Goal: Task Accomplishment & Management: Complete application form

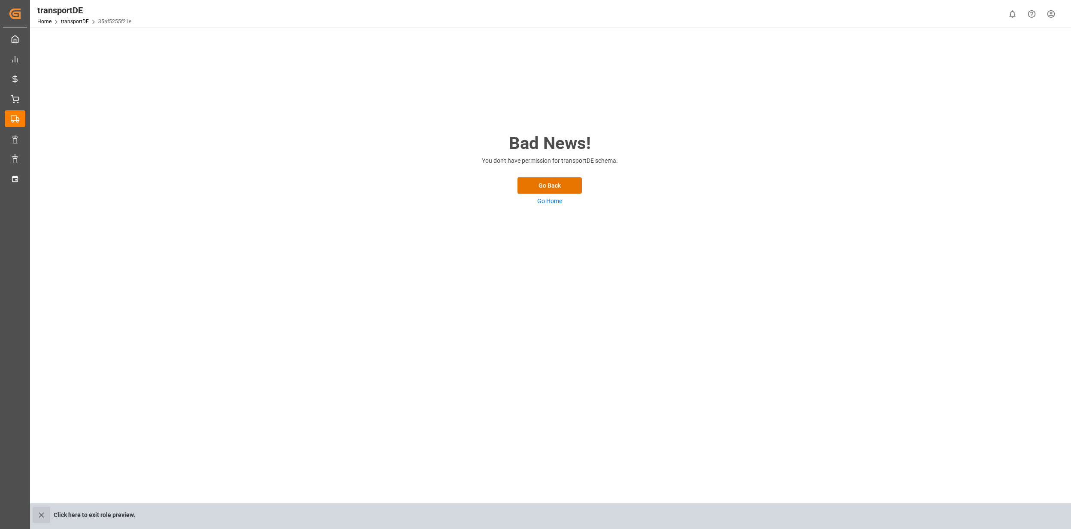
click at [42, 512] on icon "close role preview" at bounding box center [41, 514] width 9 height 9
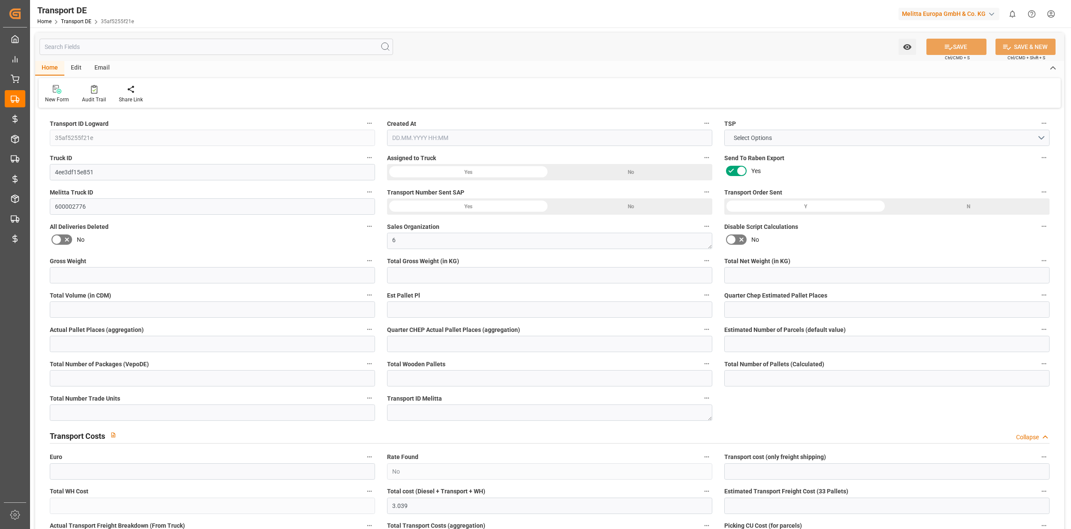
type input "11296"
type input "9396"
type input "7858.08"
type input "64867.84"
type input "33"
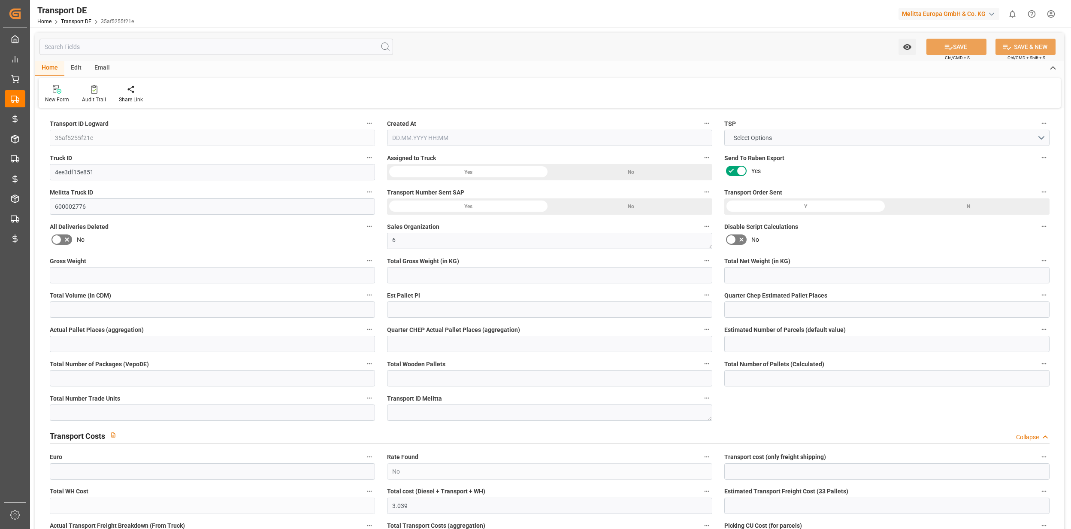
type input "0"
type input "33"
type input "0"
type input "1"
type input "66"
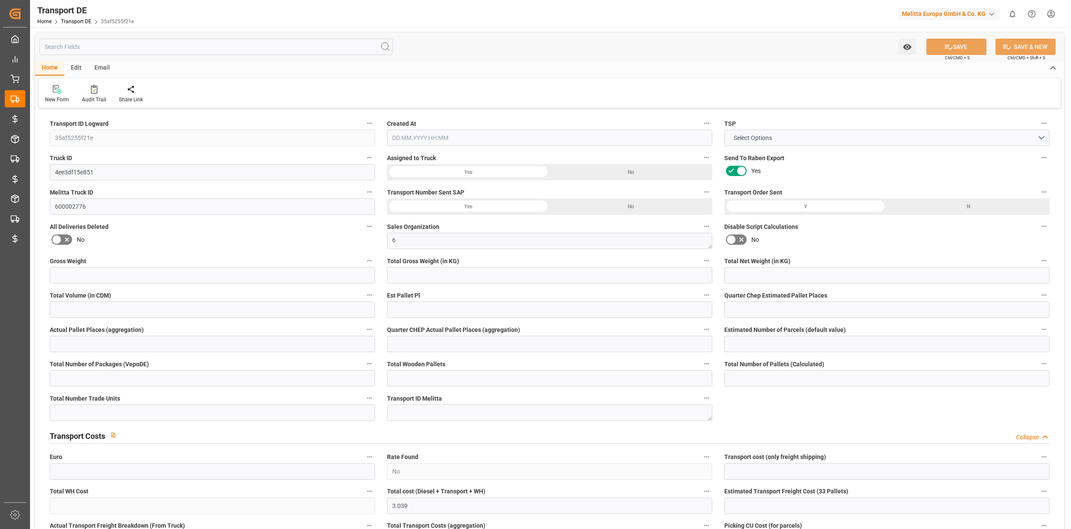
type input "66"
type input "0"
type input "2720"
type input "0"
type input "3.039"
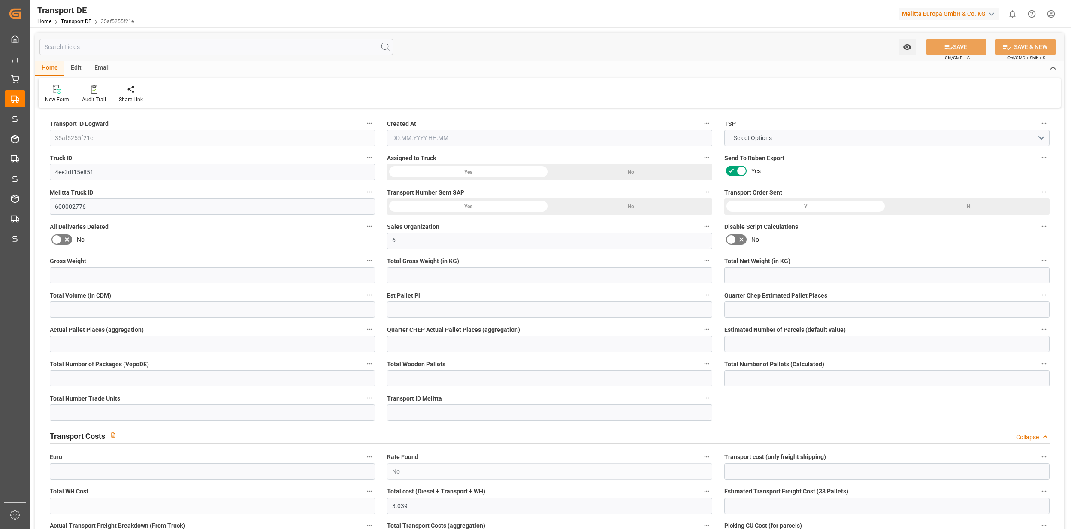
type input "0"
type input "91"
type input "0"
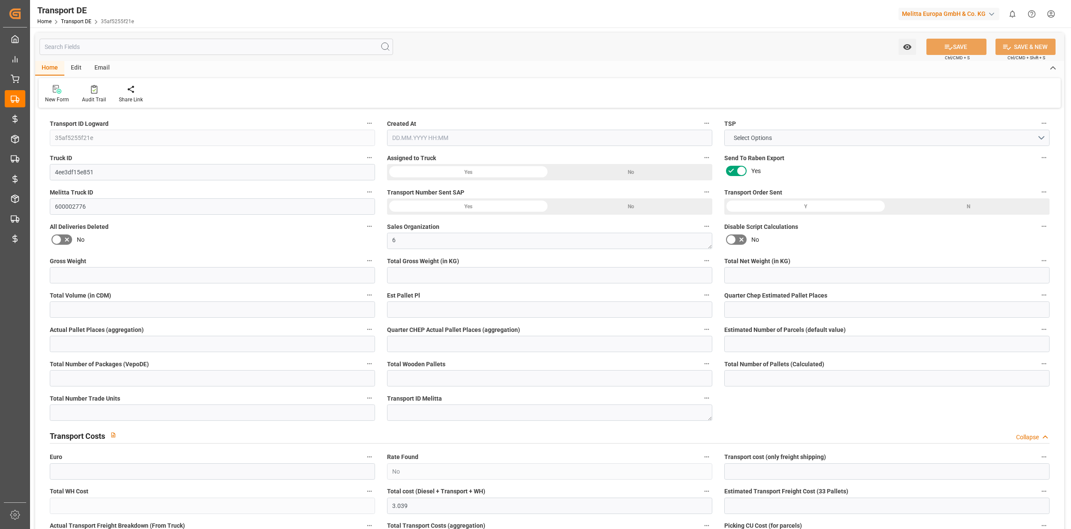
type input "0"
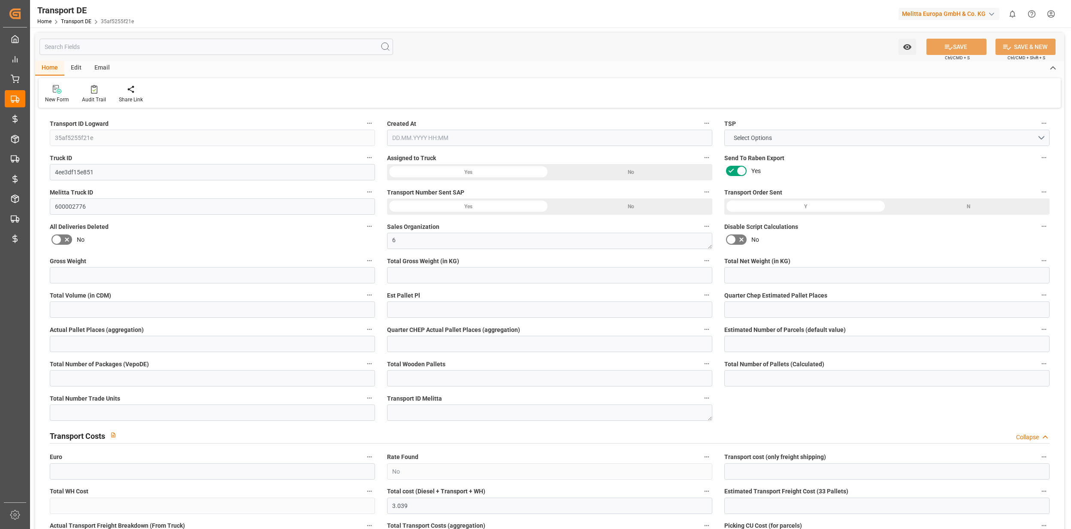
type input "0"
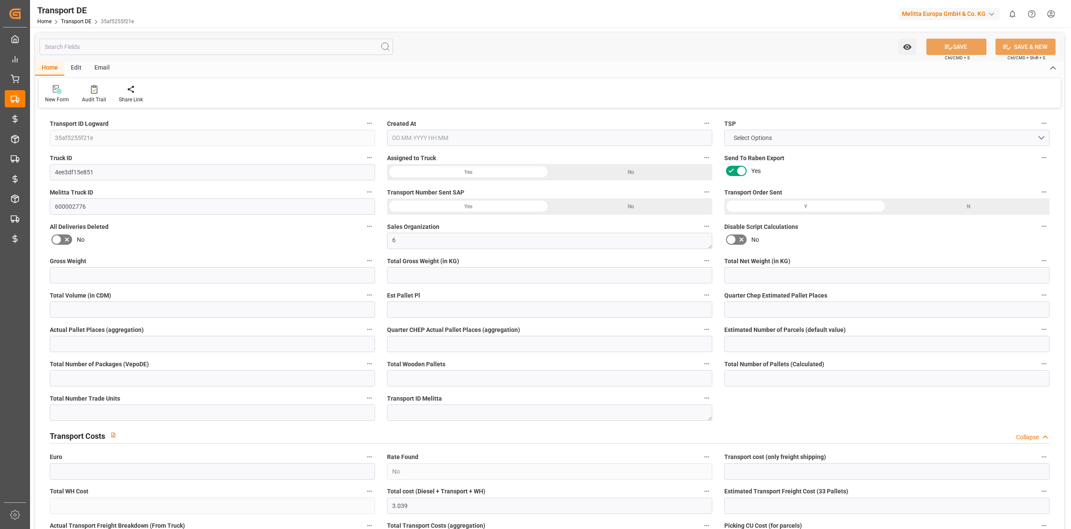
type input "0"
type input "9396"
type input "21"
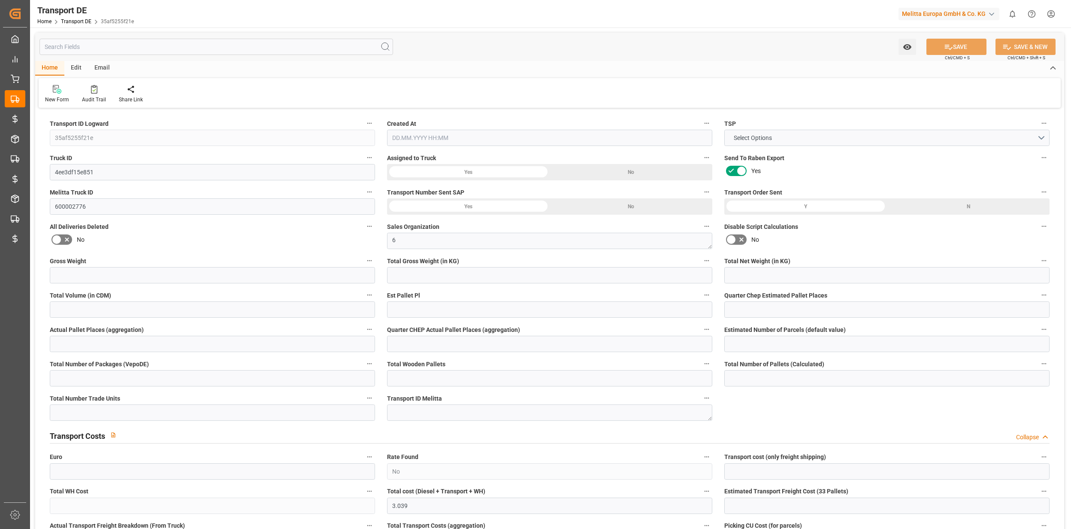
type input "100"
type input "66"
type input "0"
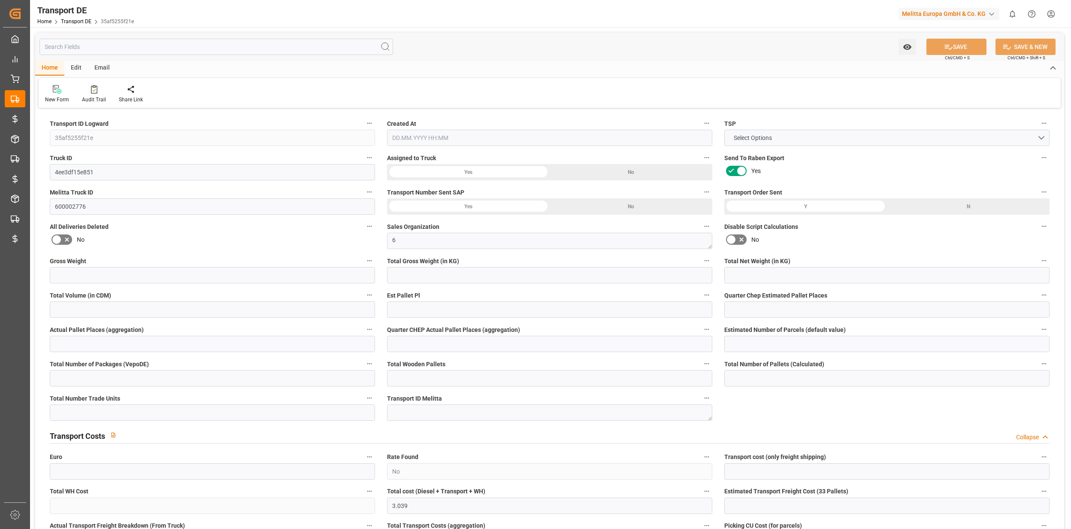
type input "0"
type input "1"
type input "0"
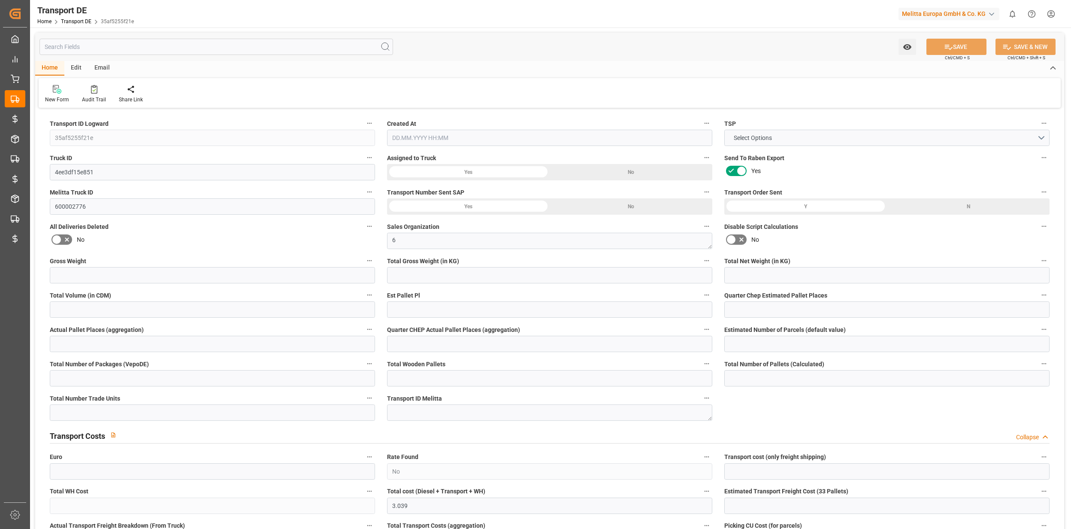
type input "2720"
type input "3.039"
type input "0"
type input "[DATE] 13:06"
type input "[DATE]"
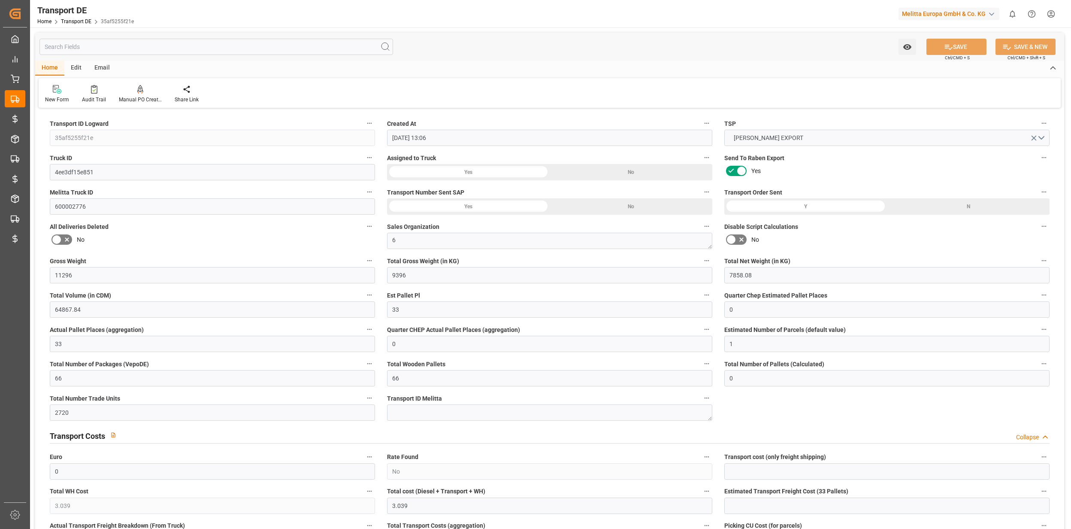
type input "[DATE]"
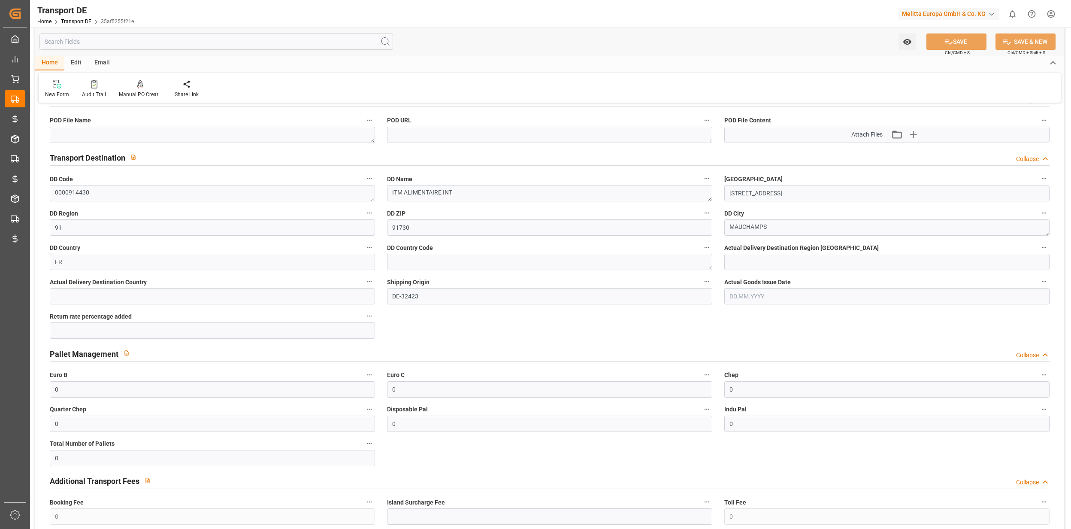
scroll to position [538, 0]
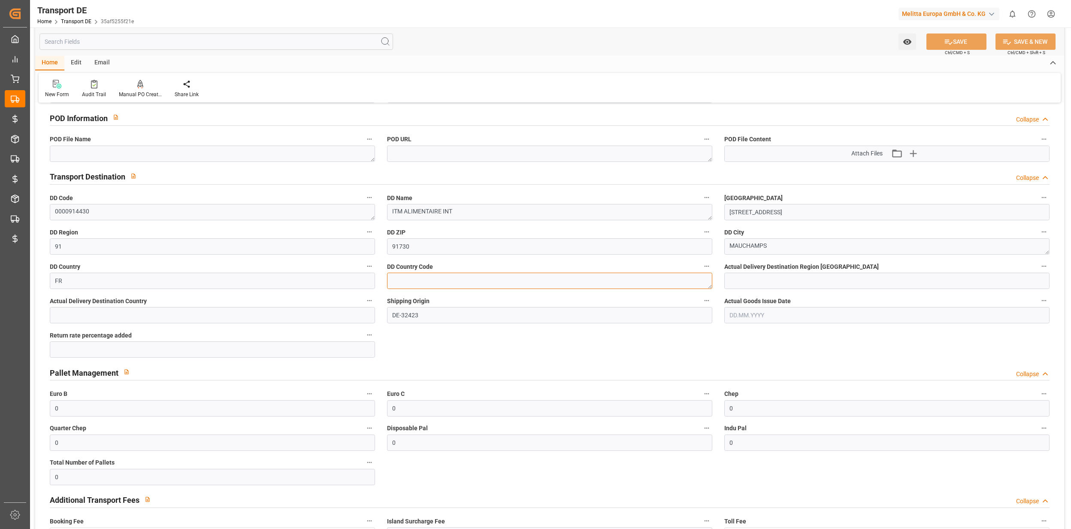
click at [409, 282] on textarea at bounding box center [549, 281] width 325 height 16
type textarea "FR"
click at [972, 43] on button "SAVE" at bounding box center [957, 41] width 60 height 16
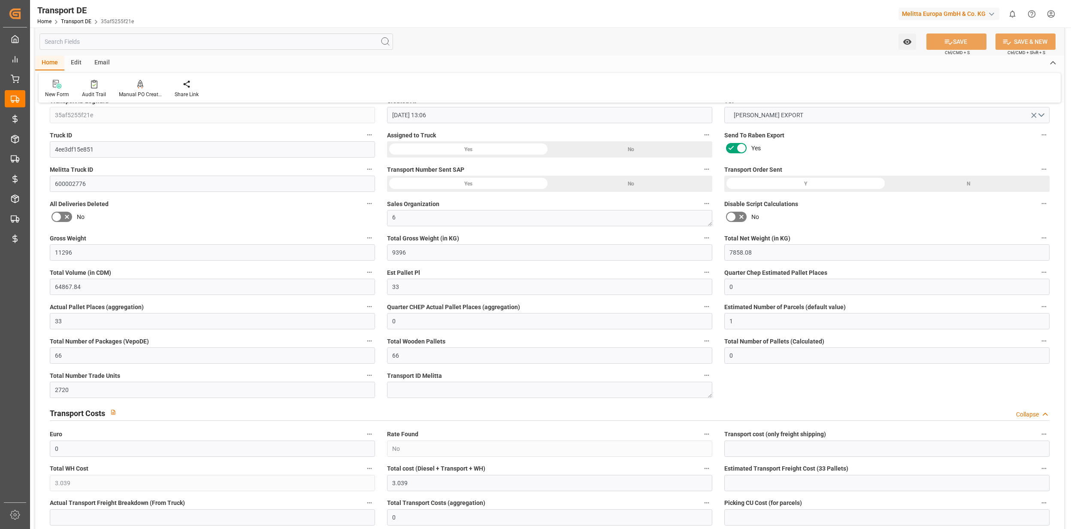
scroll to position [0, 0]
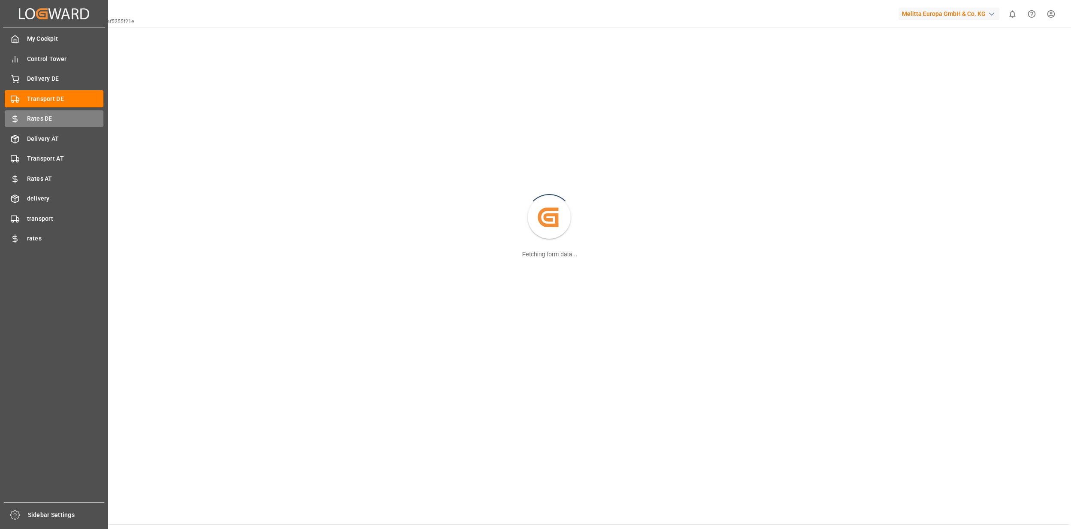
click at [30, 115] on span "Rates DE" at bounding box center [65, 118] width 77 height 9
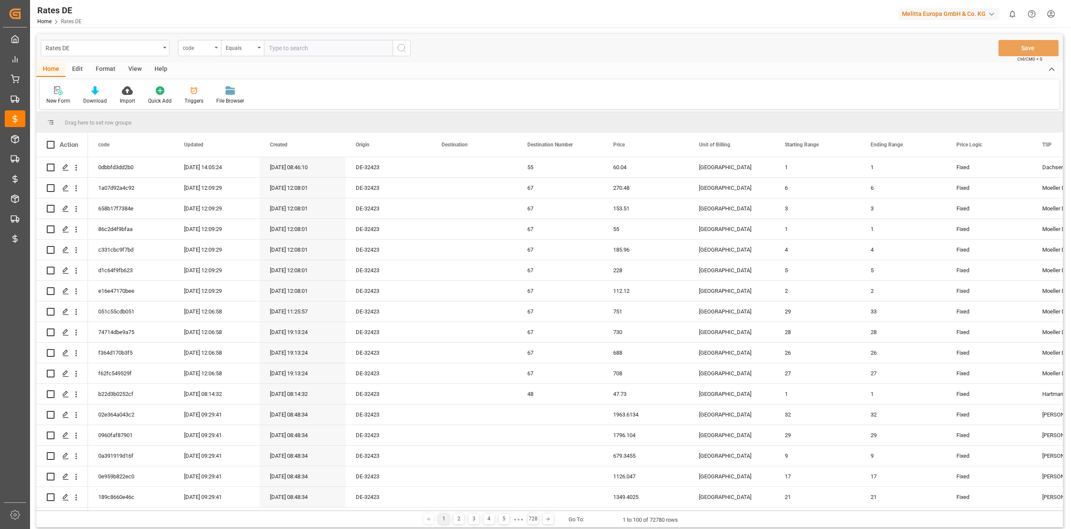
click at [208, 44] on div "code" at bounding box center [197, 47] width 29 height 10
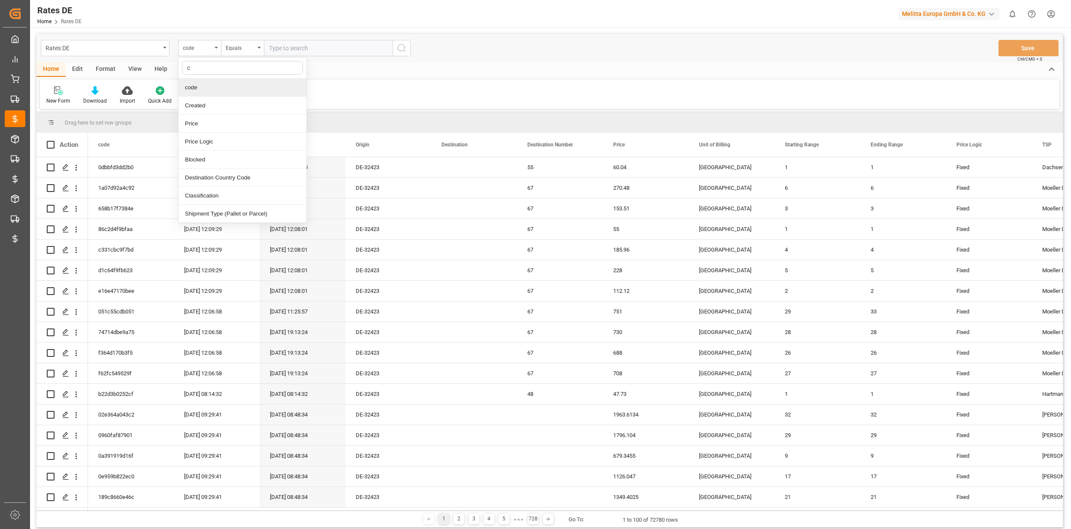
type input "co"
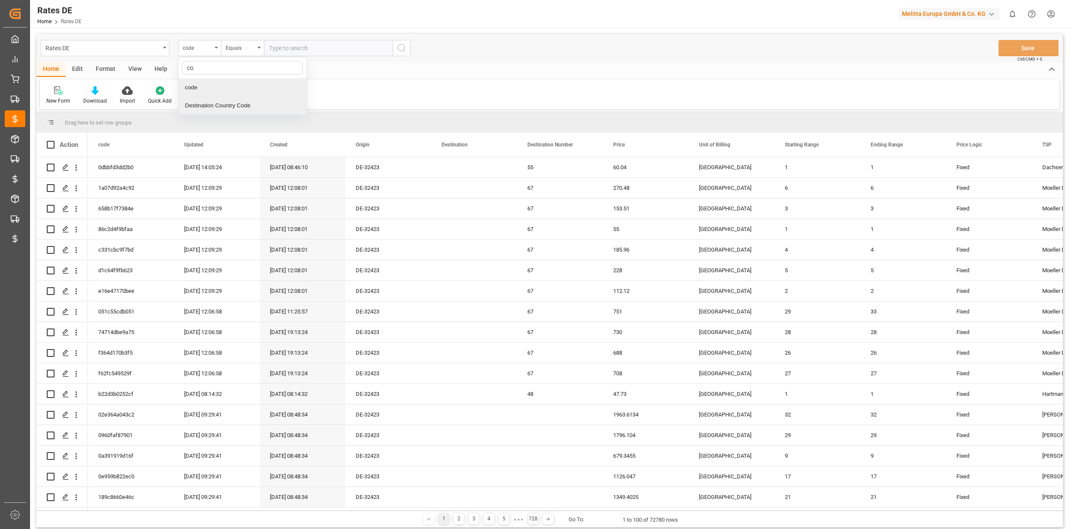
click at [221, 107] on div "Destination Country Code" at bounding box center [243, 106] width 128 height 18
click at [285, 48] on input "text" at bounding box center [328, 48] width 129 height 16
type input "FR"
click at [395, 45] on button "search button" at bounding box center [402, 48] width 18 height 16
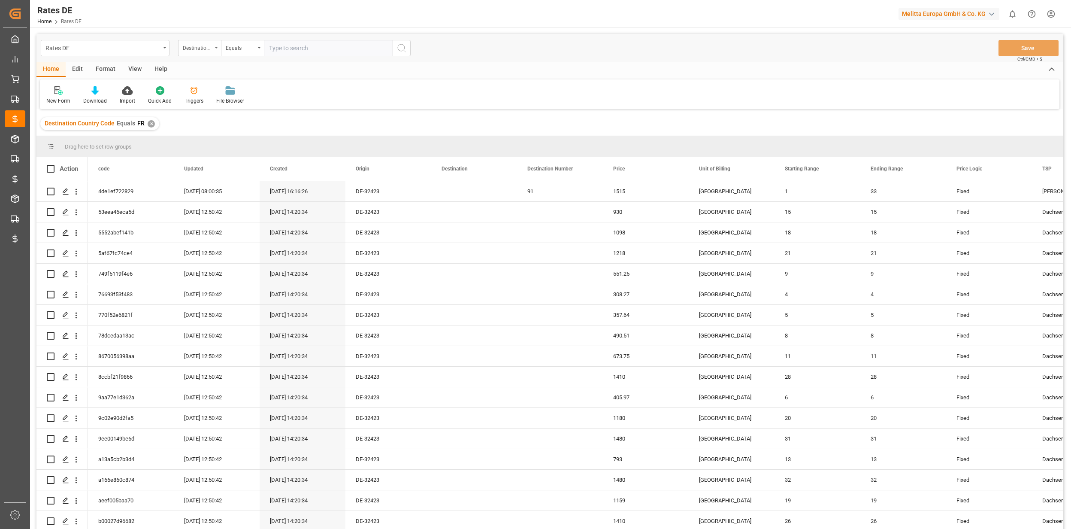
click at [212, 51] on div "Destination Country Code" at bounding box center [199, 48] width 43 height 16
type input "r"
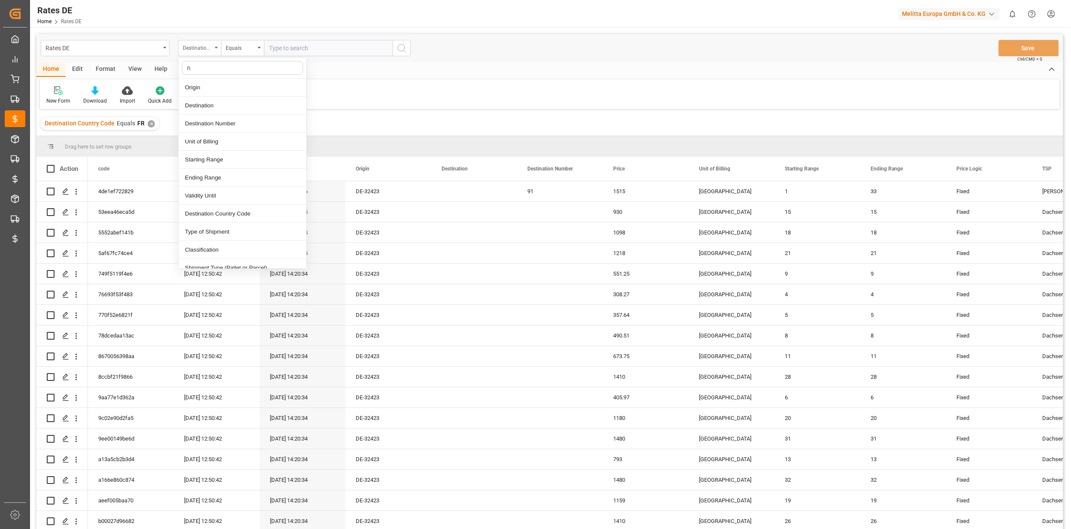
type input "nu"
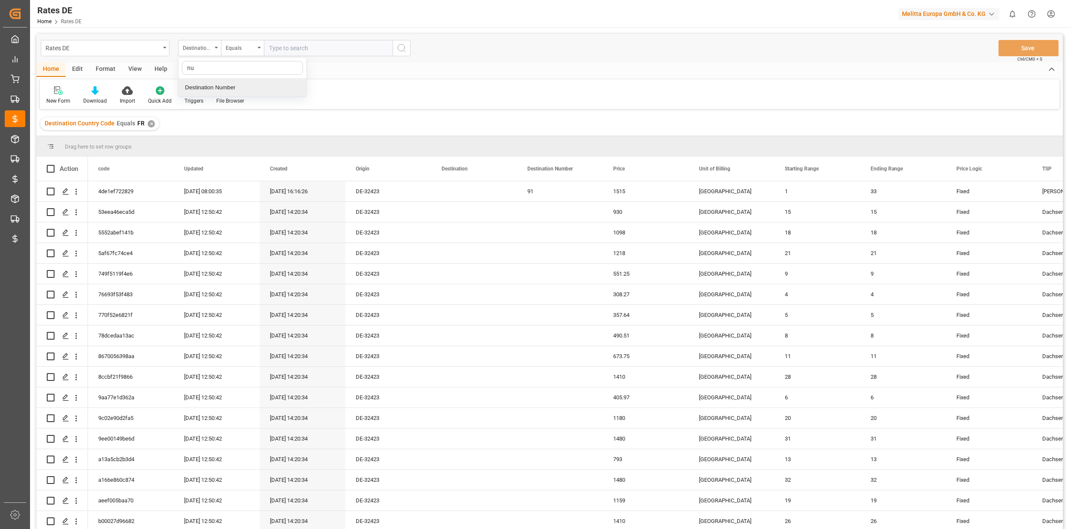
click at [229, 91] on div "Destination Number" at bounding box center [243, 88] width 128 height 18
click at [279, 50] on input "number" at bounding box center [328, 48] width 129 height 16
type input "91"
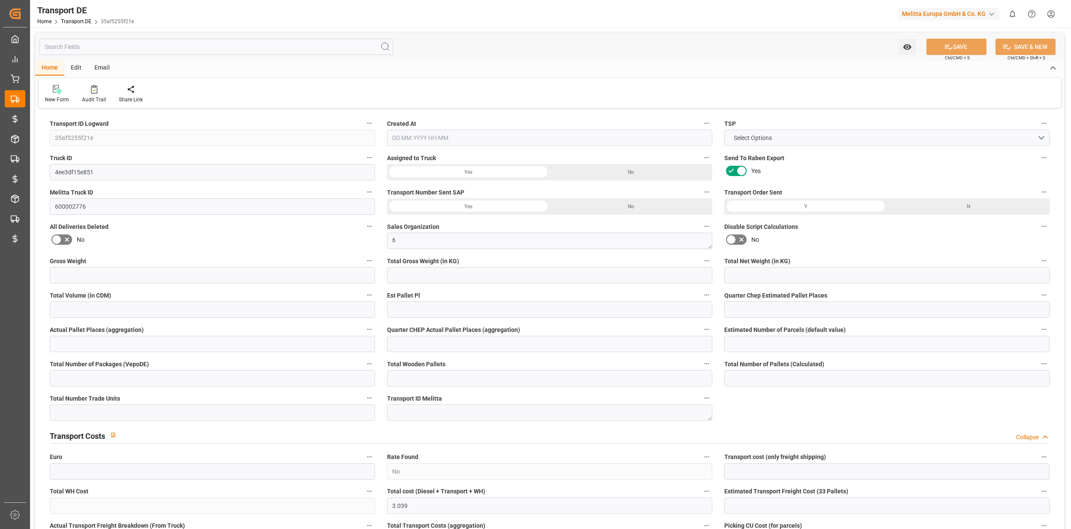
type input "11296"
type input "9396"
type input "7858.08"
type input "64867.84"
type input "33"
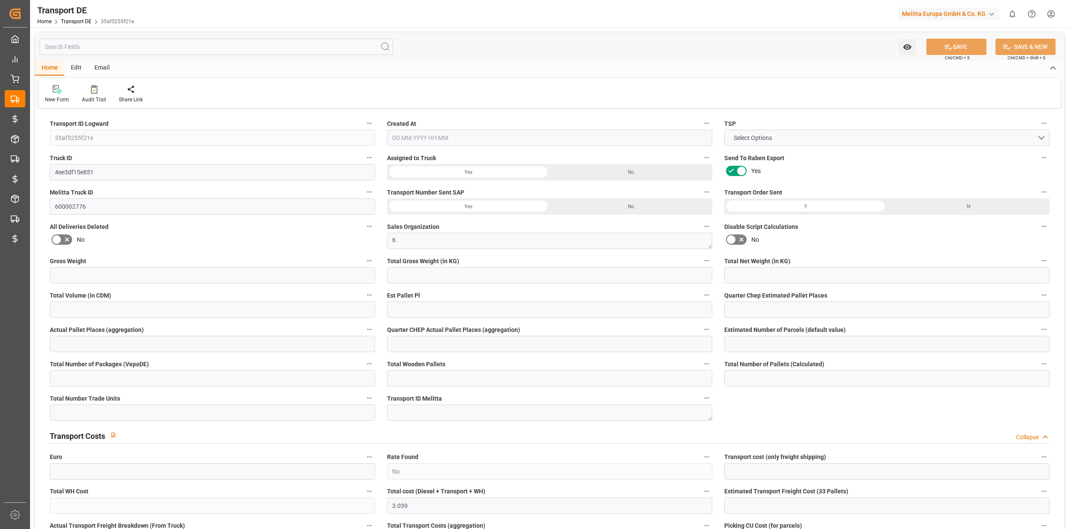
type input "0"
type input "33"
type input "0"
type input "1"
type input "66"
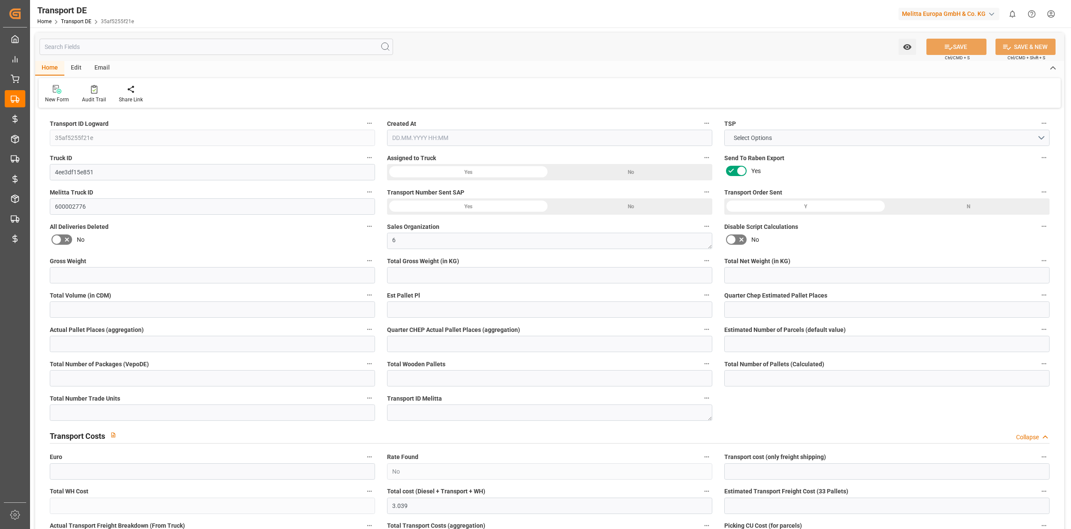
type input "66"
type input "0"
type input "2720"
type input "0"
type input "3.039"
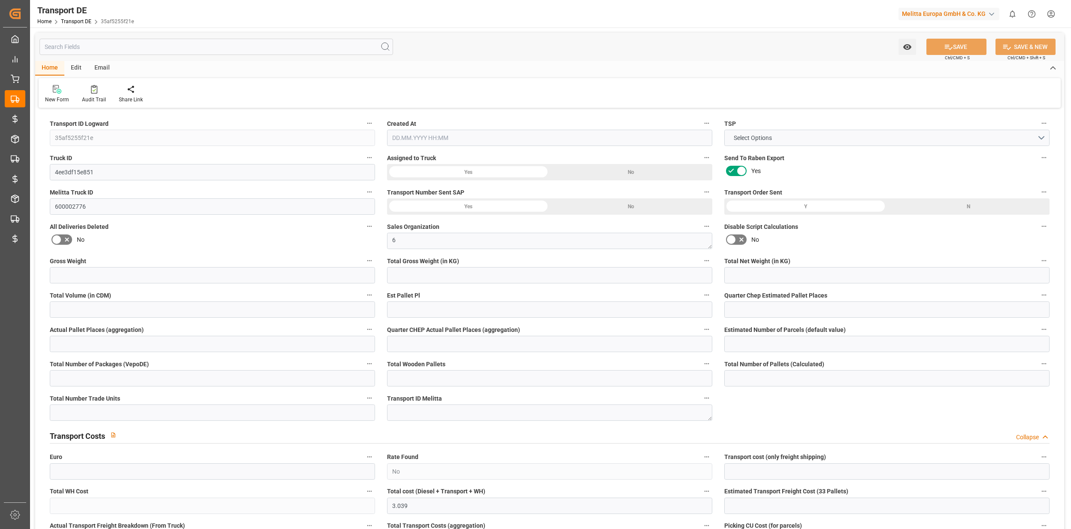
type input "0"
type input "91"
type input "0"
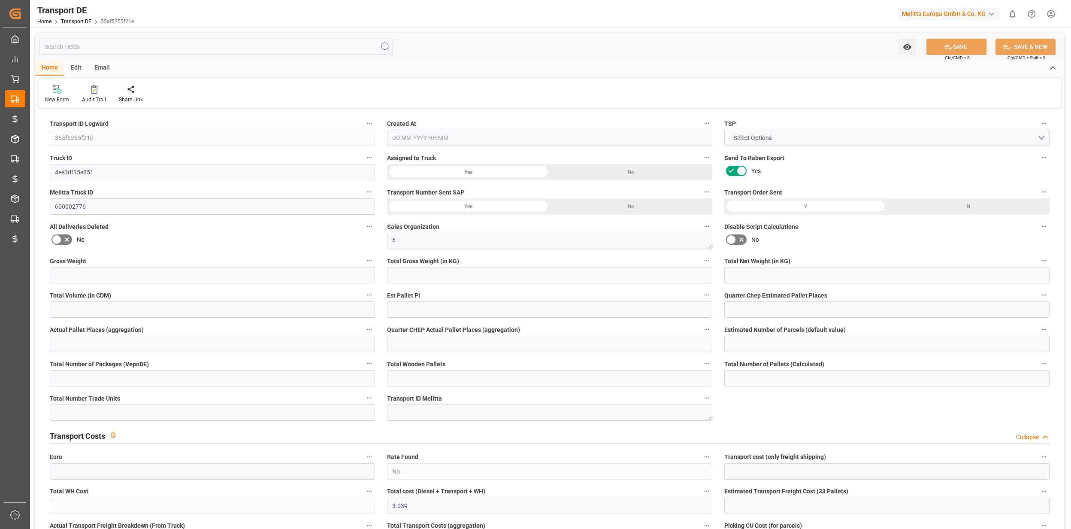
type input "0"
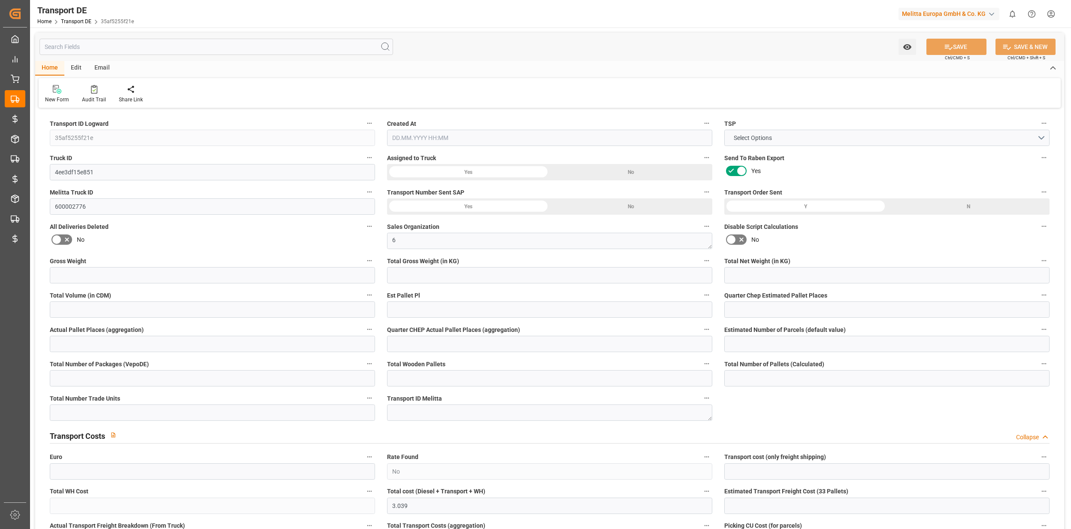
type input "0"
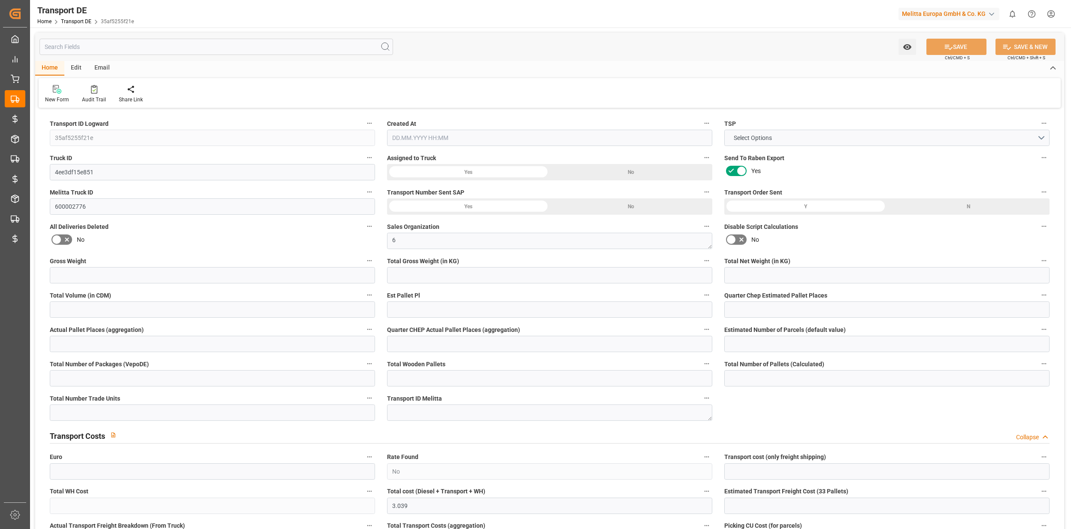
type input "0"
type input "9396"
type input "21"
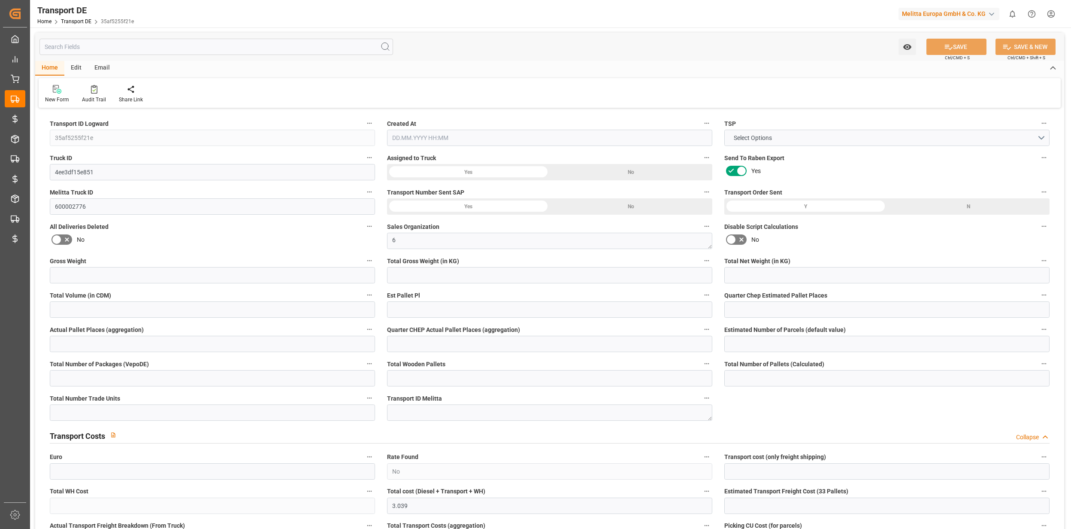
type input "100"
type input "66"
type input "0"
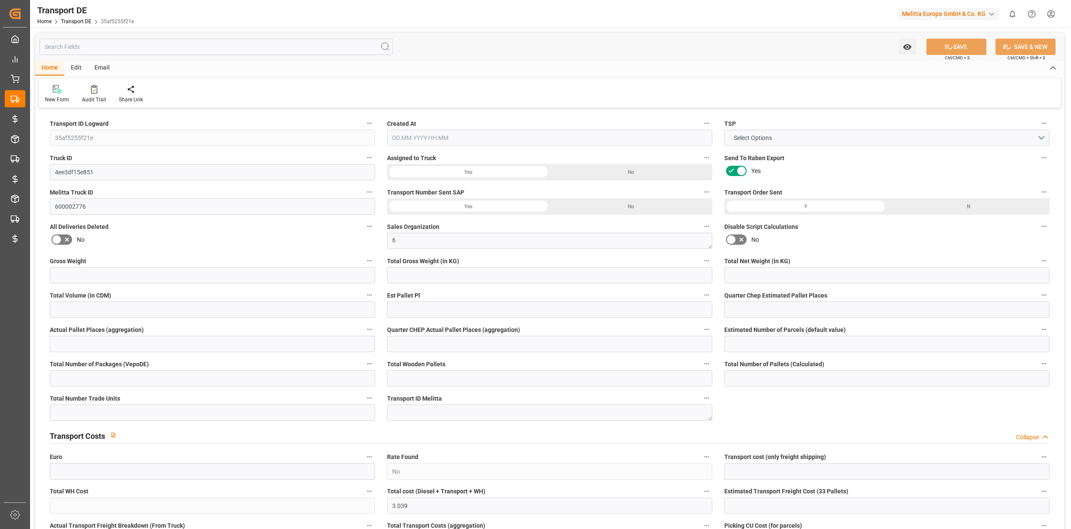
type input "0"
type input "1"
type input "0"
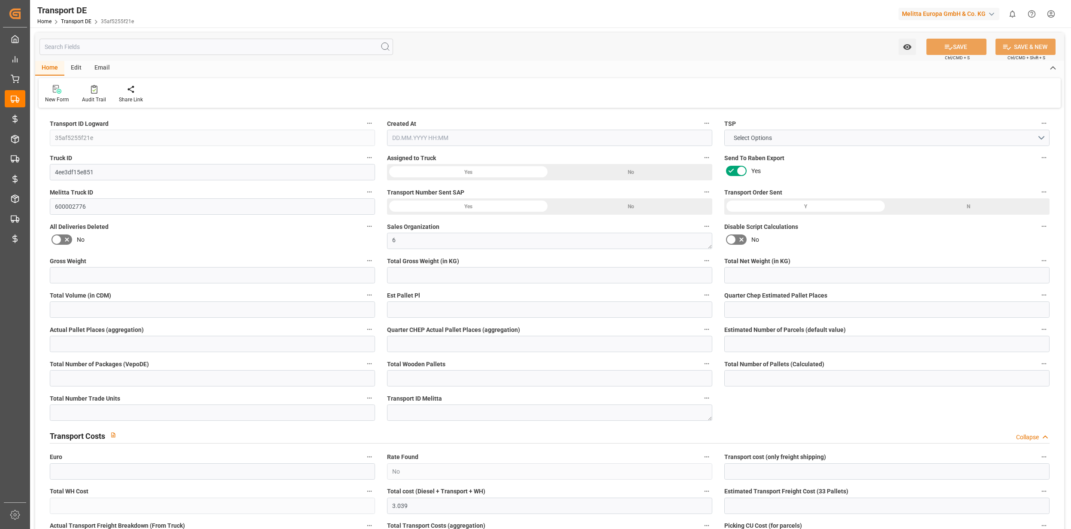
type input "2720"
type input "3.039"
type input "0"
type input "[DATE] 13:06"
type input "[DATE]"
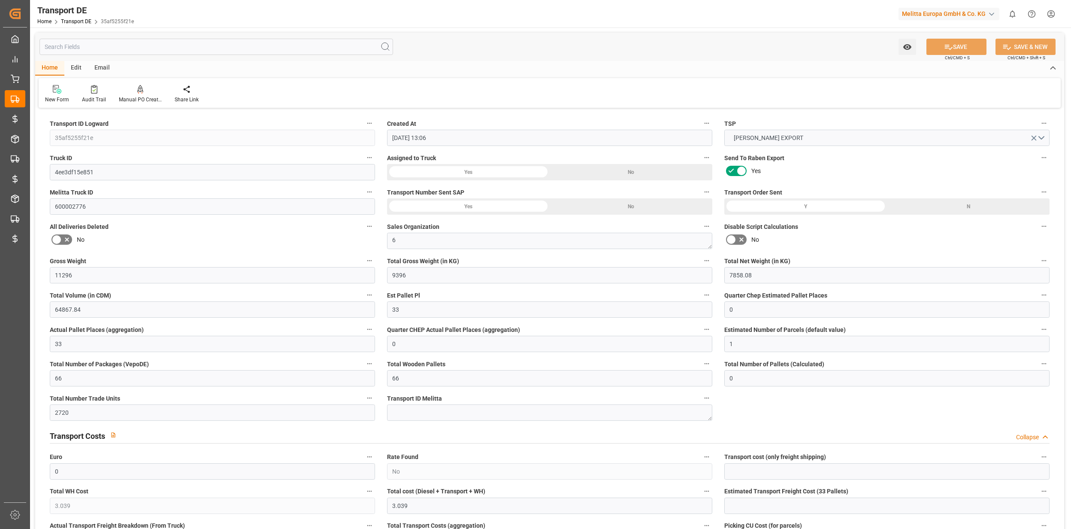
type input "[DATE]"
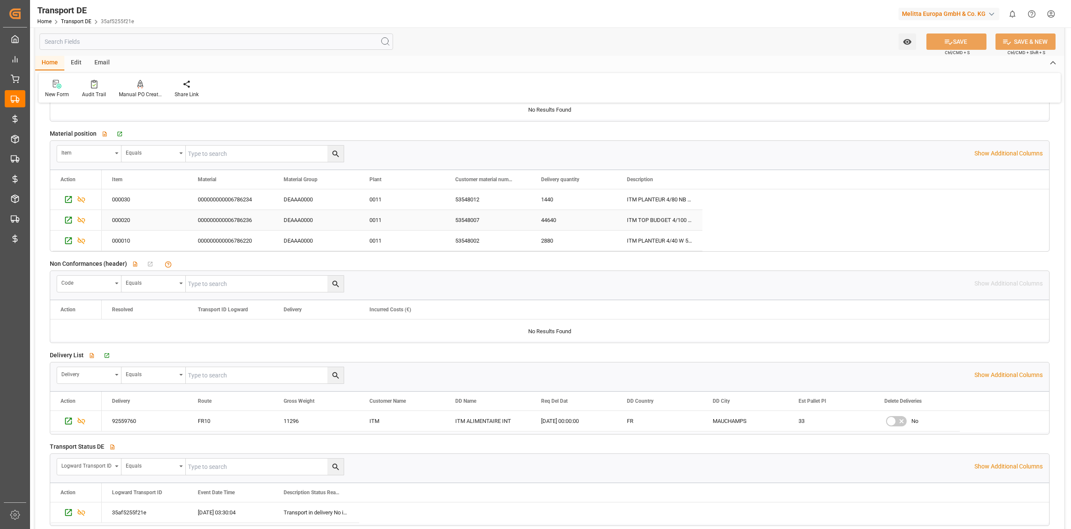
scroll to position [1373, 0]
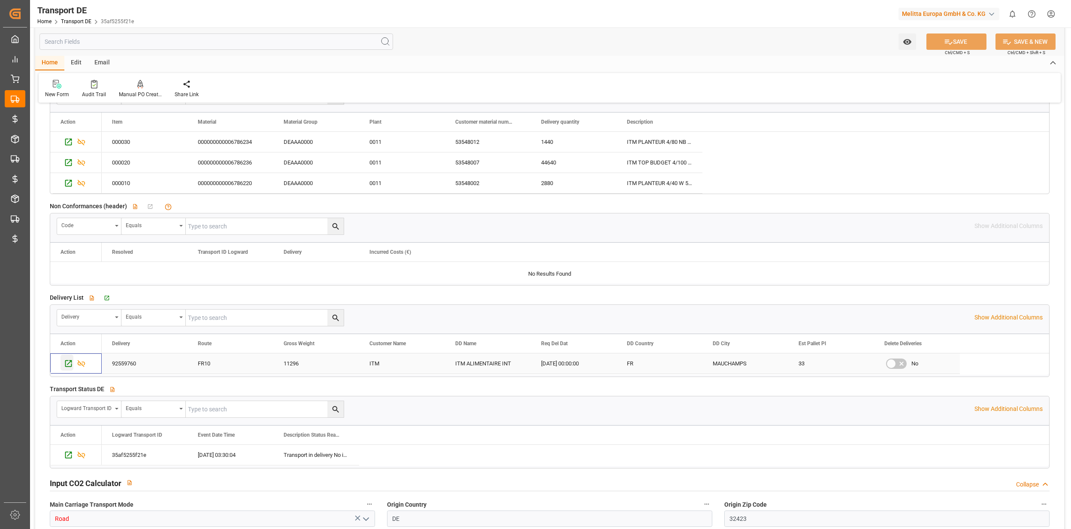
click at [71, 366] on icon "Press SPACE to select this row." at bounding box center [68, 363] width 7 height 7
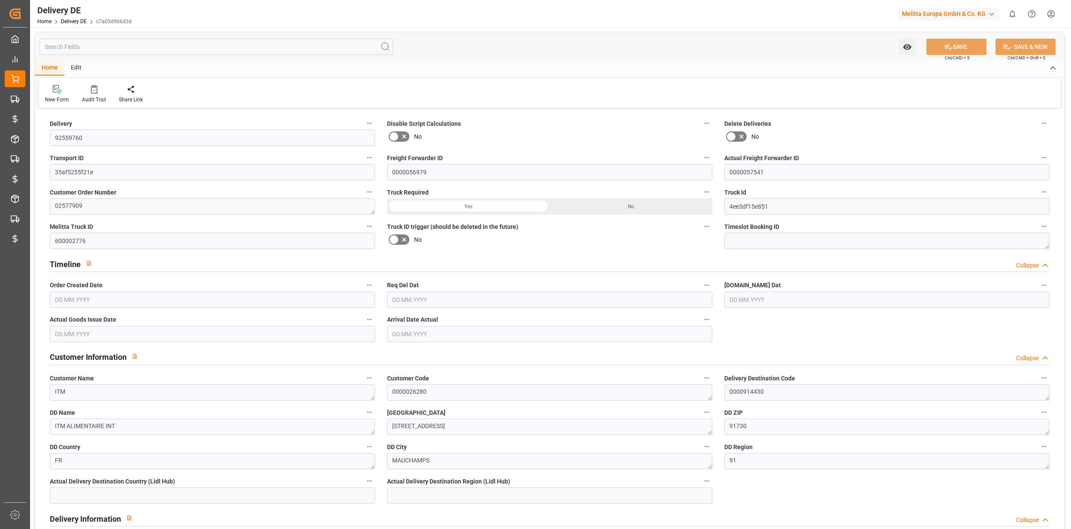
type input "66"
type input "33"
type input "7858.08"
type input "11296"
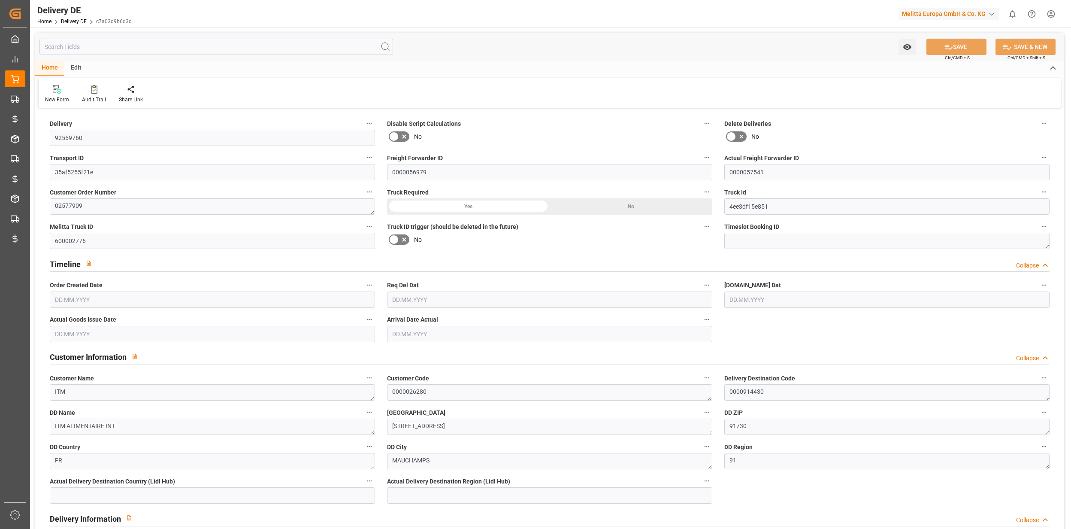
type input "64867.84"
type input "[DATE]"
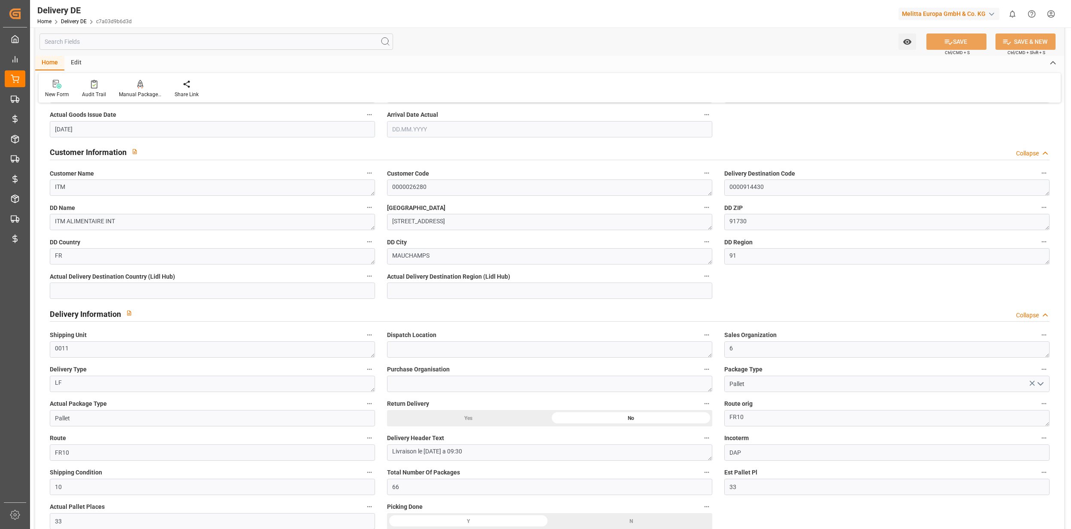
scroll to position [229, 0]
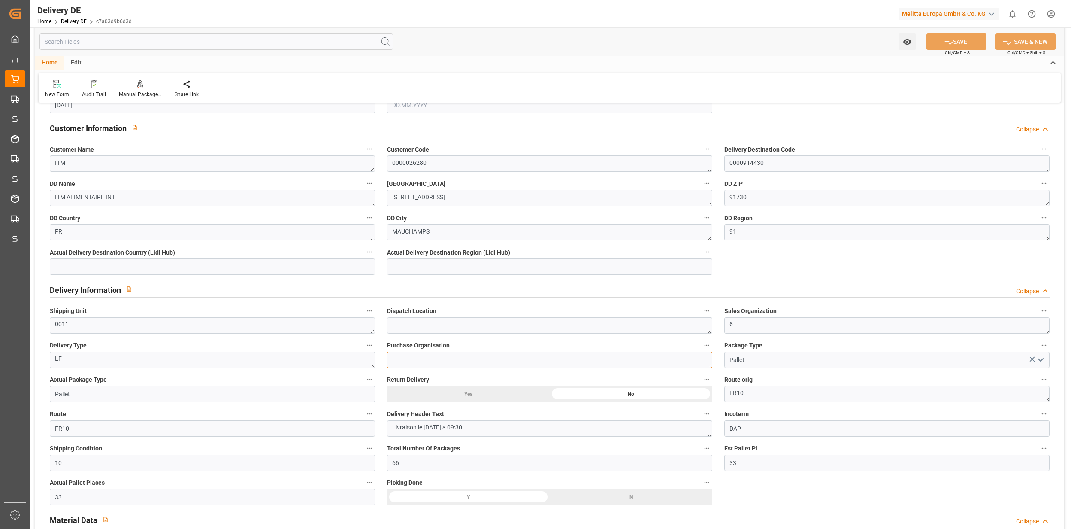
click at [430, 360] on textarea at bounding box center [549, 359] width 325 height 16
type textarea "0201"
click at [954, 40] on button "SAVE" at bounding box center [957, 41] width 60 height 16
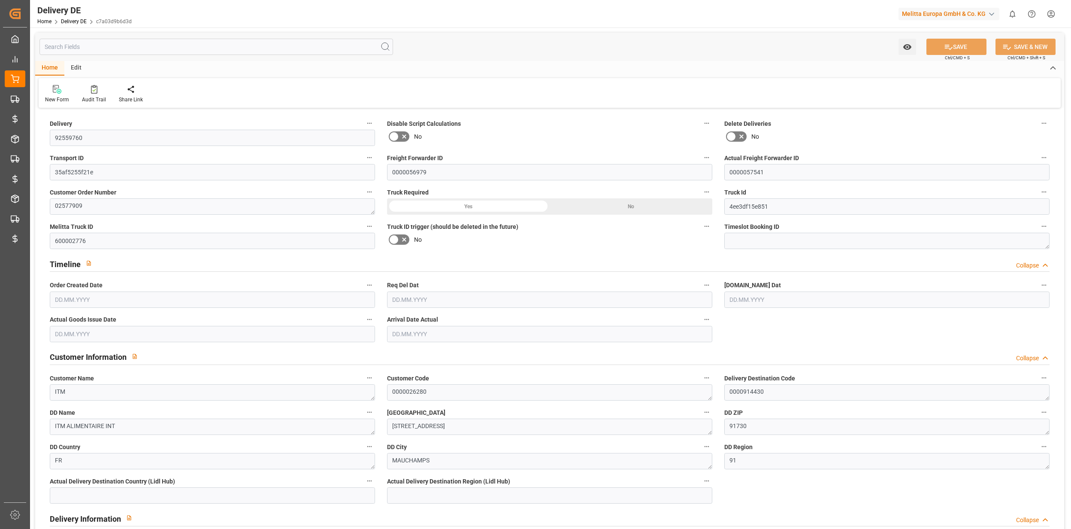
type input "66"
type input "33"
type input "7858.08"
type input "11296"
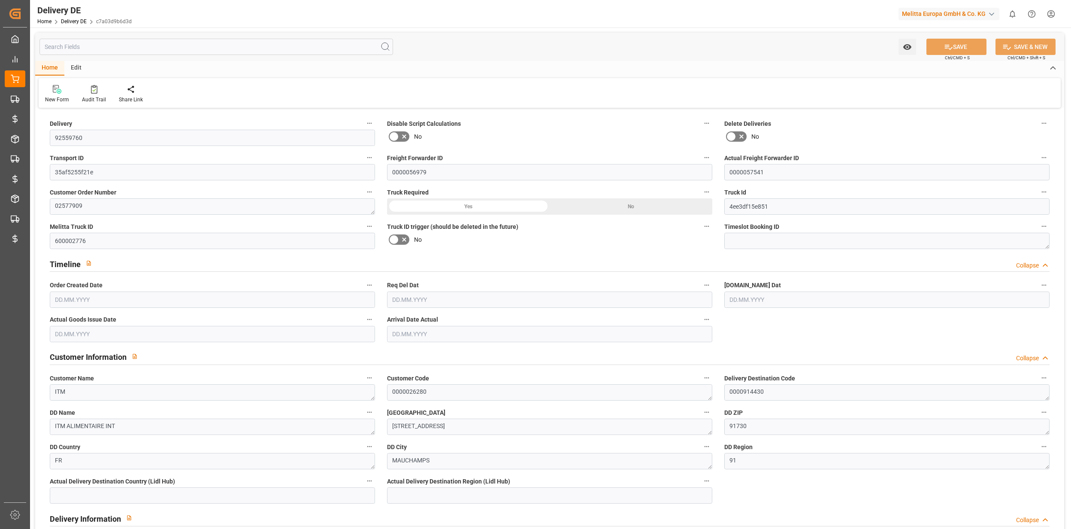
type input "64867.84"
type input "18.09.2025"
type input "[DATE]"
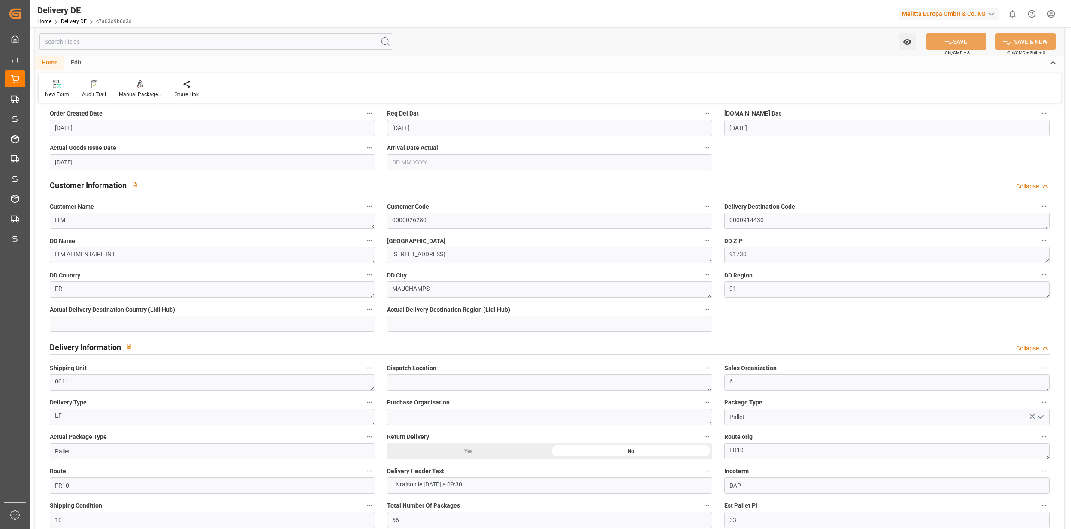
scroll to position [229, 0]
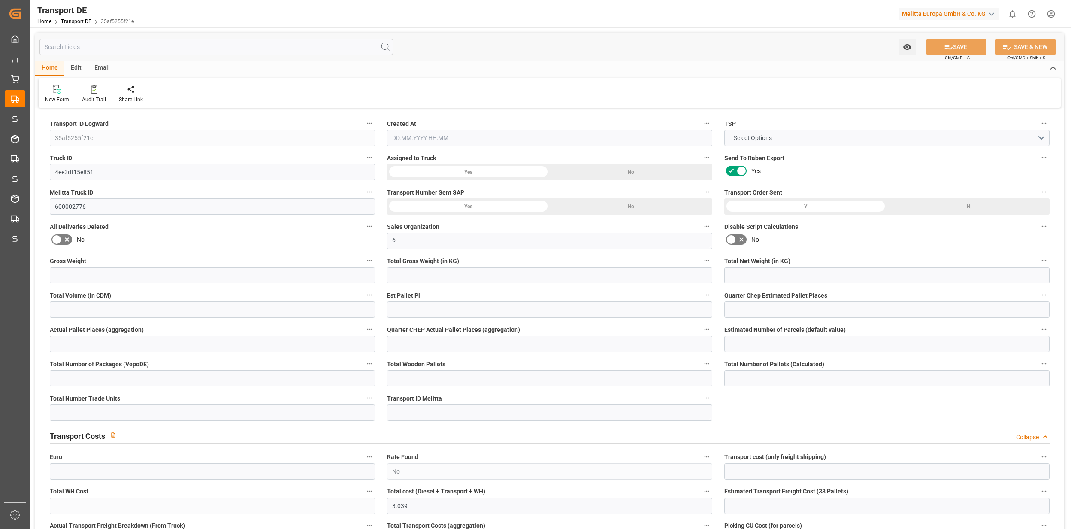
type input "11296"
type input "9396"
type input "7858.08"
type input "64867.84"
type input "33"
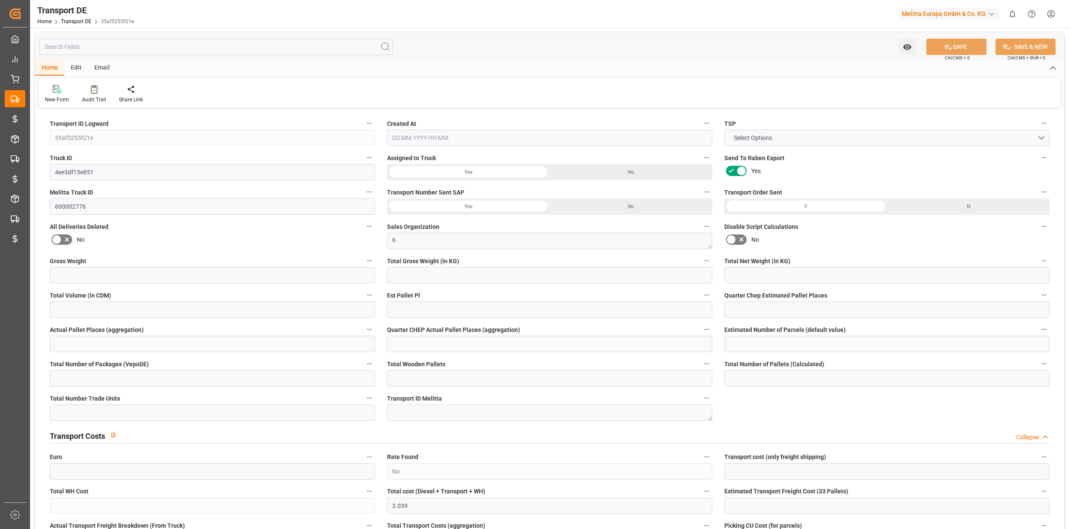
type input "0"
type input "33"
type input "0"
type input "1"
type input "66"
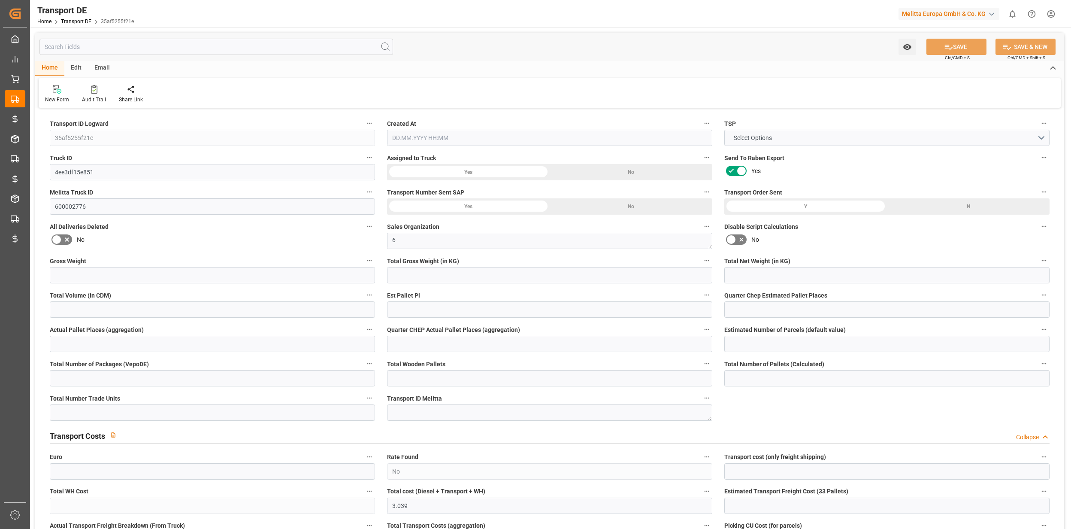
type input "66"
type input "0"
type input "2720"
type input "0"
type input "3.039"
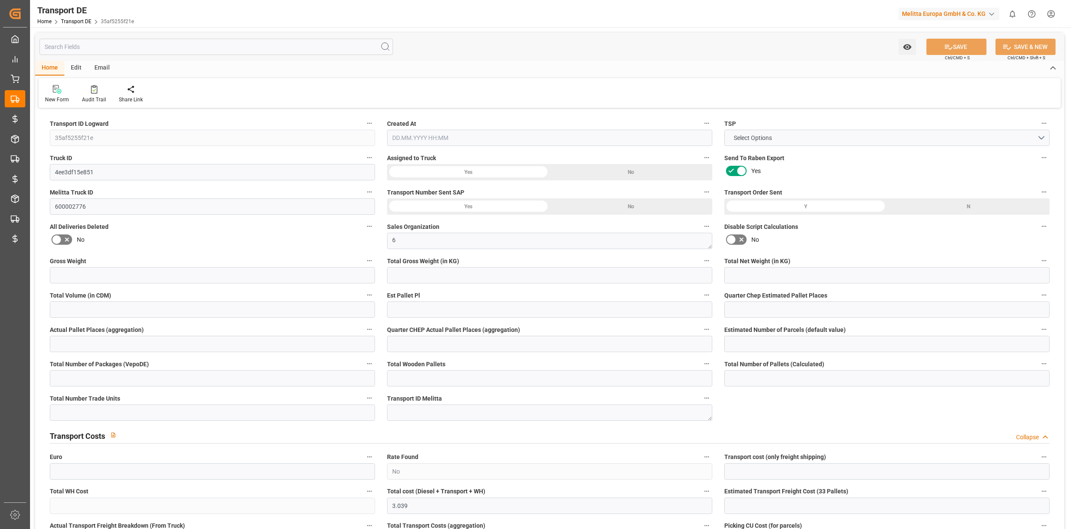
type input "0"
type input "91"
type input "0"
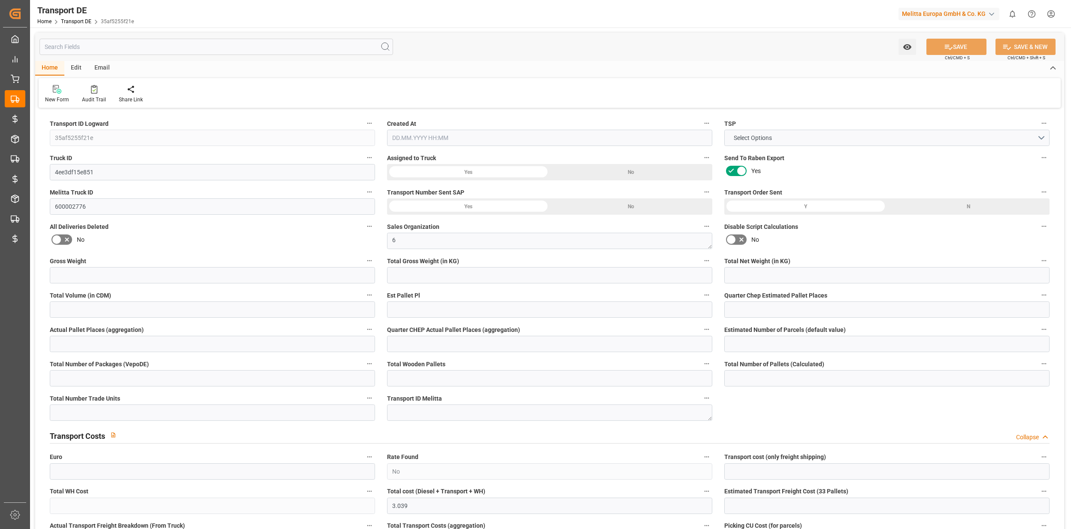
type input "0"
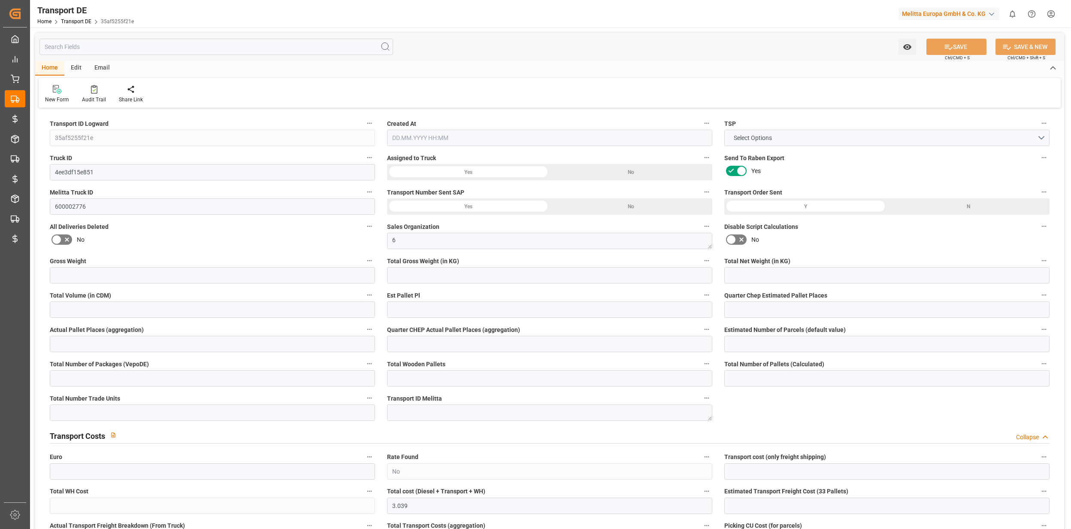
type input "0"
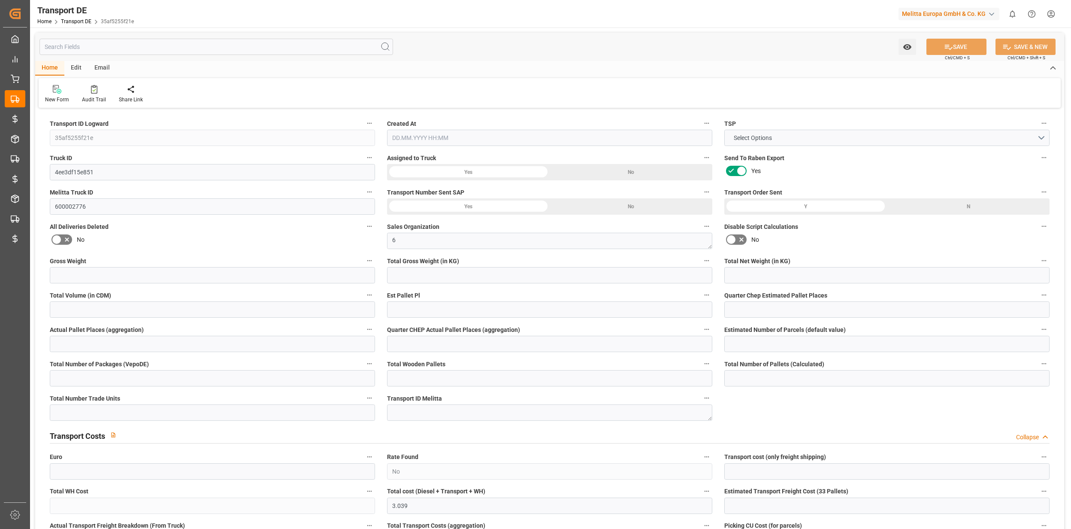
type input "0"
type input "9396"
type input "21"
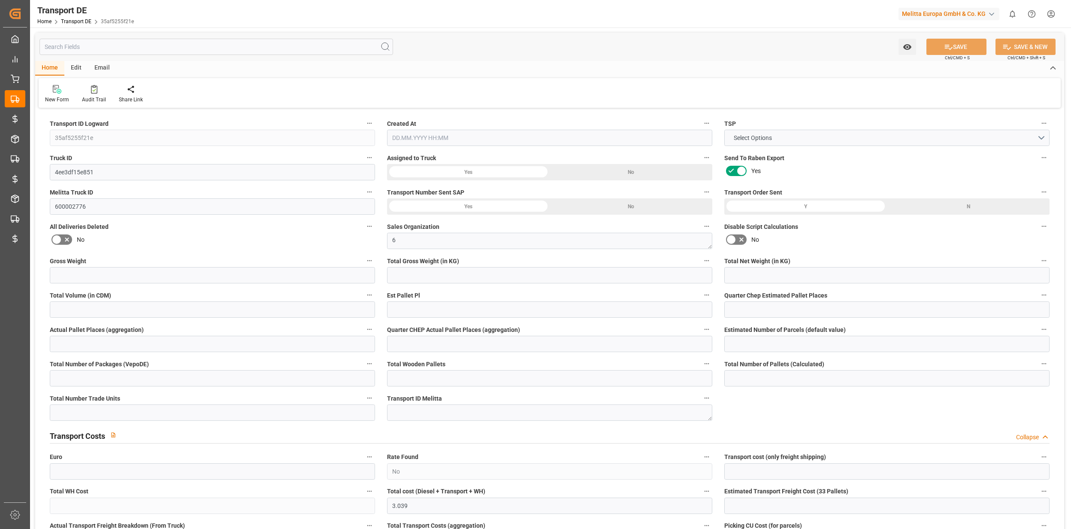
type input "100"
type input "66"
type input "0"
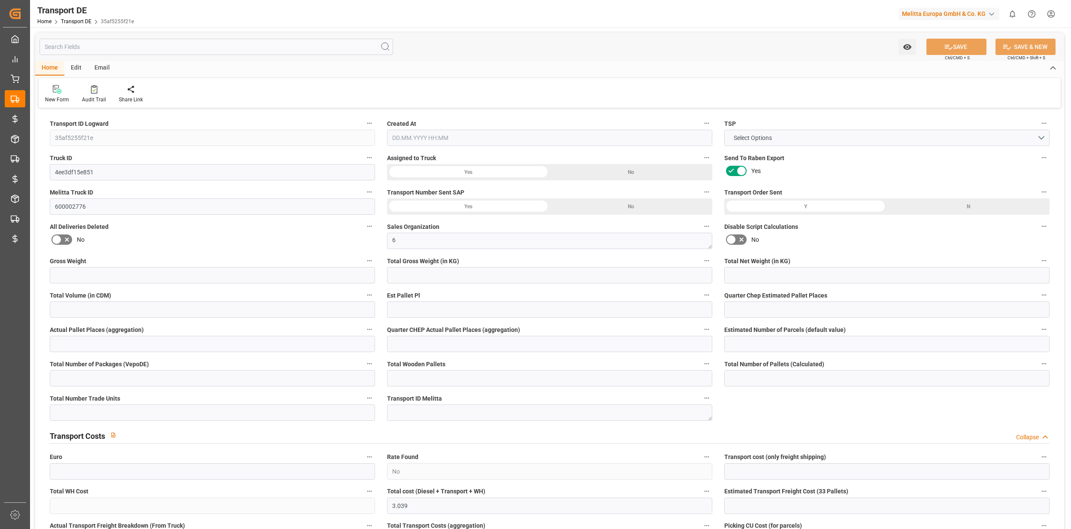
type input "0"
type input "1"
type input "0"
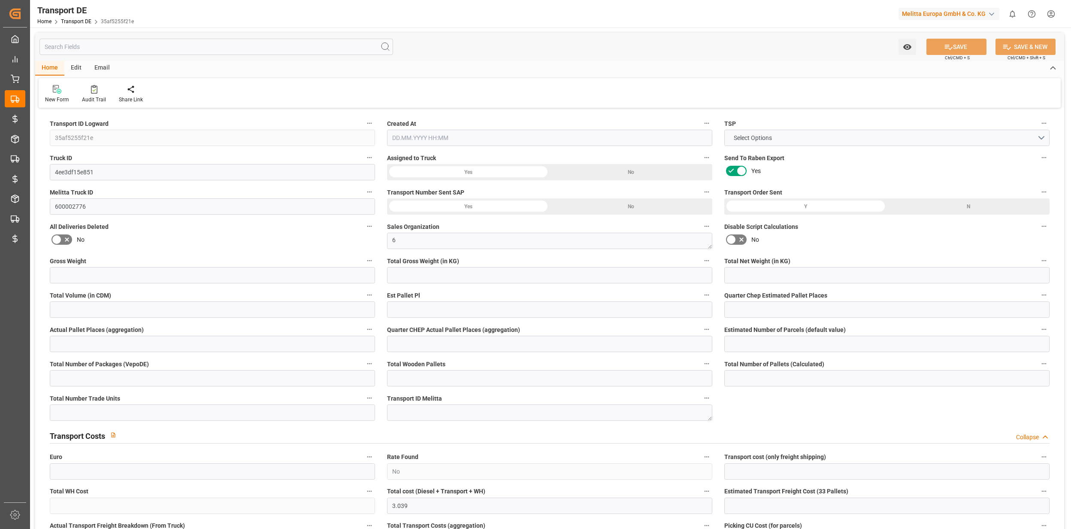
type input "2720"
type input "3.039"
type input "0"
type input "18.09.2025 13:06"
type input "19.09.2025"
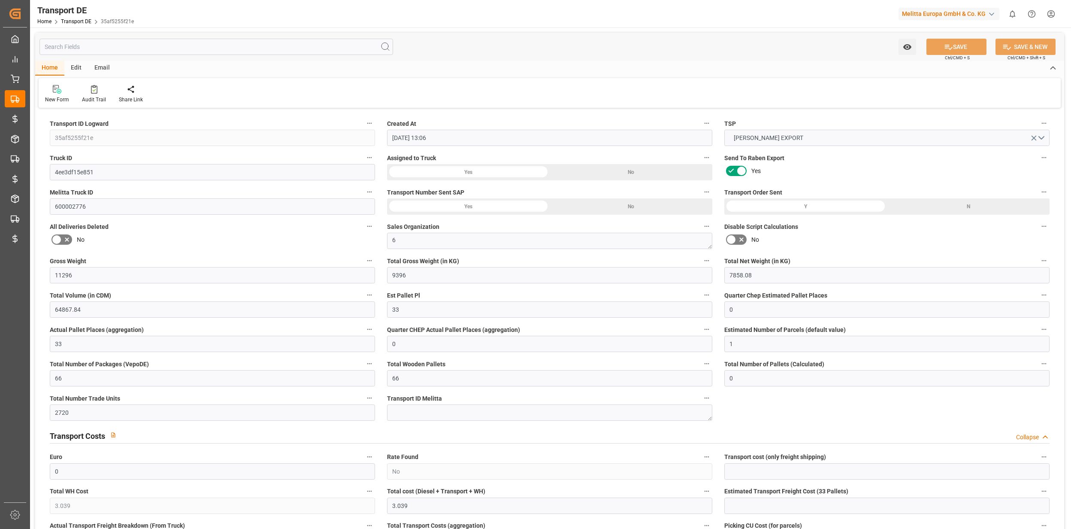
type input "[DATE]"
type input "10284"
type input "8354.88"
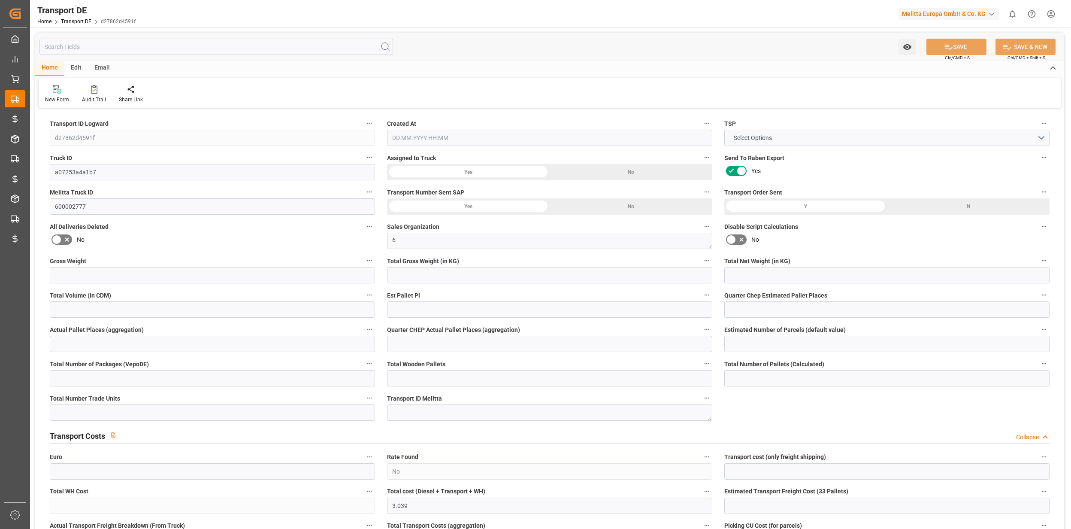
type input "6652.8"
type input "65127.84"
type input "33"
type input "0"
type input "33"
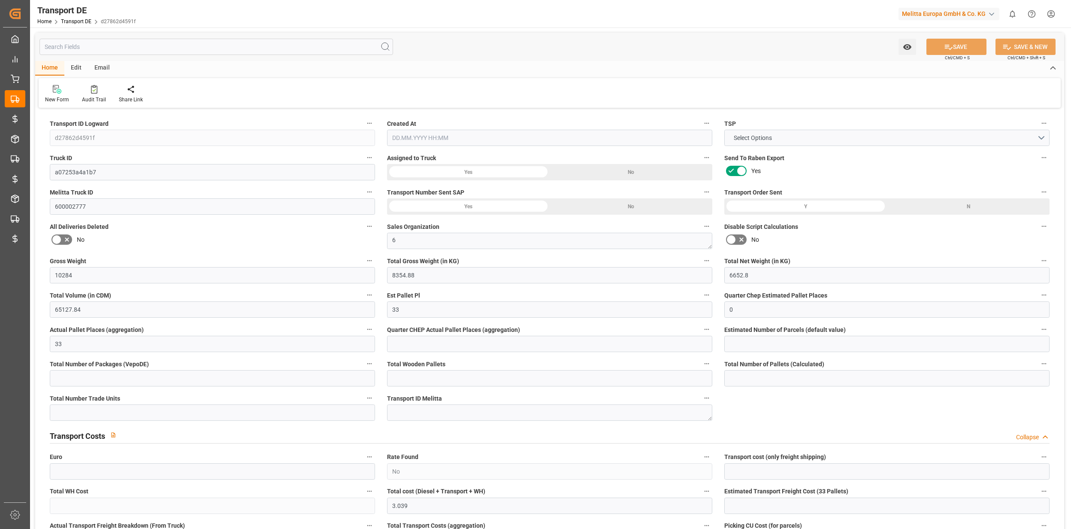
type input "0"
type input "1"
type input "66"
type input "0"
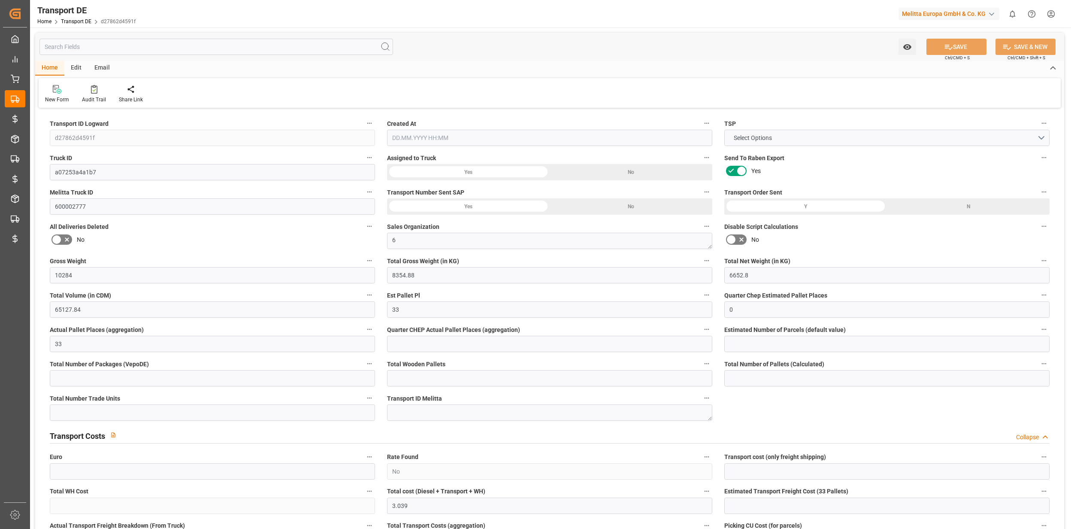
type input "3240"
type input "0"
type input "3.039"
type input "0"
type input "91"
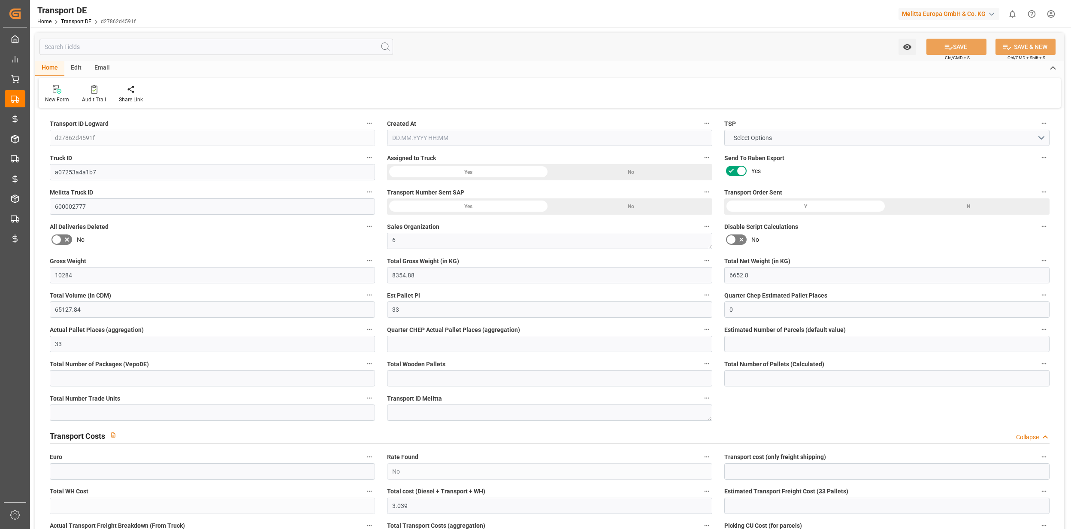
type input "0"
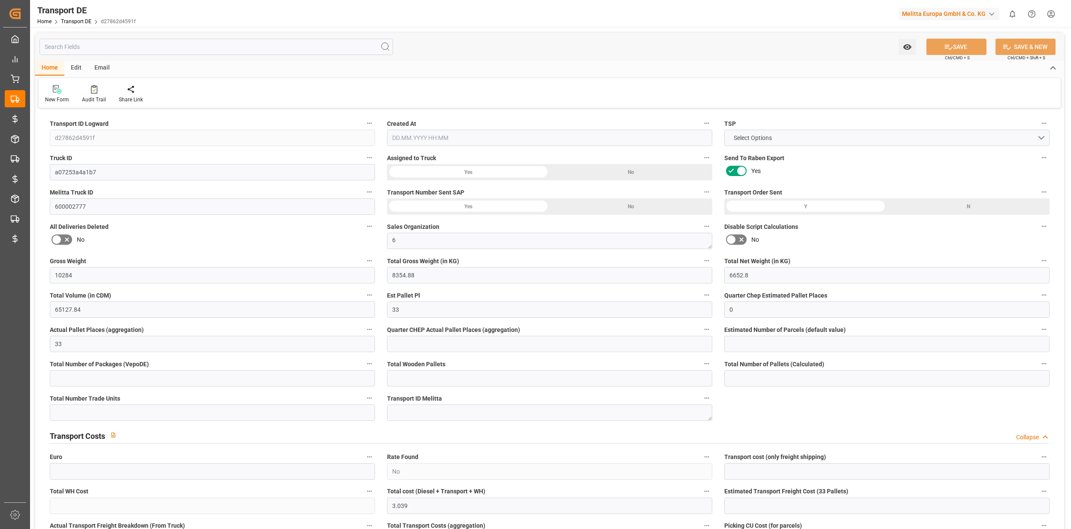
type input "0"
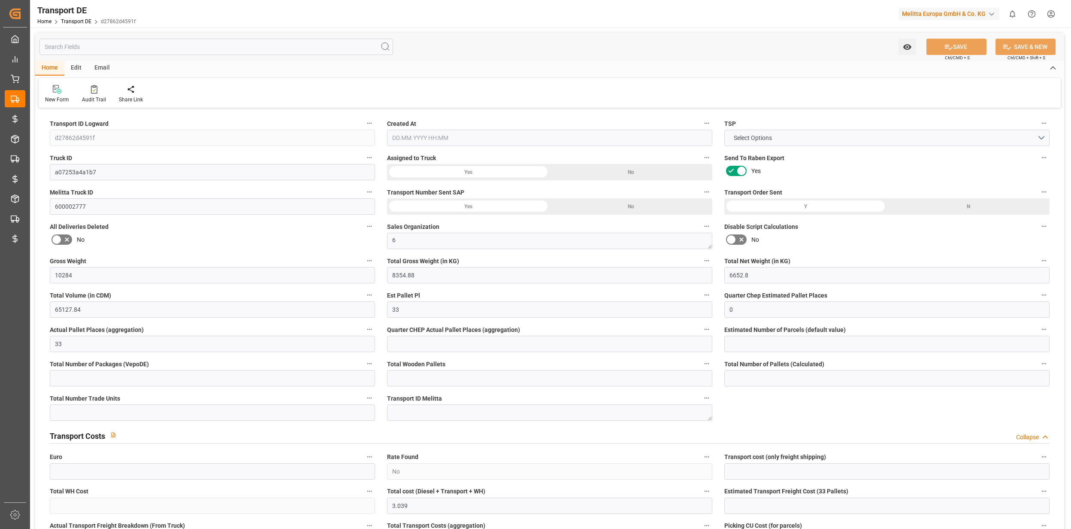
type input "0"
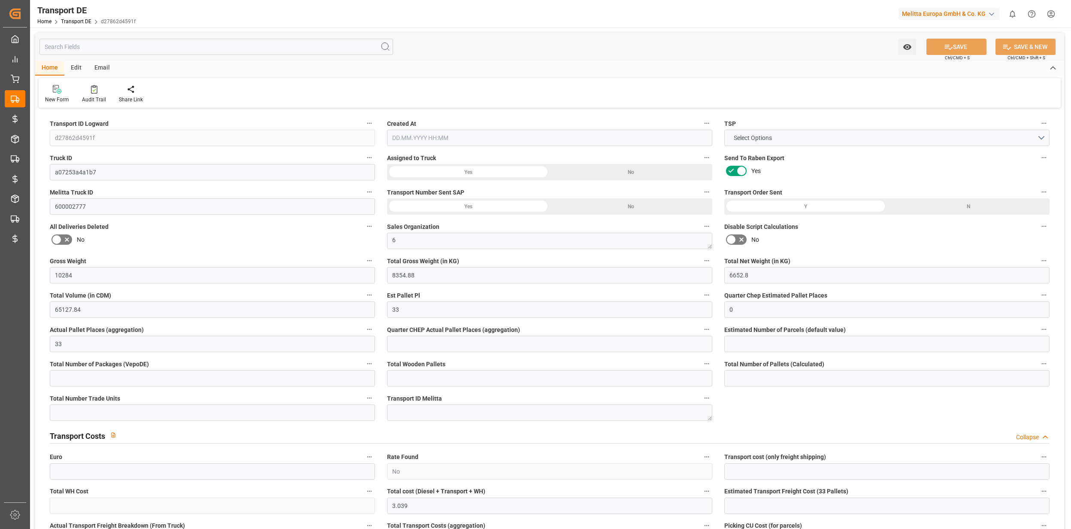
type input "8354.88"
type input "21"
type input "100"
type input "66"
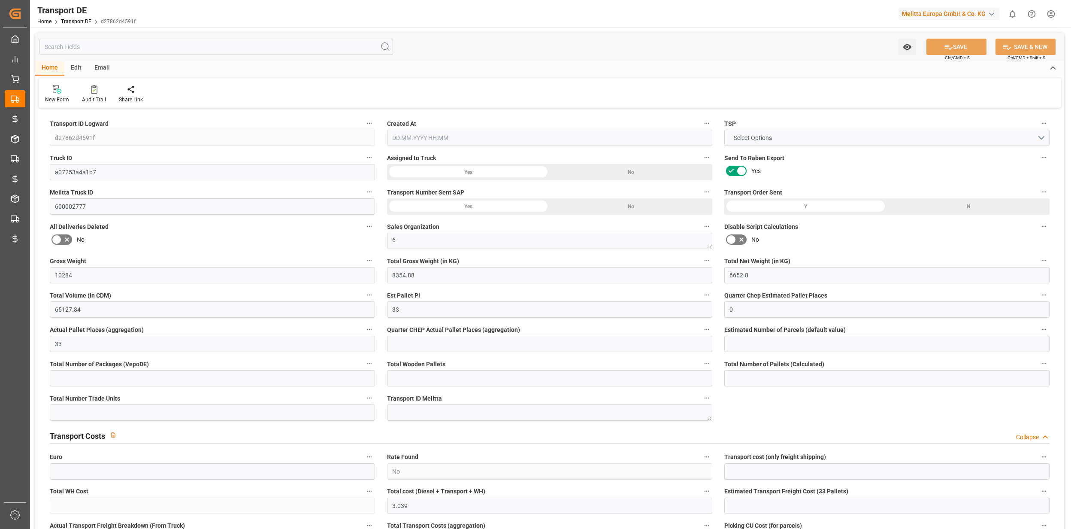
type input "0"
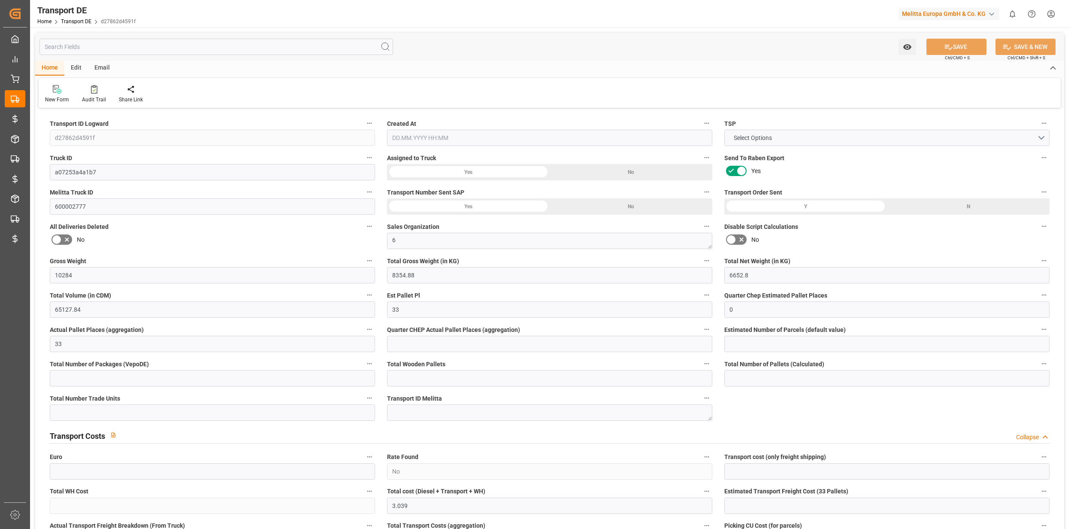
type input "1"
type input "0"
type input "3240"
type input "3.039"
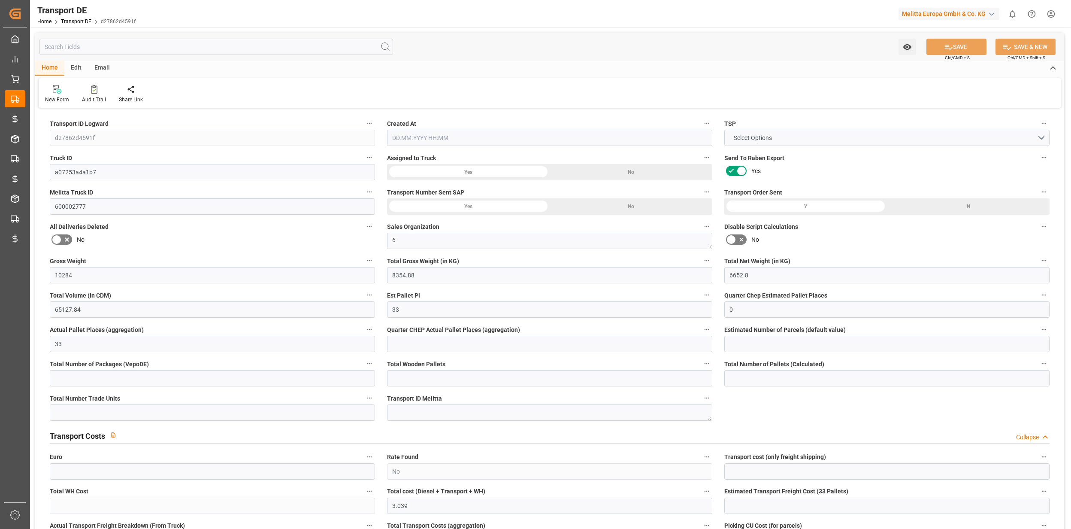
type input "0"
type input "18.09.2025 13:06"
type input "[DATE]"
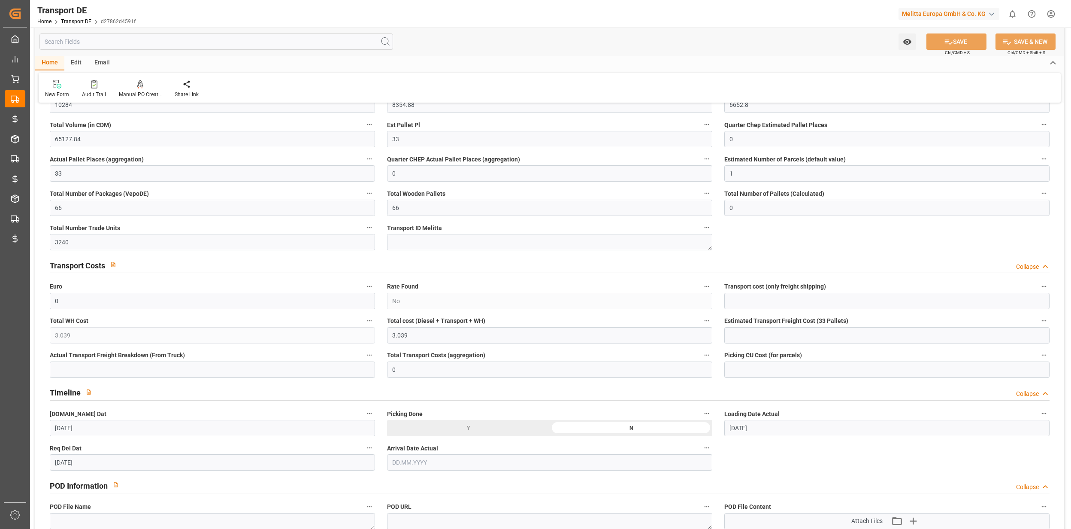
scroll to position [172, 0]
click at [94, 93] on div "Audit Trail" at bounding box center [94, 95] width 24 height 8
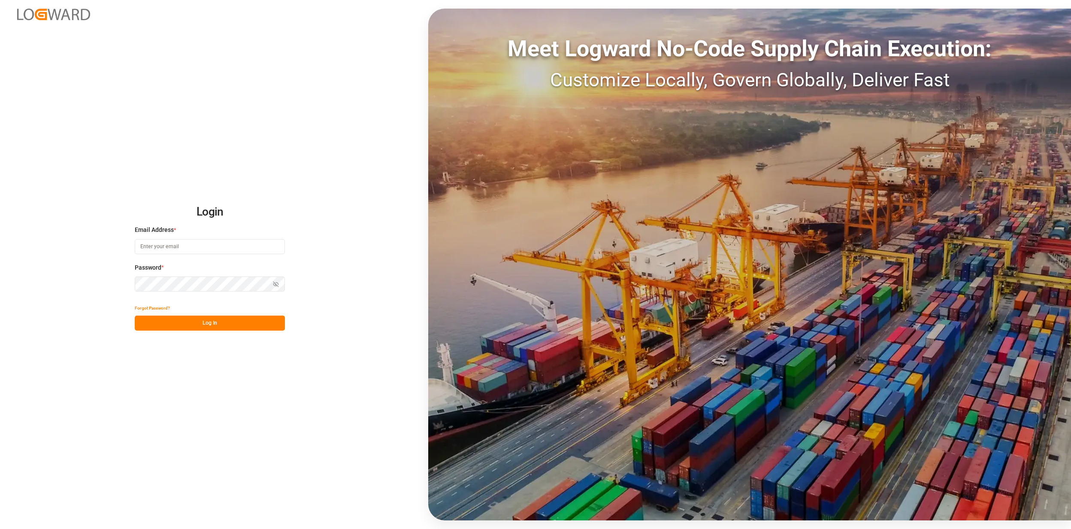
type input "[EMAIL_ADDRESS][PERSON_NAME][DOMAIN_NAME]"
click at [153, 330] on div "Login Email Address * [EMAIL_ADDRESS][PERSON_NAME][DOMAIN_NAME] Password * Show…" at bounding box center [535, 264] width 1071 height 529
click at [171, 316] on button "Log In" at bounding box center [210, 322] width 150 height 15
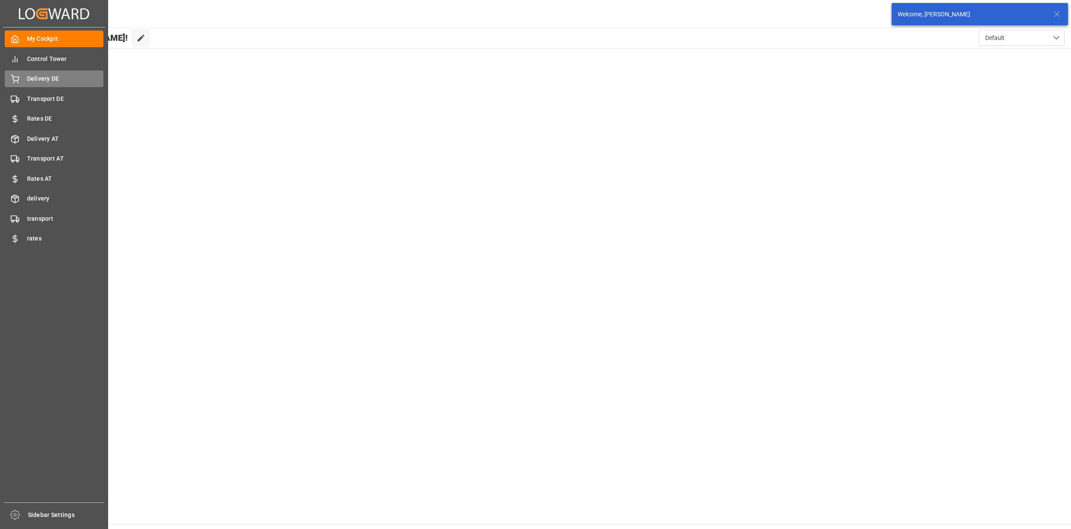
click at [21, 81] on div "Delivery DE Delivery DE" at bounding box center [54, 78] width 99 height 17
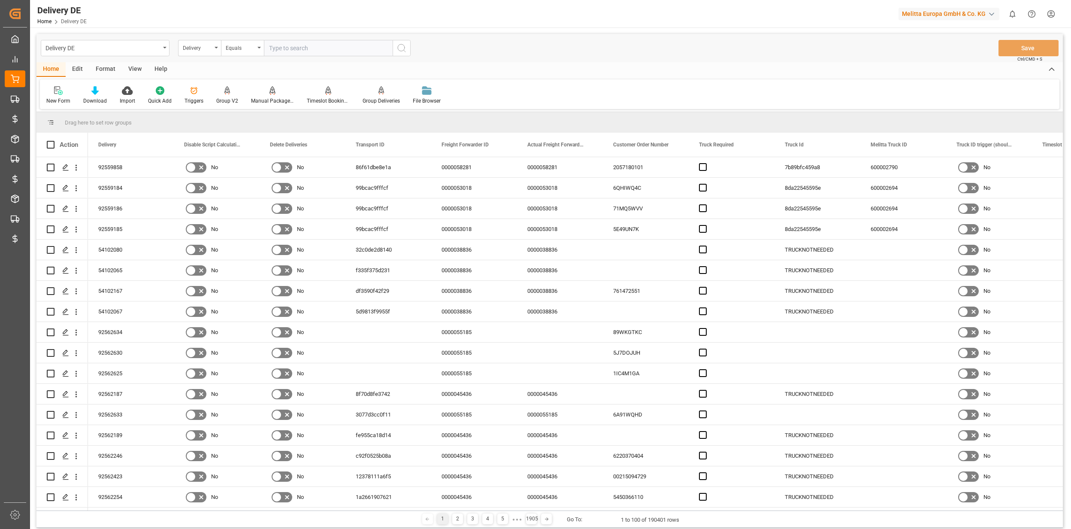
click at [303, 50] on input "text" at bounding box center [328, 48] width 129 height 16
type input "92558659"
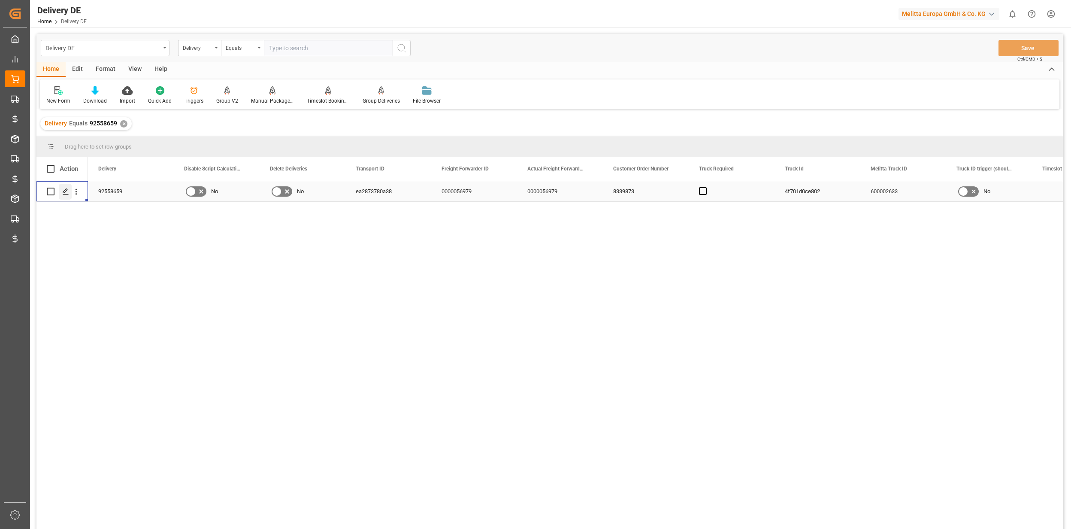
click at [70, 192] on div "Press SPACE to select this row." at bounding box center [65, 192] width 13 height 16
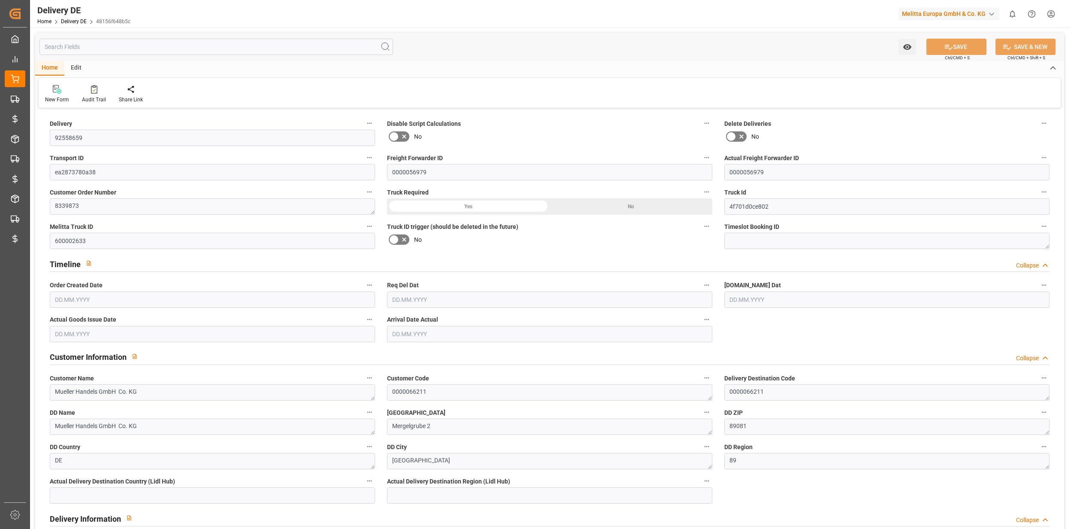
type input "79"
type input "33"
type input "37"
type input "2495.042"
type input "5586.24"
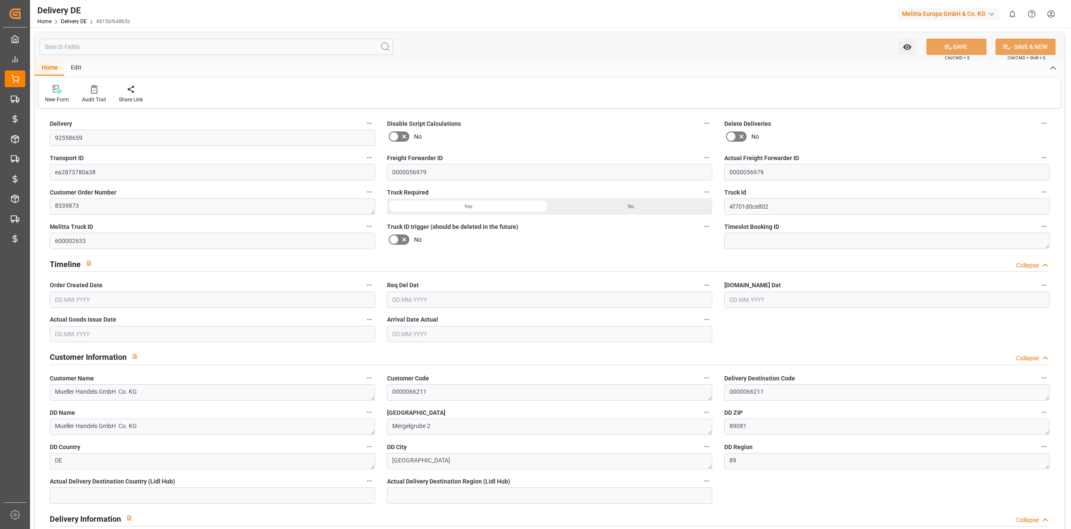
type input "57293.06"
type input "[DATE]"
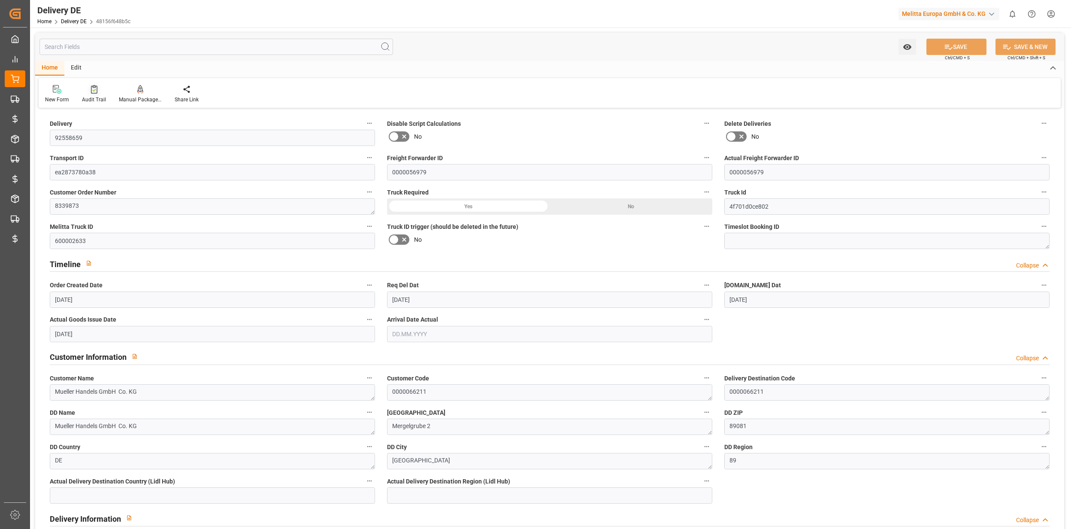
click at [105, 97] on div "Audit Trail" at bounding box center [94, 94] width 37 height 19
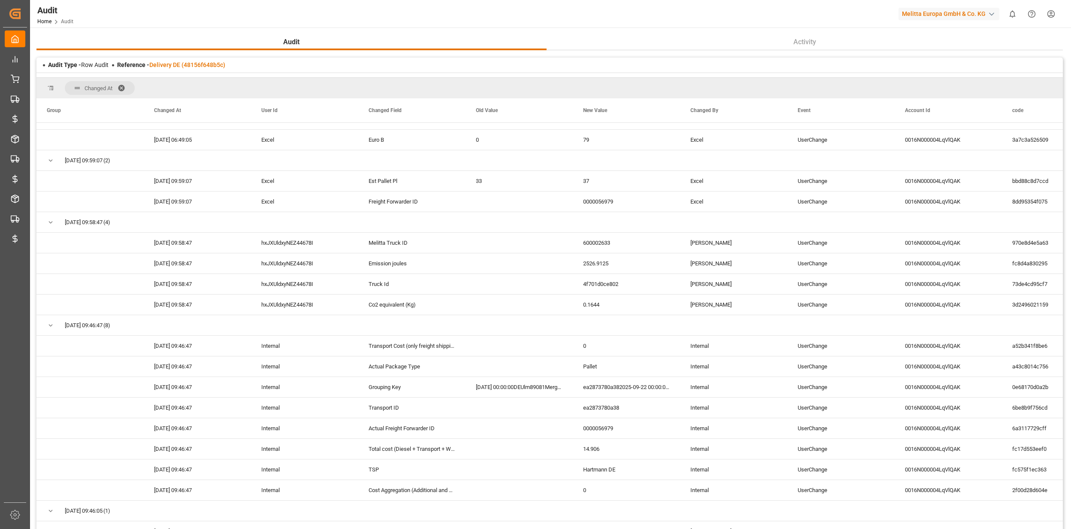
scroll to position [433, 0]
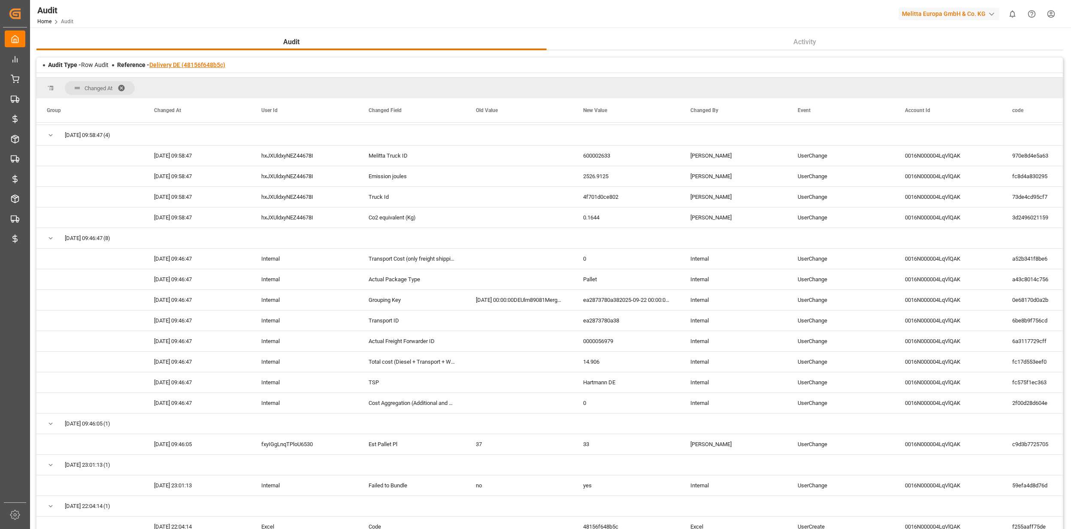
click at [179, 64] on link "Delivery DE (48156f648b5c)" at bounding box center [187, 64] width 76 height 7
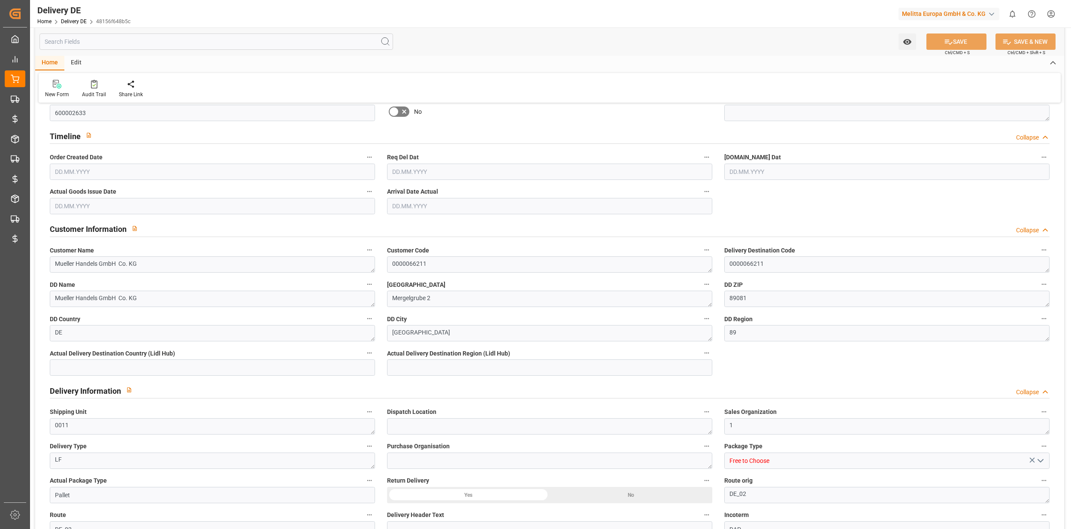
type input "79"
type input "33"
type input "37"
type input "2495.042"
type input "5586.24"
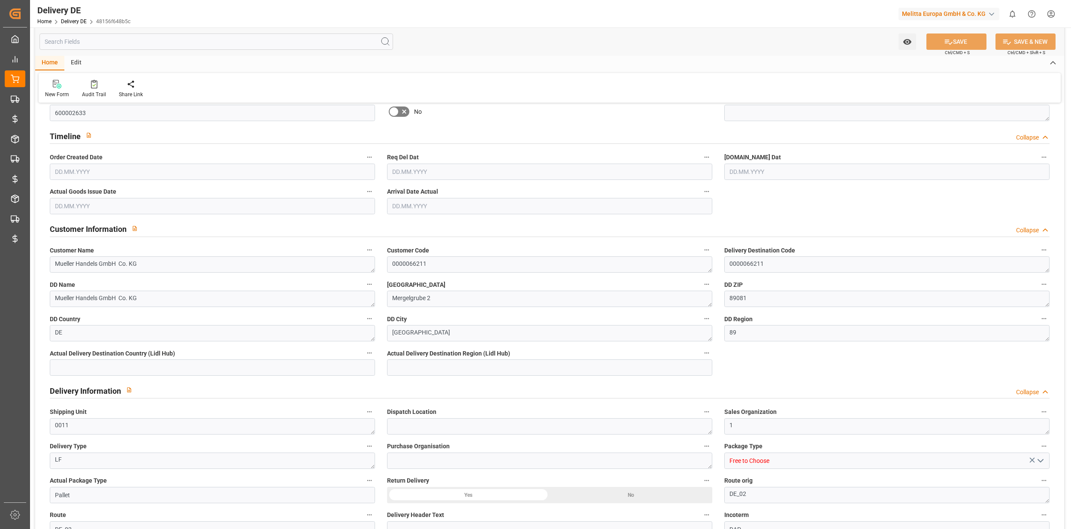
type input "57293.06"
type input "15.09.2025"
type input "22.09.2025"
type input "18.09.2025"
type input "[DATE]"
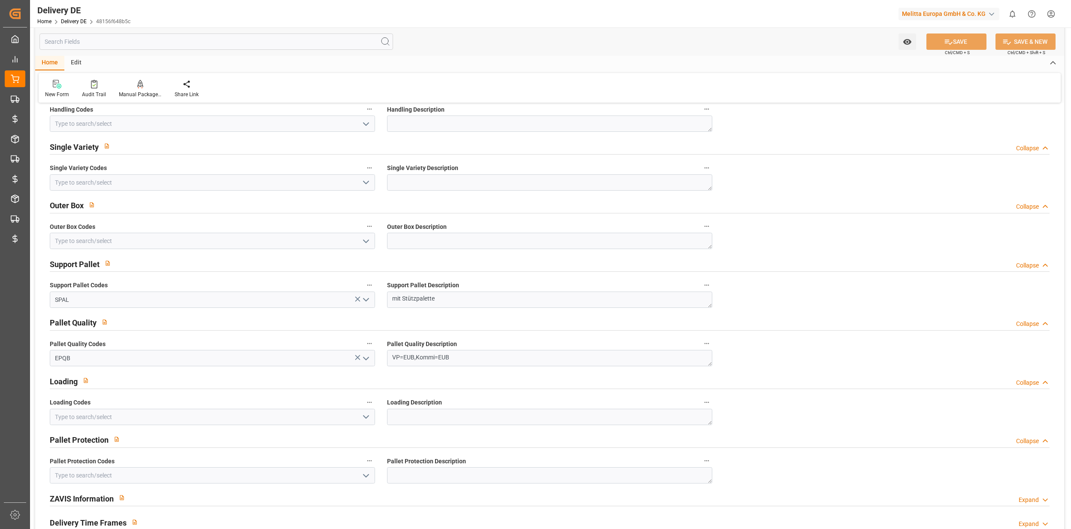
scroll to position [700, 0]
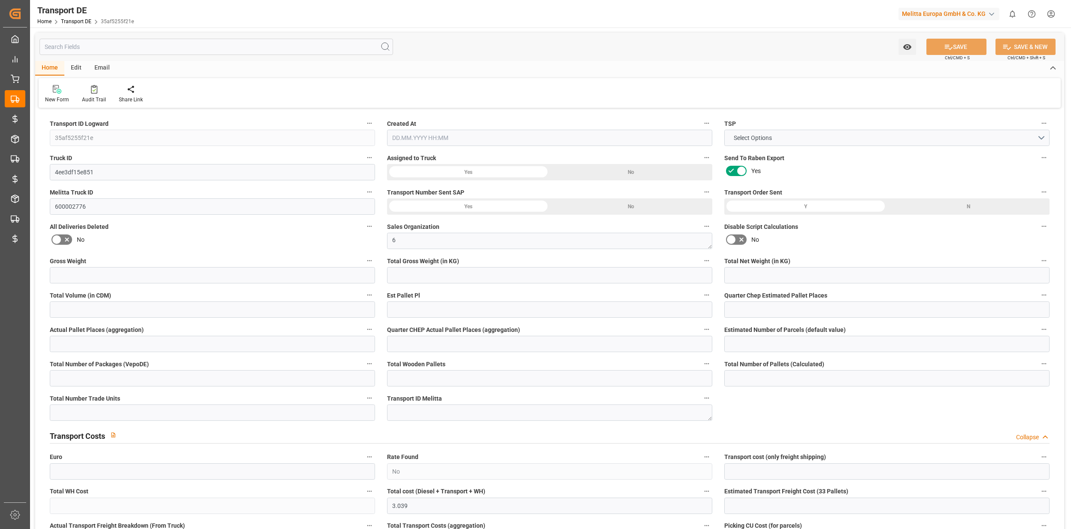
type input "11296"
type input "9396"
type input "7858.08"
type input "64867.84"
type input "33"
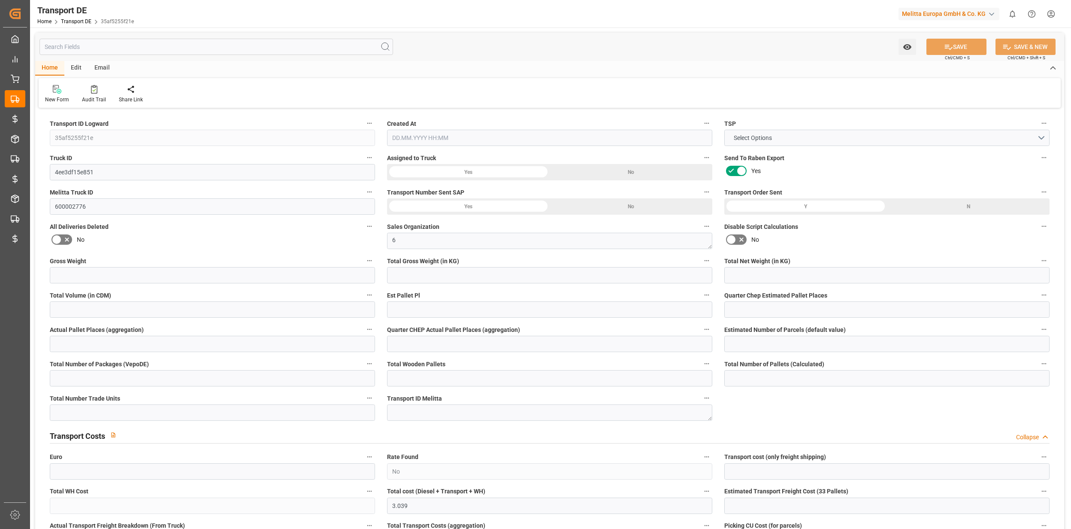
type input "0"
type input "33"
type input "0"
type input "1"
type input "66"
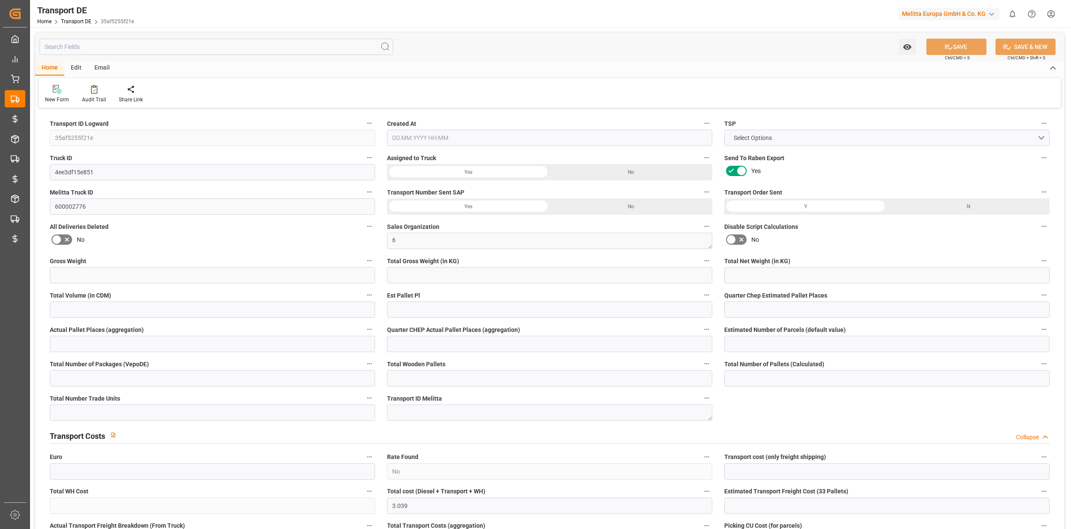
type input "66"
type input "0"
type input "2720"
type input "0"
type input "3.039"
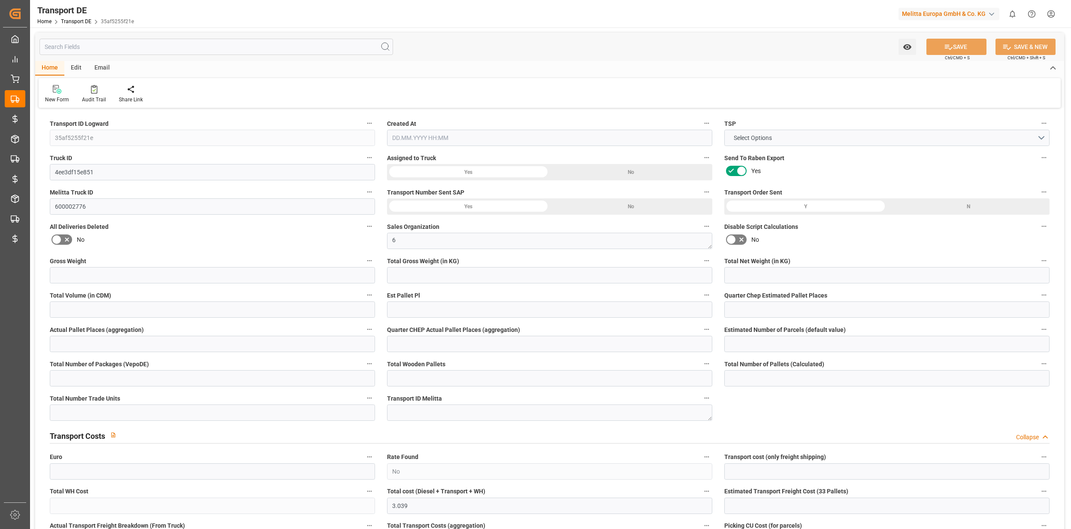
type input "0"
type input "91"
type input "0"
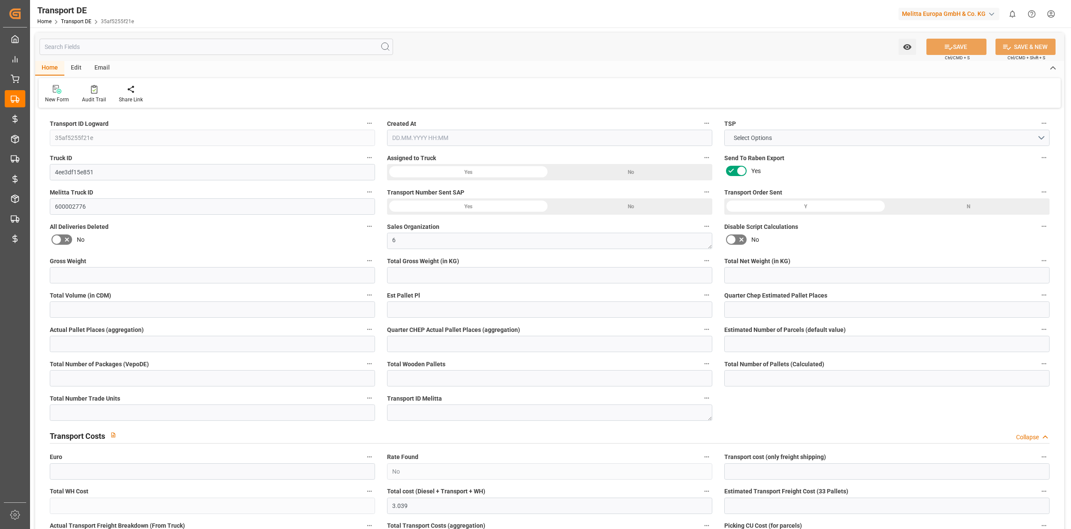
type input "0"
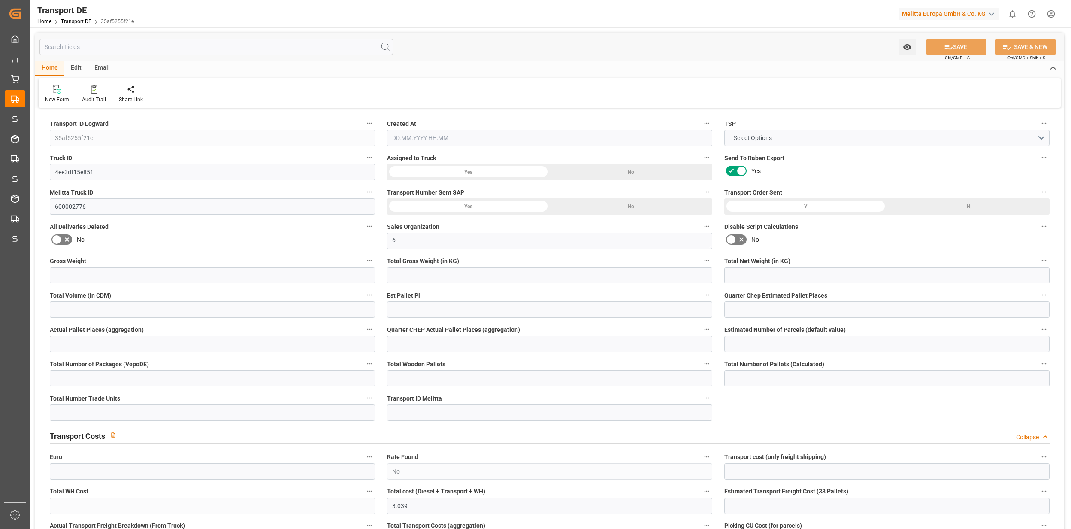
type input "0"
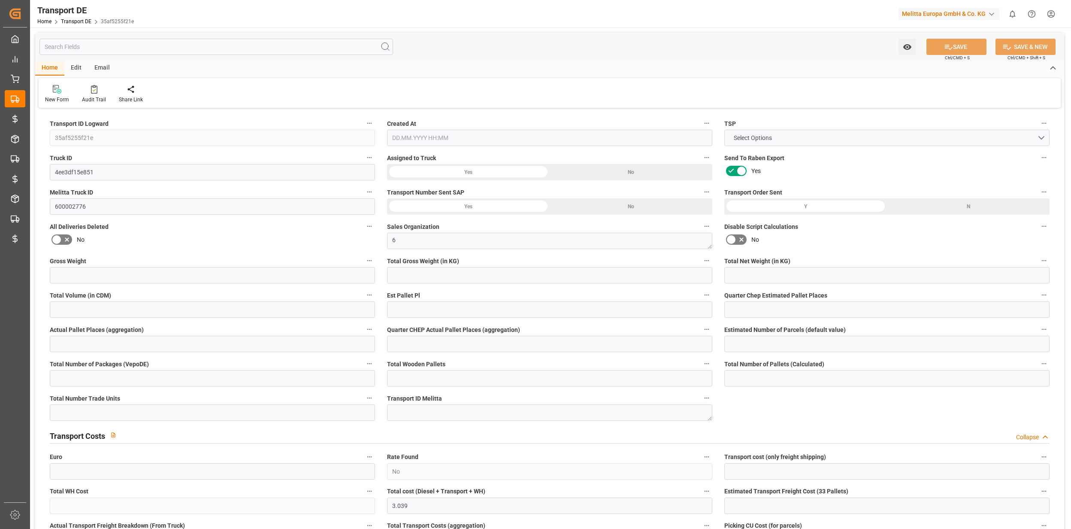
type input "0"
type input "9396"
type input "21"
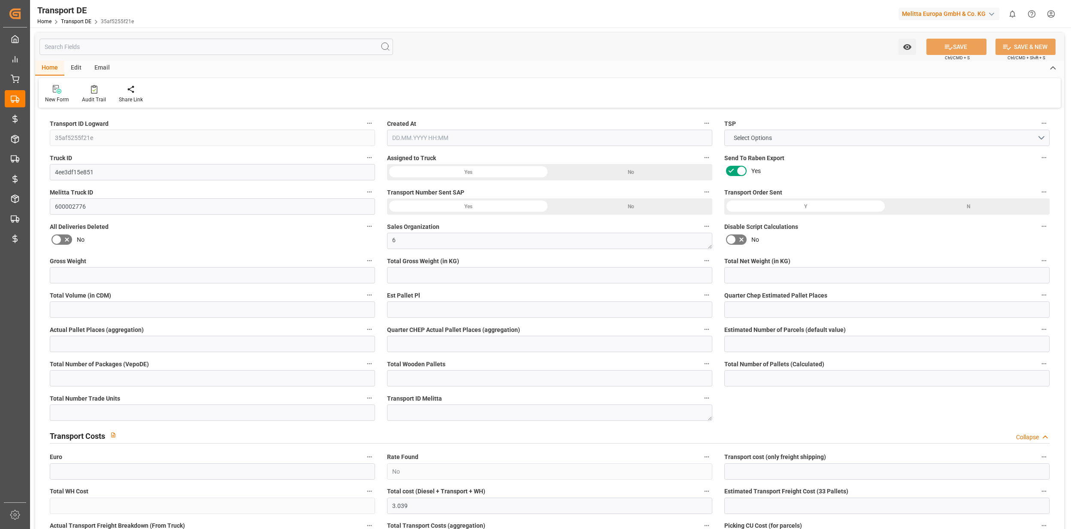
type input "100"
type input "66"
type input "0"
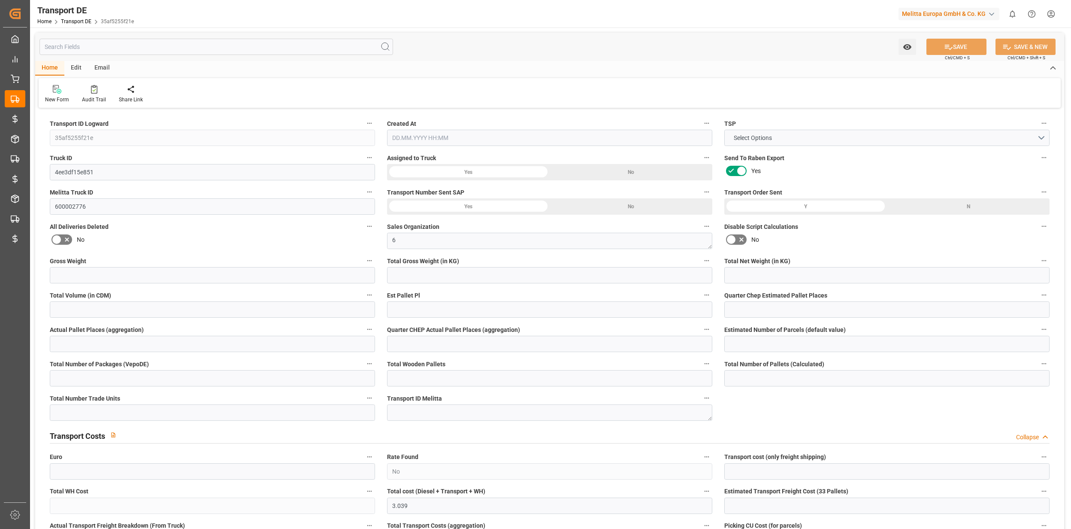
type input "0"
type input "1"
type input "0"
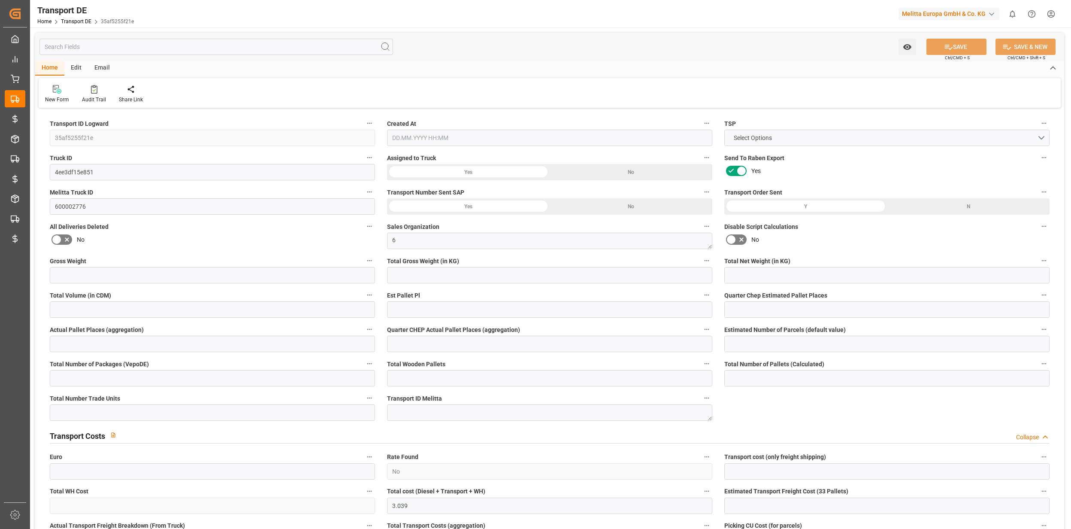
type input "2720"
type input "3.039"
type input "0"
type input "[DATE] 13:06"
type input "[DATE]"
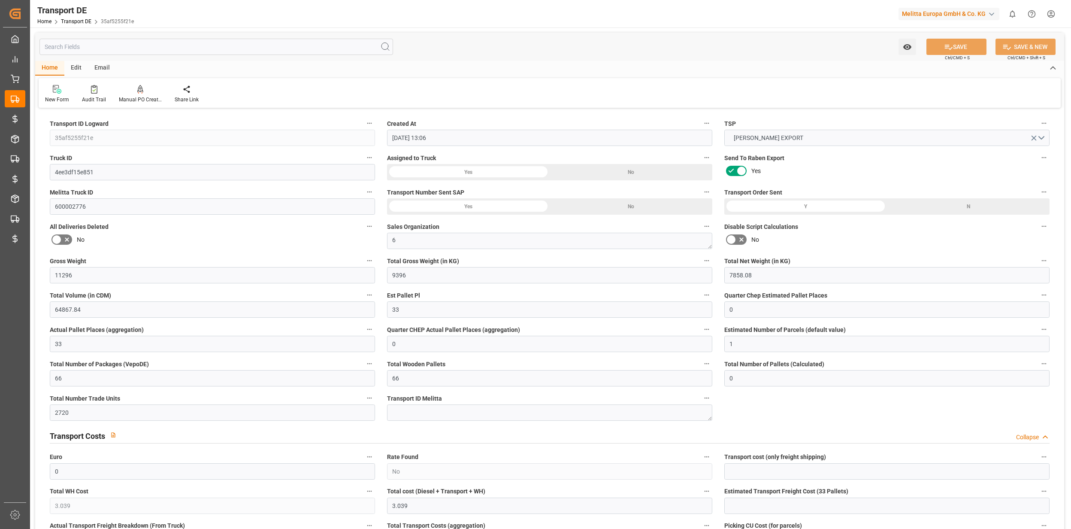
type input "[DATE]"
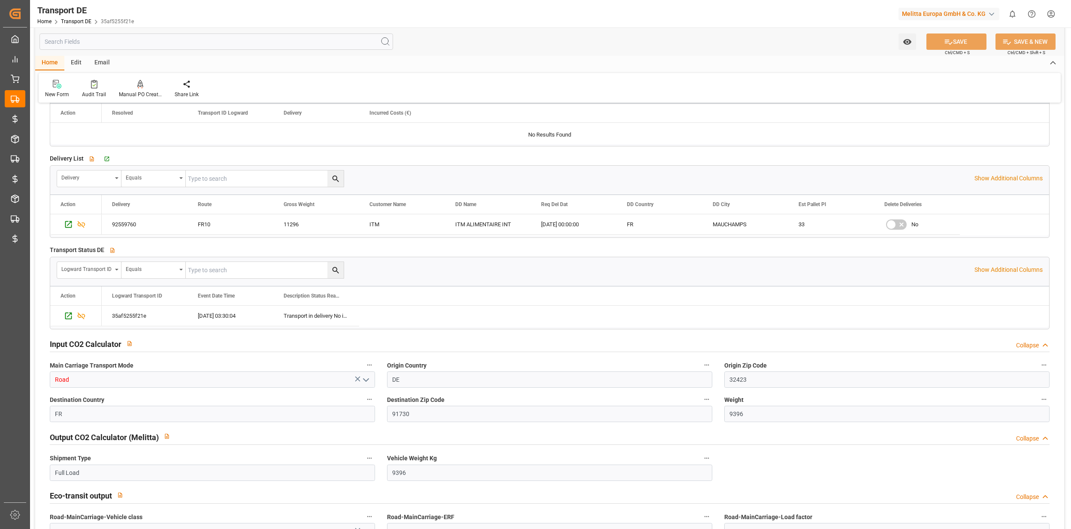
scroll to position [1545, 0]
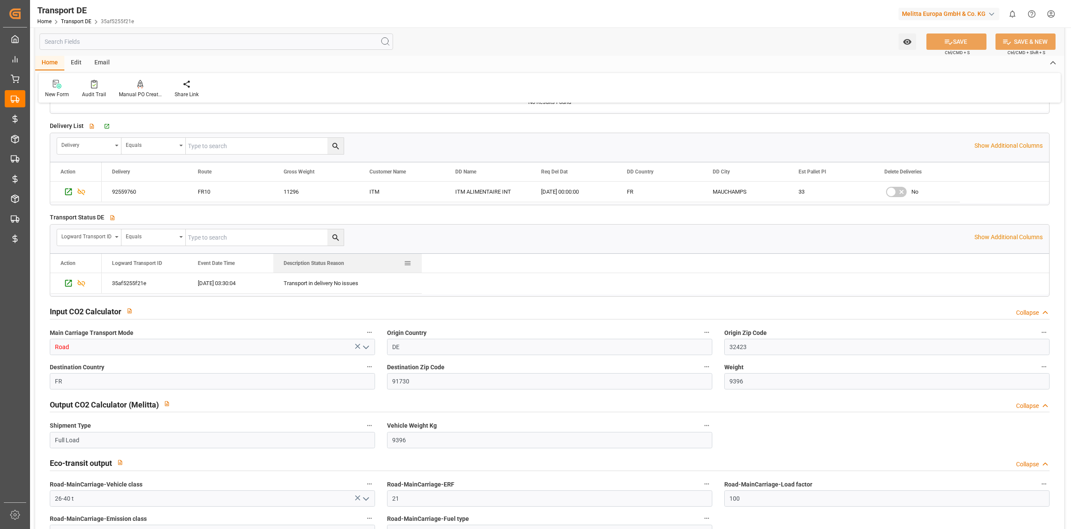
drag, startPoint x: 358, startPoint y: 263, endPoint x: 421, endPoint y: 264, distance: 62.7
click at [421, 264] on div at bounding box center [421, 263] width 3 height 19
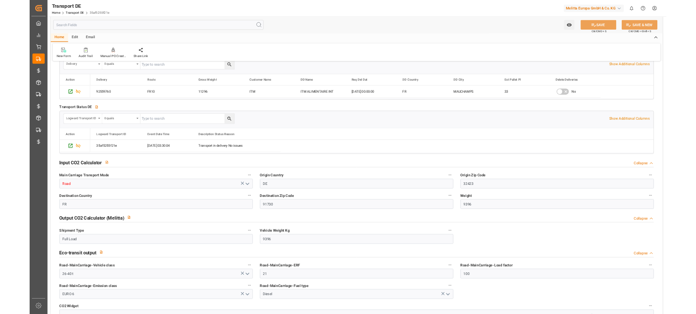
scroll to position [1602, 0]
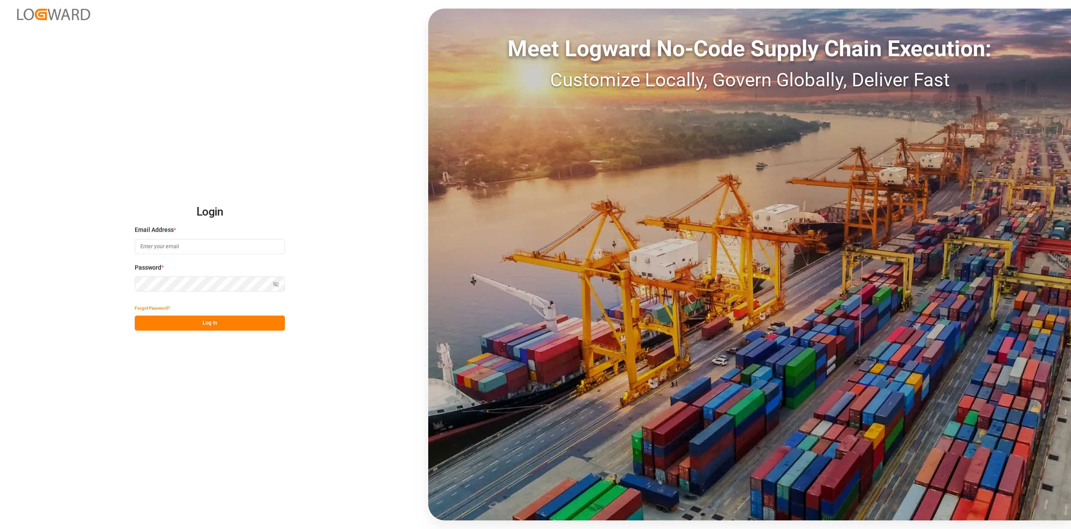
type input "[EMAIL_ADDRESS][PERSON_NAME][DOMAIN_NAME]"
click at [242, 331] on div "Login Email Address * [EMAIL_ADDRESS][PERSON_NAME][DOMAIN_NAME] Password * Show…" at bounding box center [535, 264] width 1071 height 529
click at [264, 324] on button "Log In" at bounding box center [210, 322] width 150 height 15
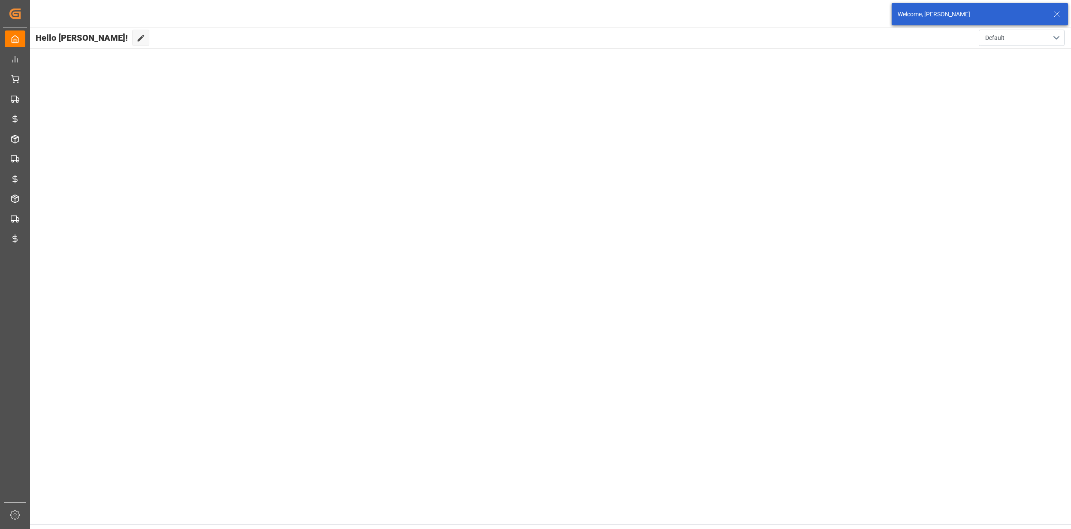
click at [1057, 9] on icon at bounding box center [1057, 14] width 10 height 10
click at [1051, 15] on html "Created by potrace 1.15, written by [PERSON_NAME] [DATE]-[DATE] Created by potr…" at bounding box center [535, 264] width 1071 height 529
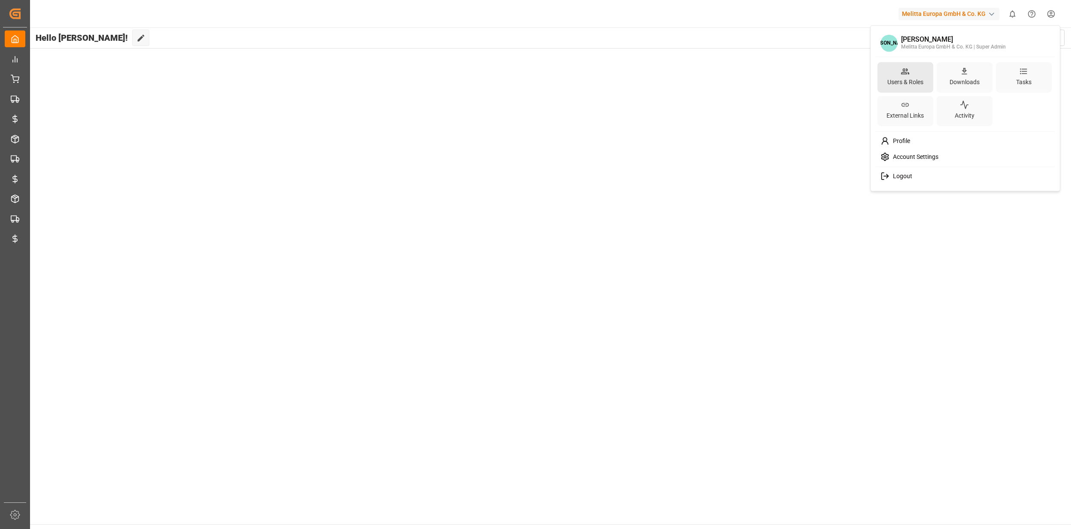
click at [896, 81] on div "Users & Roles" at bounding box center [905, 82] width 39 height 12
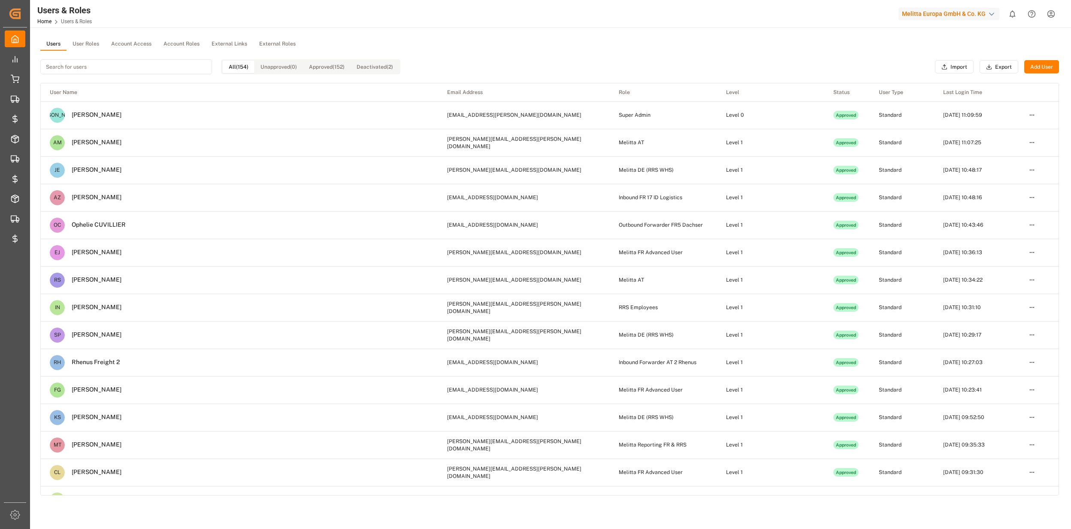
click at [85, 41] on button "User Roles" at bounding box center [86, 44] width 39 height 13
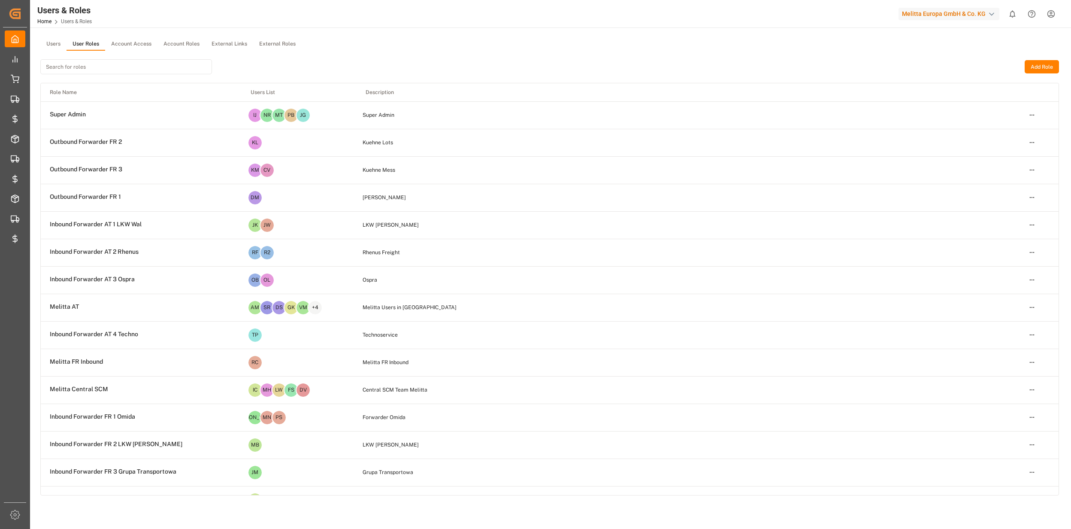
click at [91, 66] on input at bounding box center [126, 66] width 172 height 15
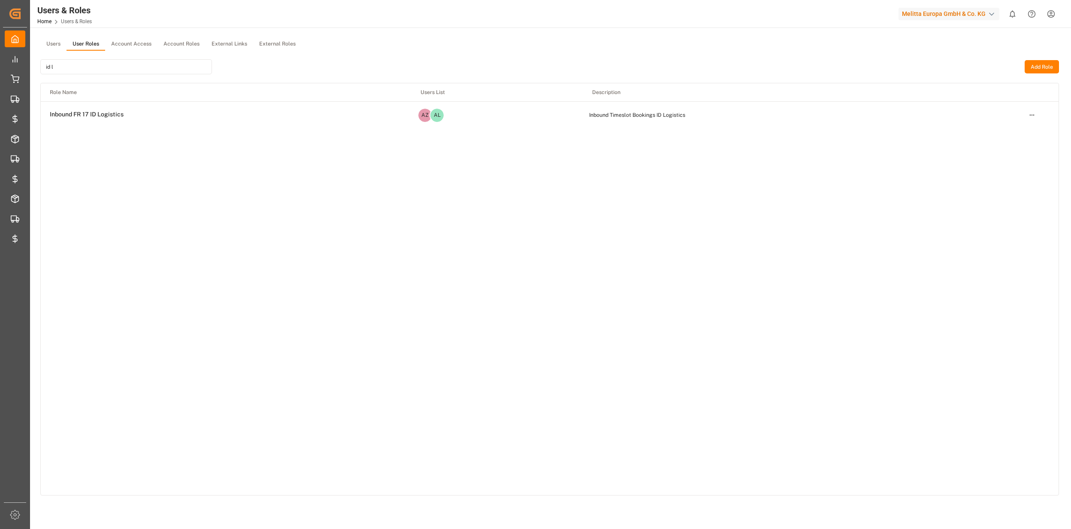
type input "id l"
click at [1033, 115] on html "Created by potrace 1.15, written by [PERSON_NAME] [DATE]-[DATE] Created by potr…" at bounding box center [535, 264] width 1071 height 529
click at [1013, 130] on div "Edit" at bounding box center [1014, 130] width 44 height 12
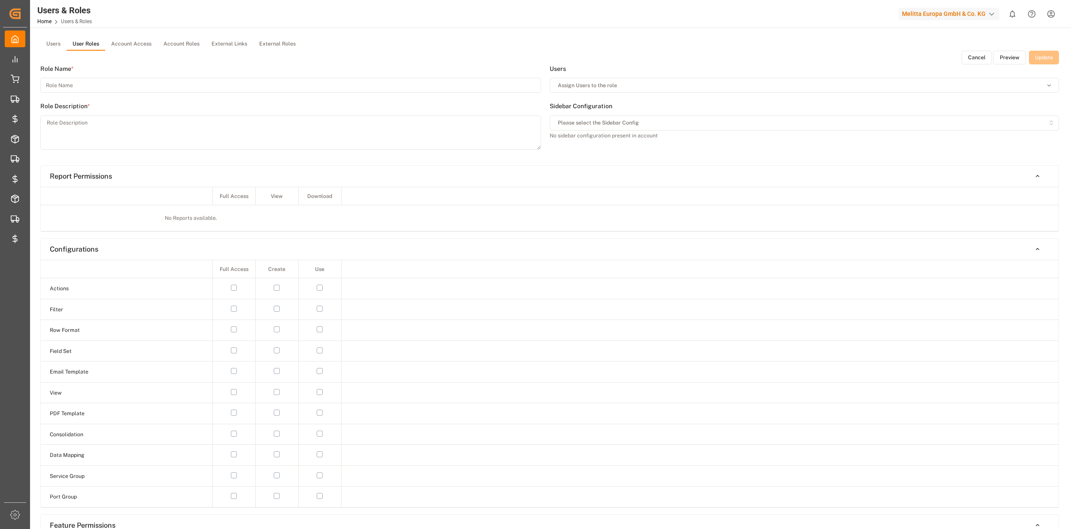
type input "Inbound FR 17 ID Logistics"
type textarea "Inbound Timeslot Bookings ID Logistics"
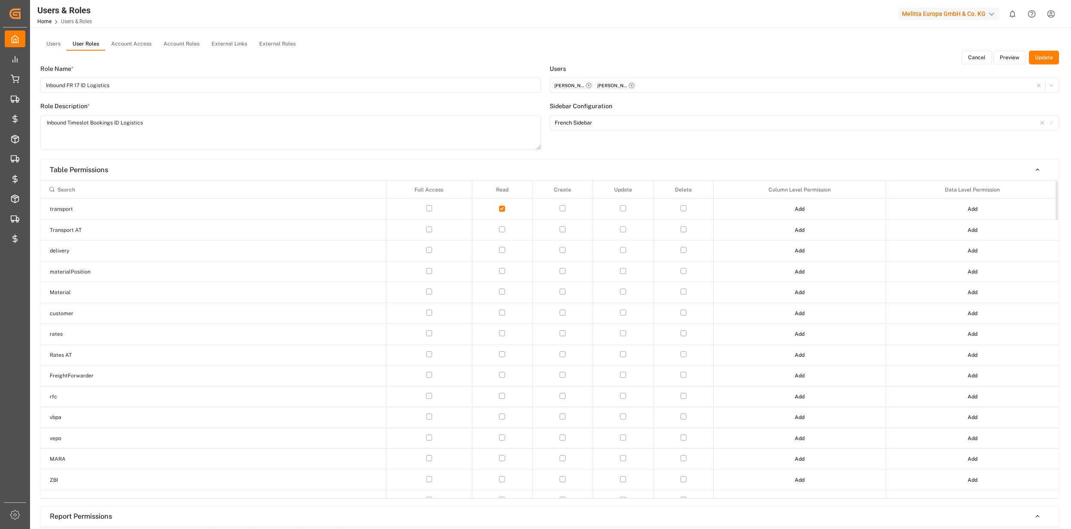
click at [798, 210] on button "Add" at bounding box center [800, 209] width 22 height 14
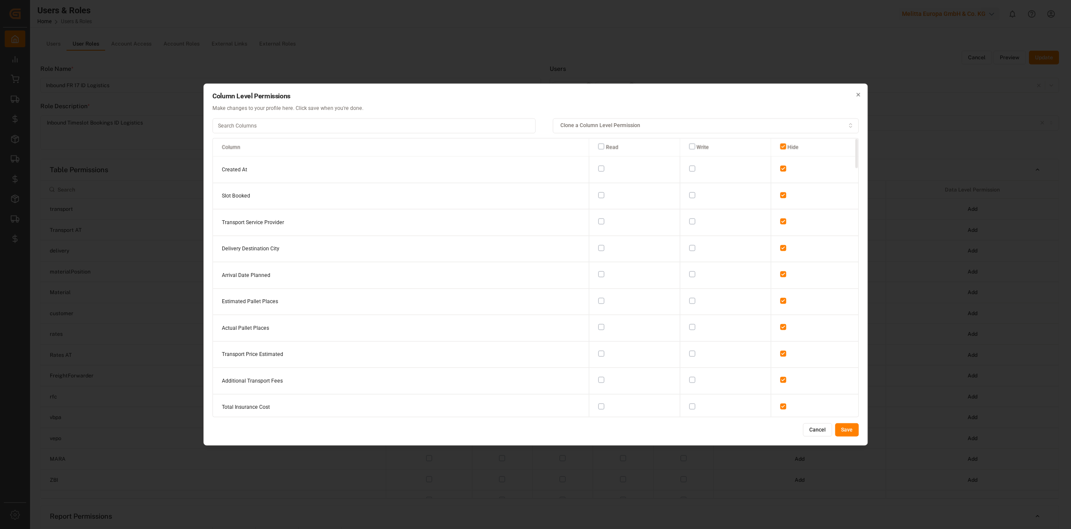
click at [859, 94] on icon "button" at bounding box center [858, 94] width 3 height 3
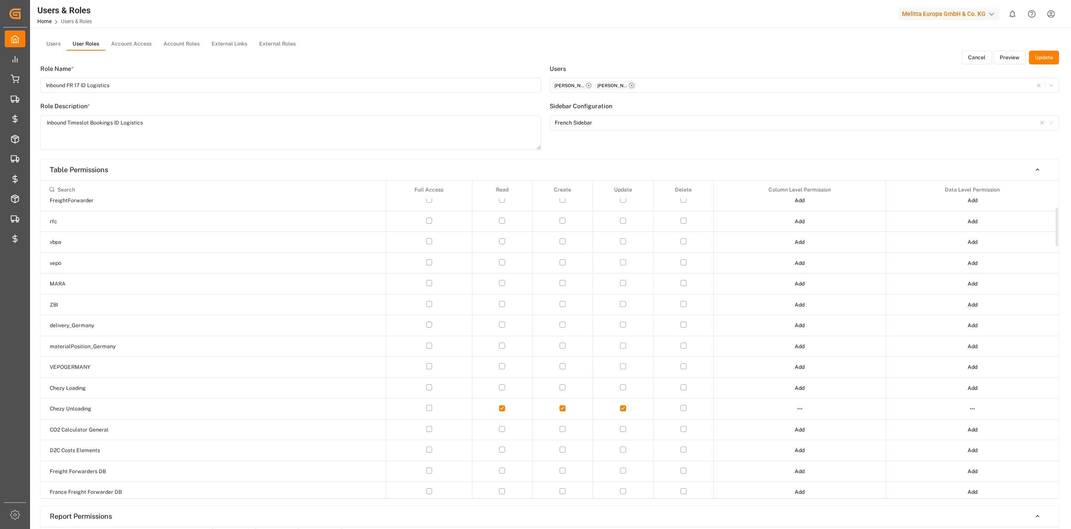
scroll to position [229, 0]
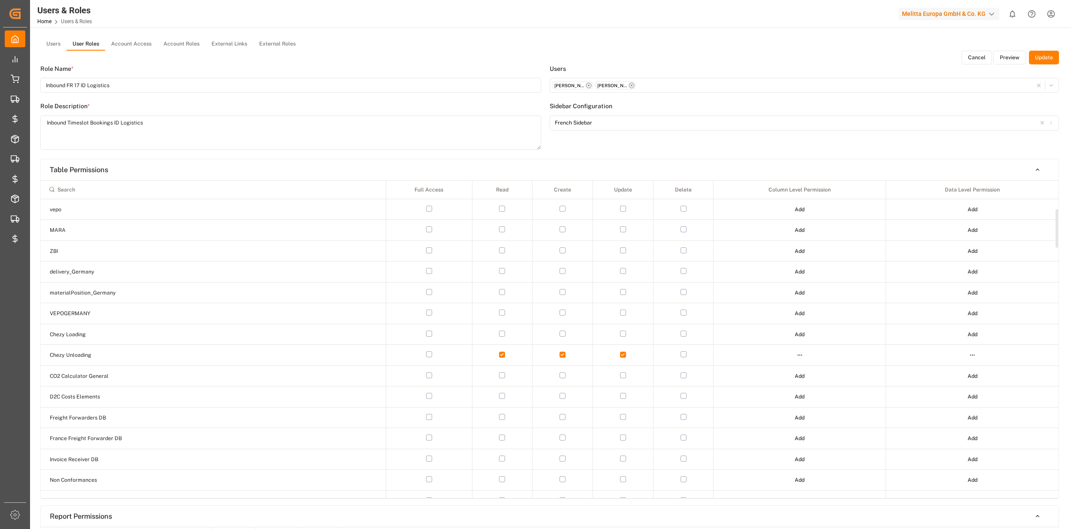
click at [972, 349] on td at bounding box center [972, 355] width 173 height 21
click at [974, 354] on html "Created by potrace 1.15, written by [PERSON_NAME] [DATE]-[DATE] Created by potr…" at bounding box center [535, 264] width 1071 height 529
click at [948, 373] on div "Edit" at bounding box center [955, 373] width 44 height 12
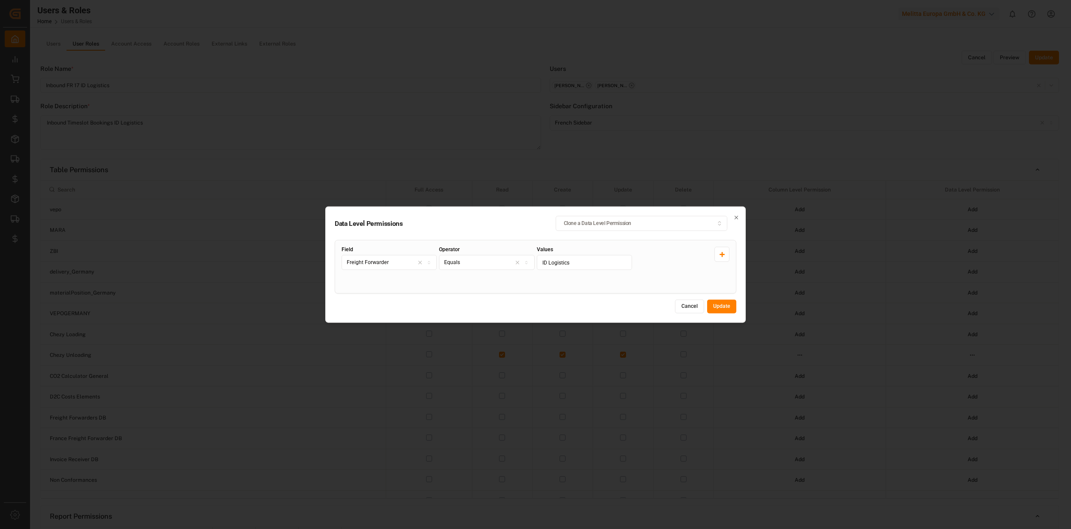
click at [690, 306] on button "Cancel" at bounding box center [689, 307] width 29 height 14
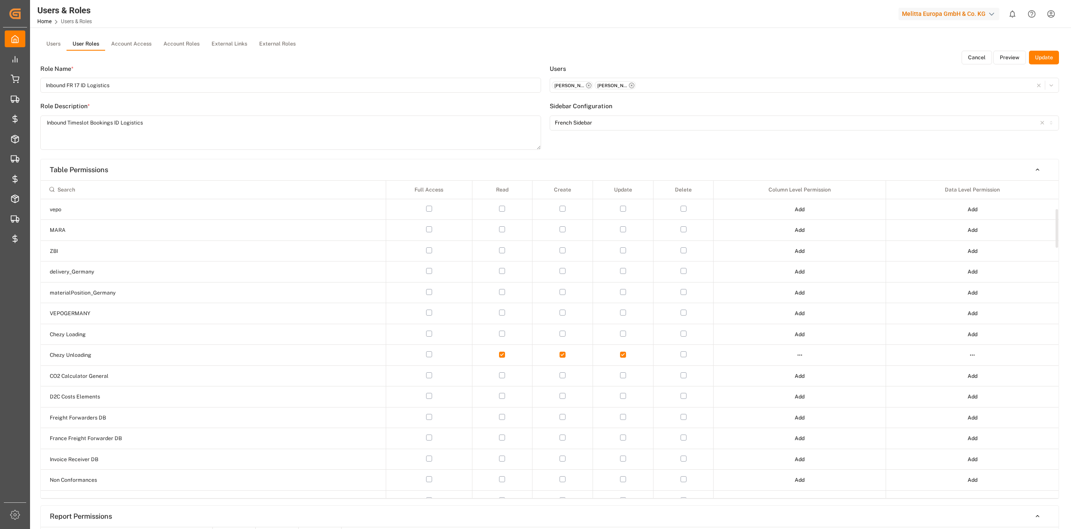
click at [802, 357] on html "Created by potrace 1.15, written by Peter Selinger 2001-2017 Created by potrace…" at bounding box center [535, 264] width 1071 height 529
click at [790, 369] on div "Edit" at bounding box center [782, 373] width 44 height 12
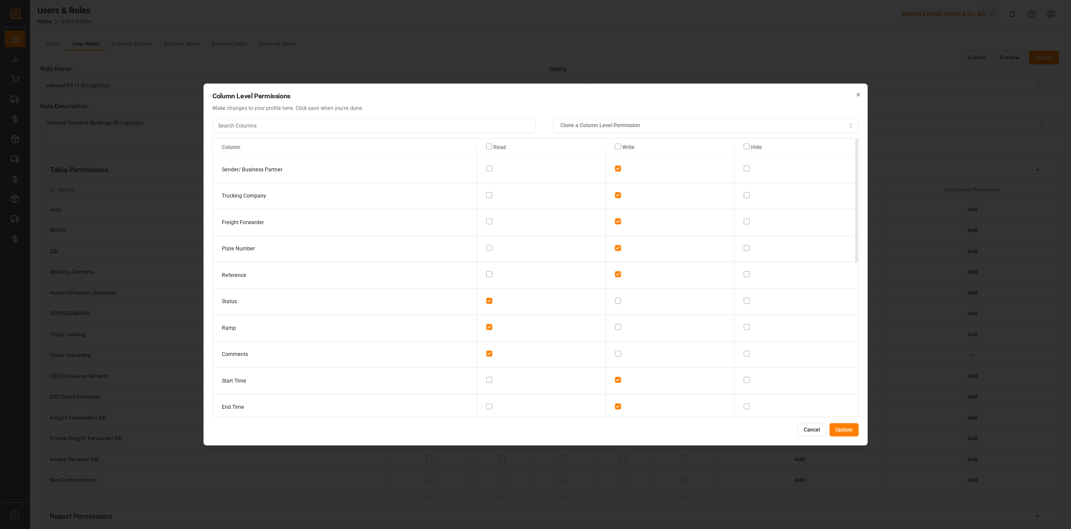
click at [615, 325] on button "button" at bounding box center [618, 327] width 6 height 6
click at [615, 350] on button "button" at bounding box center [618, 353] width 6 height 6
click at [615, 299] on button "button" at bounding box center [618, 300] width 6 height 6
click at [843, 433] on button "Update" at bounding box center [844, 430] width 29 height 14
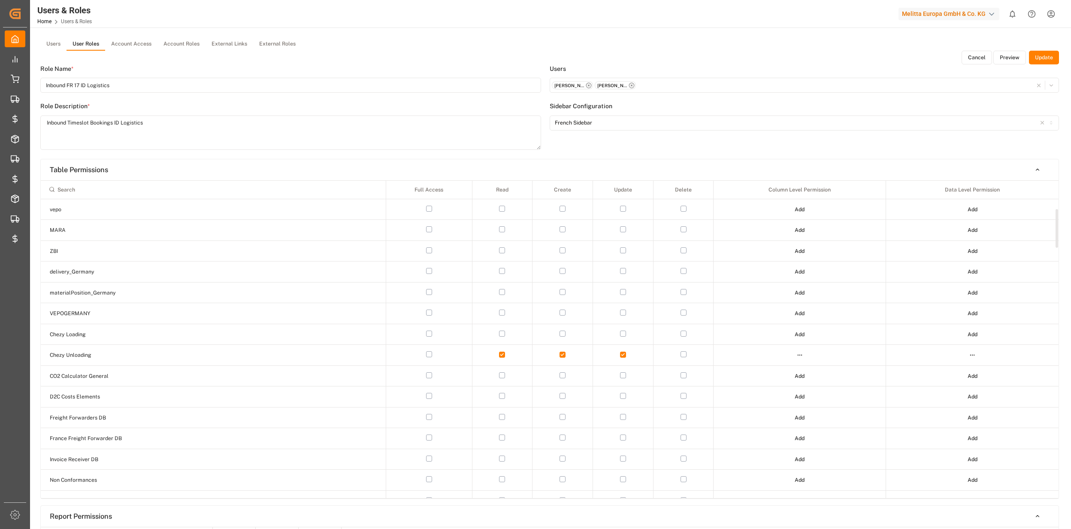
click at [1054, 57] on button "Update" at bounding box center [1044, 58] width 30 height 14
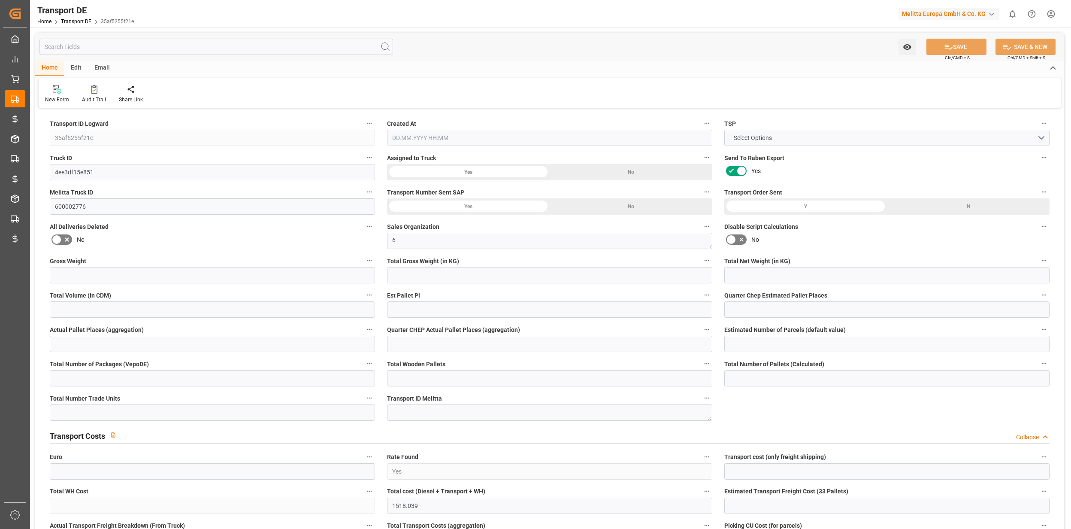
type input "11296"
type input "9396"
type input "7858.08"
type input "64867.84"
type input "33"
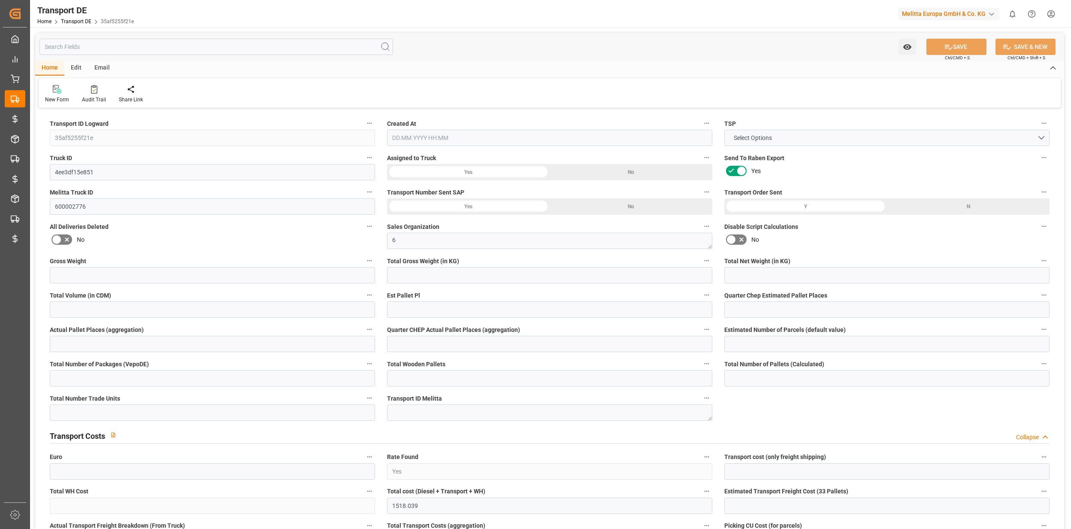
type input "0"
type input "33"
type input "0"
type input "1"
type input "66"
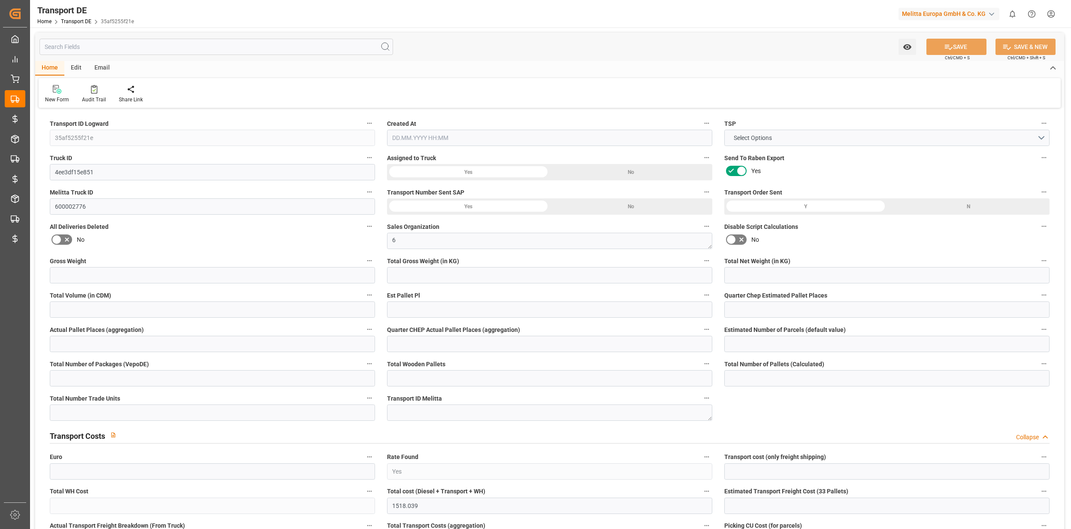
type input "66"
type input "0"
type input "2720"
type input "0"
type input "1515"
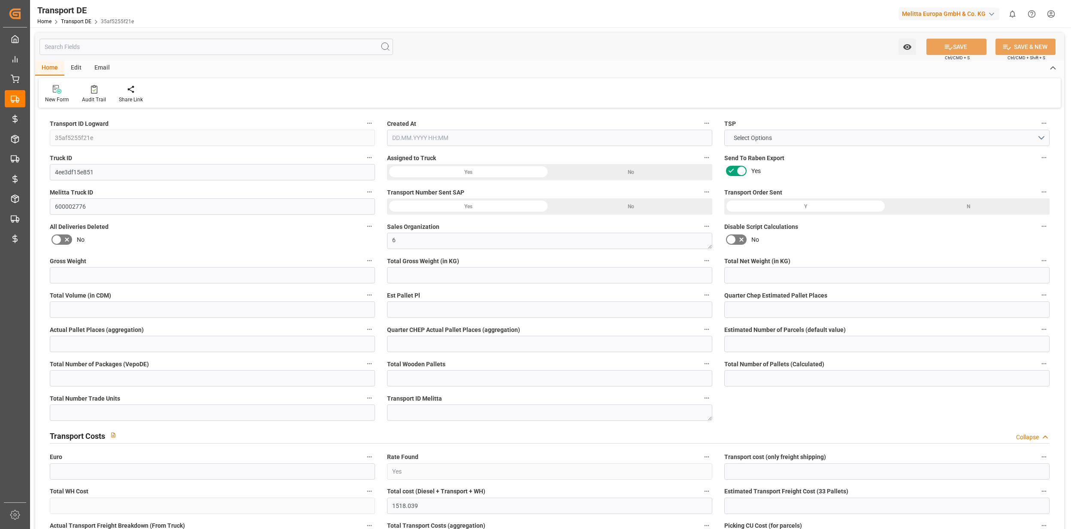
type input "3.039"
type input "1515"
type input "91"
type input "0"
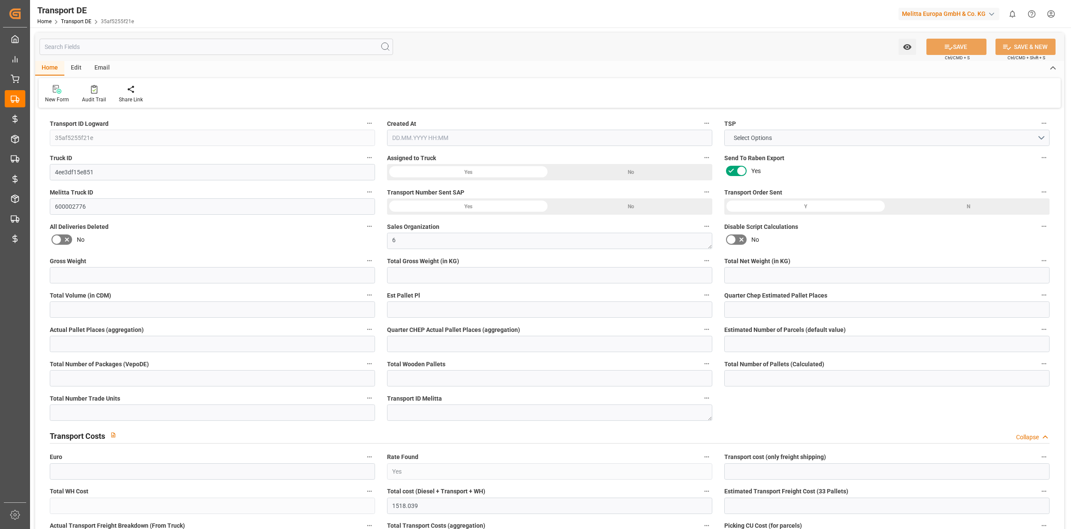
type input "0"
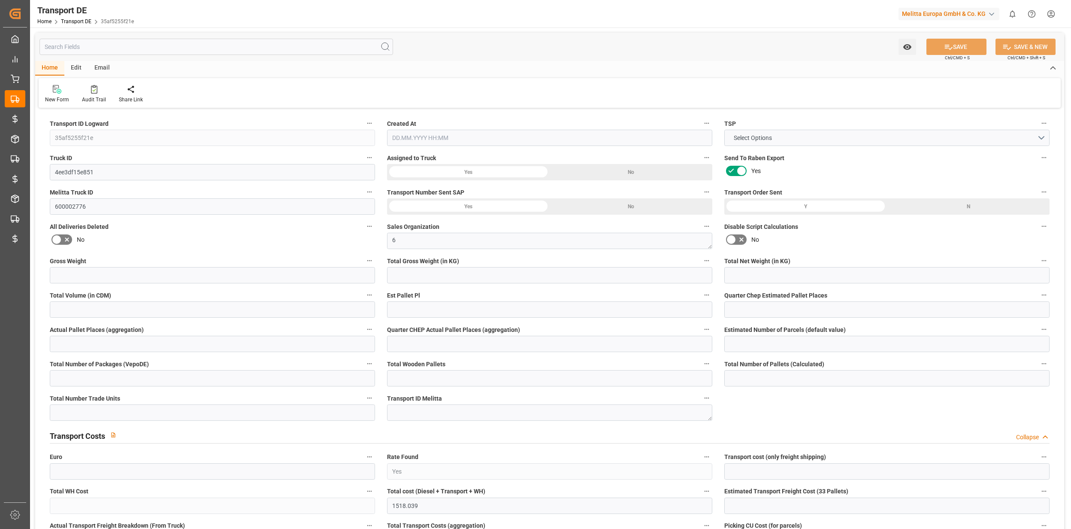
type input "0"
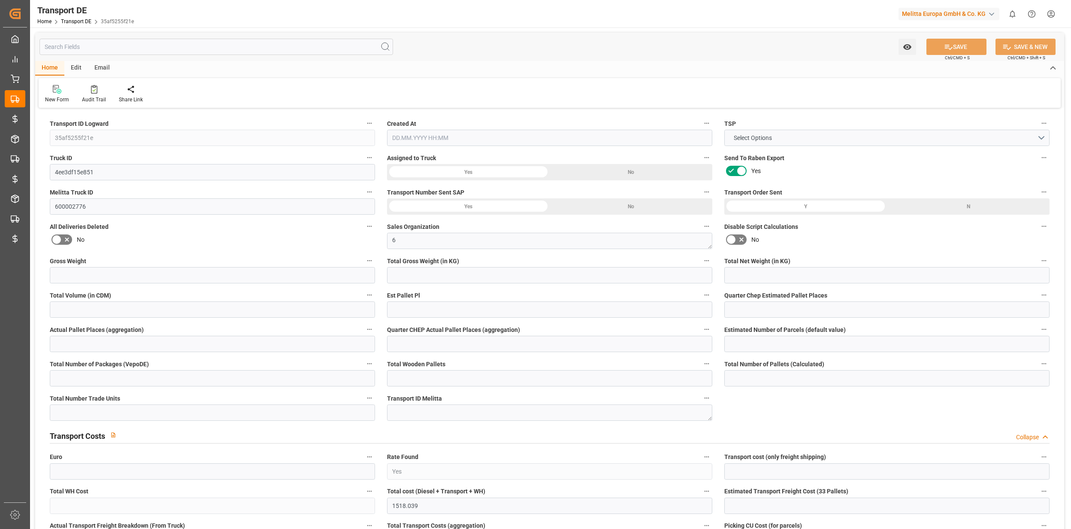
type input "0"
type input "9396"
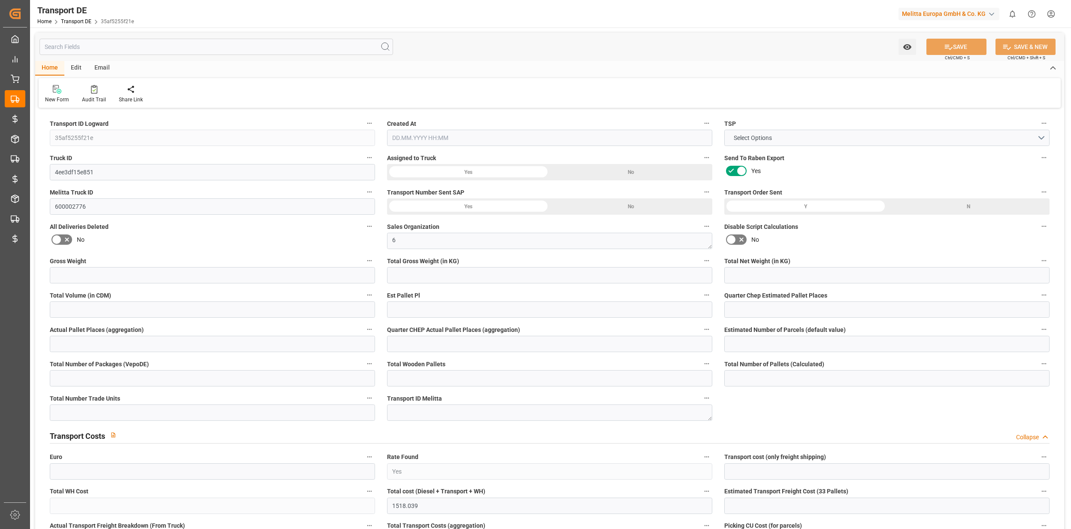
type input "9396"
type input "21"
type input "100"
type input "66"
type input "0"
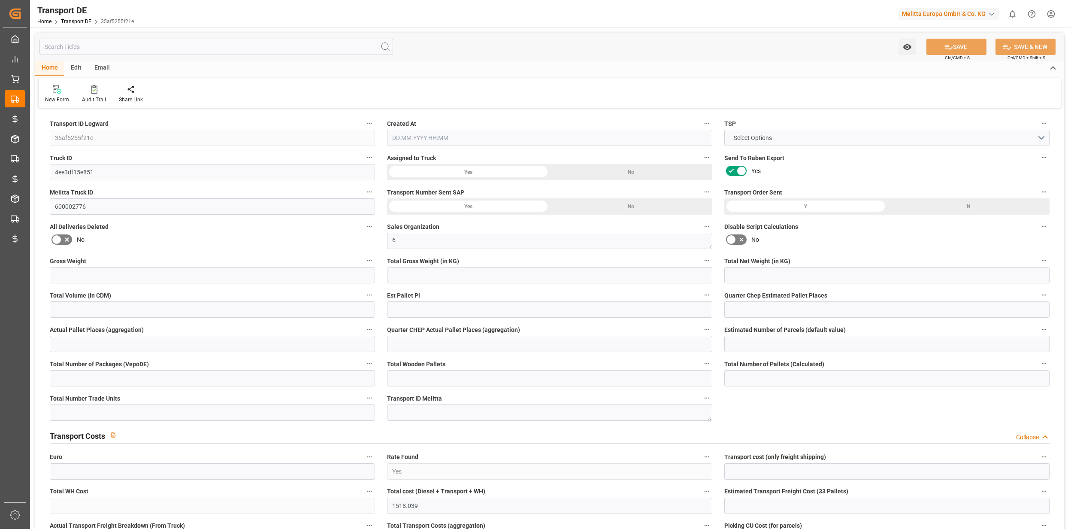
type input "0"
type input "1"
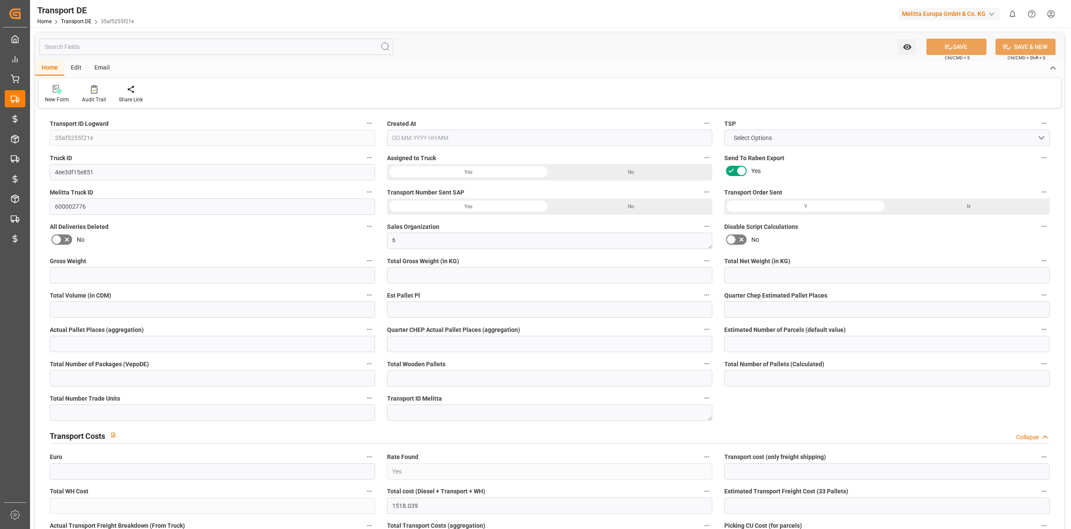
type input "0"
type input "2720"
type input "1518.039"
type input "1515"
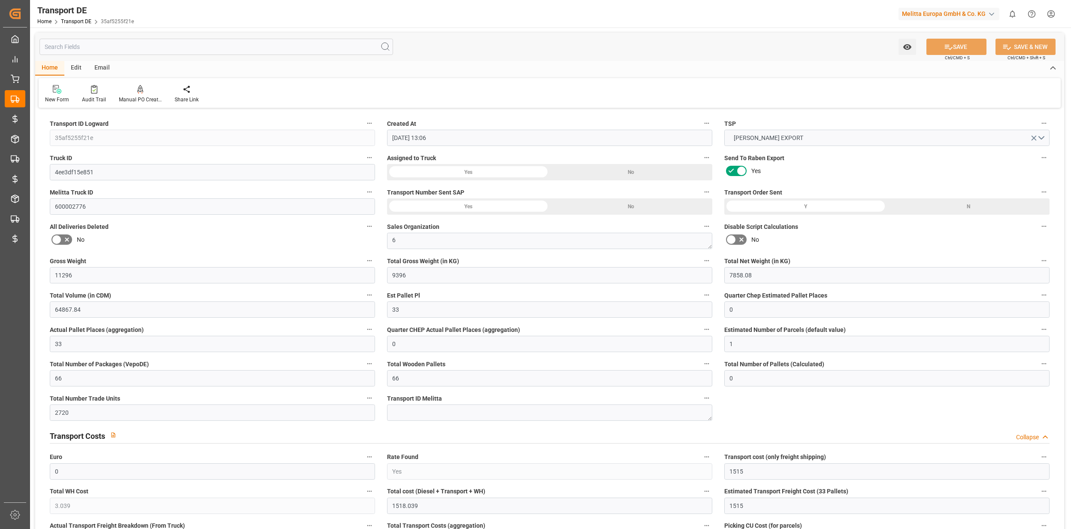
type input "[DATE] 13:06"
type input "[DATE]"
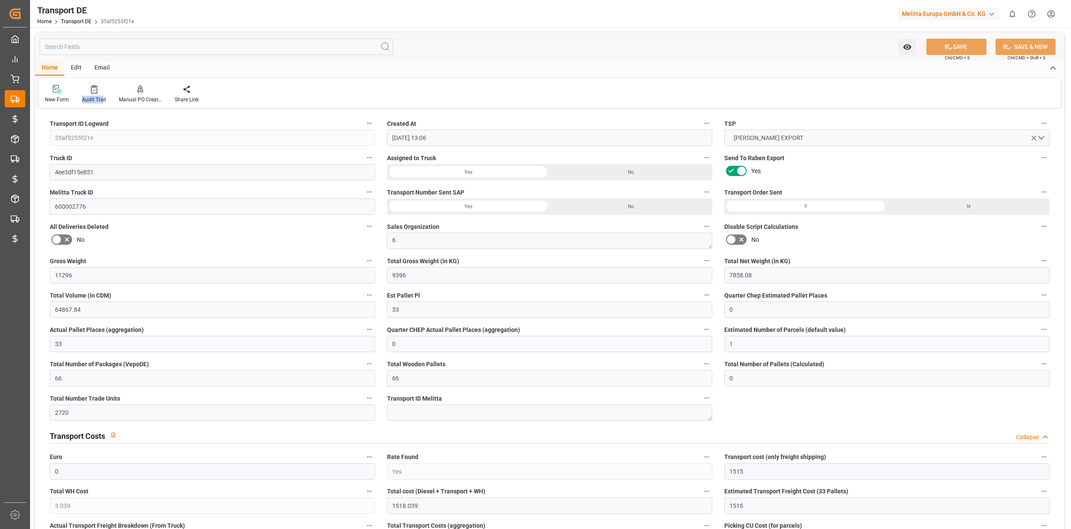
click at [101, 94] on div "Audit Trail" at bounding box center [94, 94] width 37 height 19
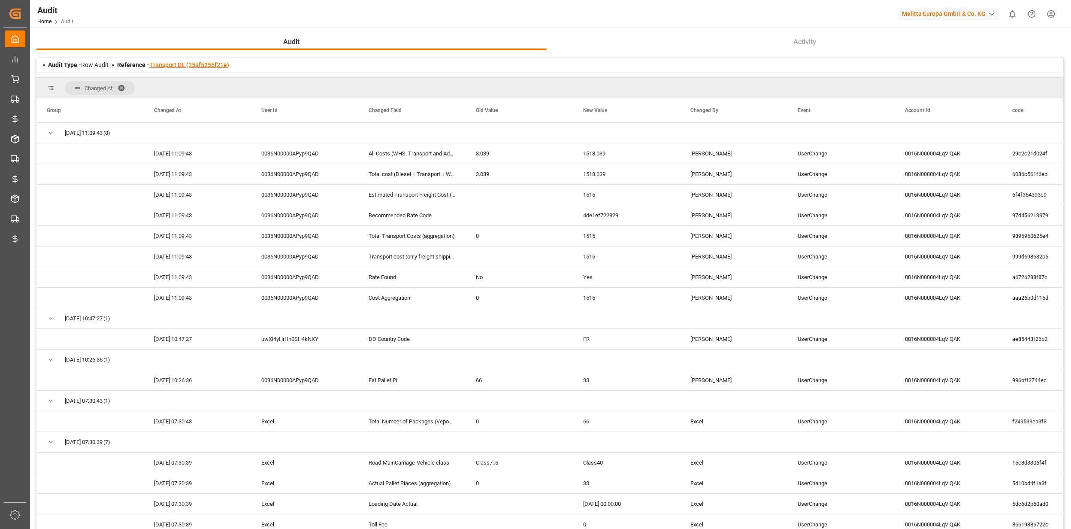
click at [181, 65] on link "Transport DE (35af5255f21e)" at bounding box center [189, 64] width 80 height 7
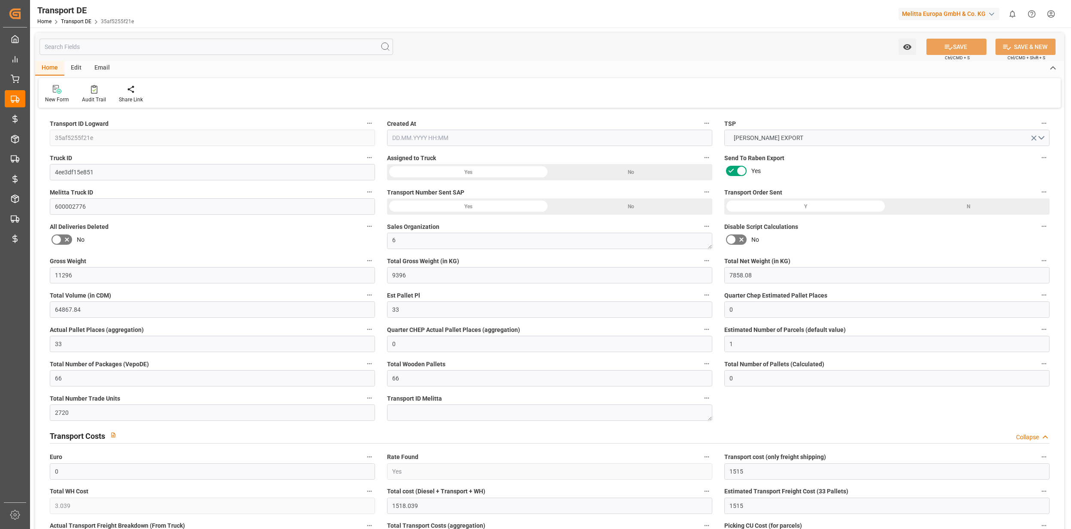
type input "11296"
type input "9396"
type input "7858.08"
type input "64867.84"
type input "33"
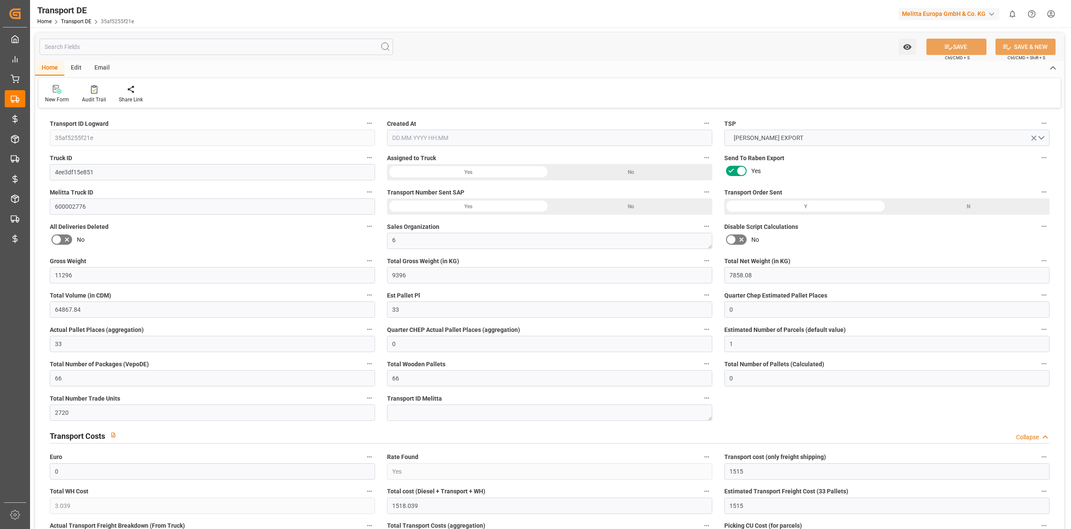
type input "0"
type input "33"
type input "0"
type input "1"
type input "66"
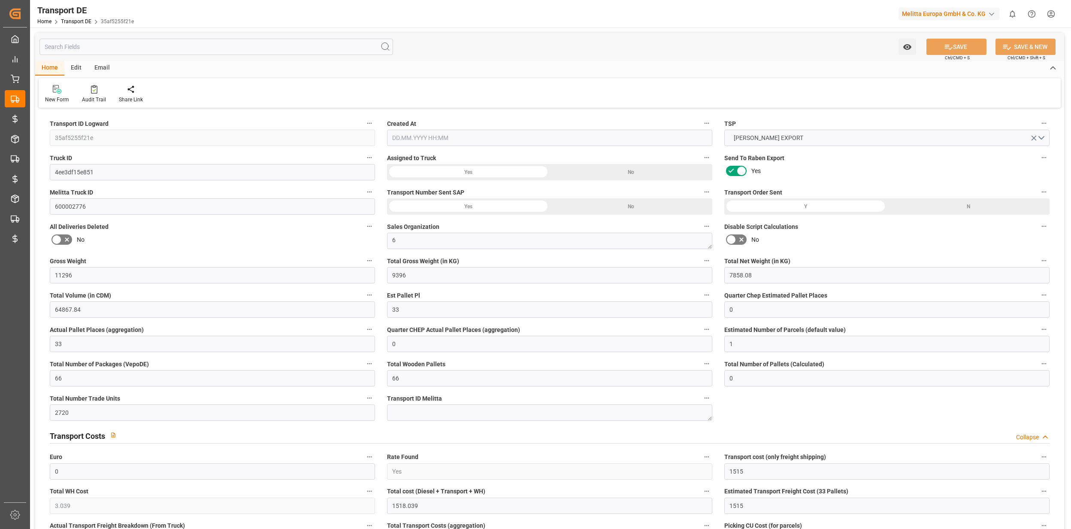
type input "66"
type input "0"
type input "2720"
type input "0"
type input "1515"
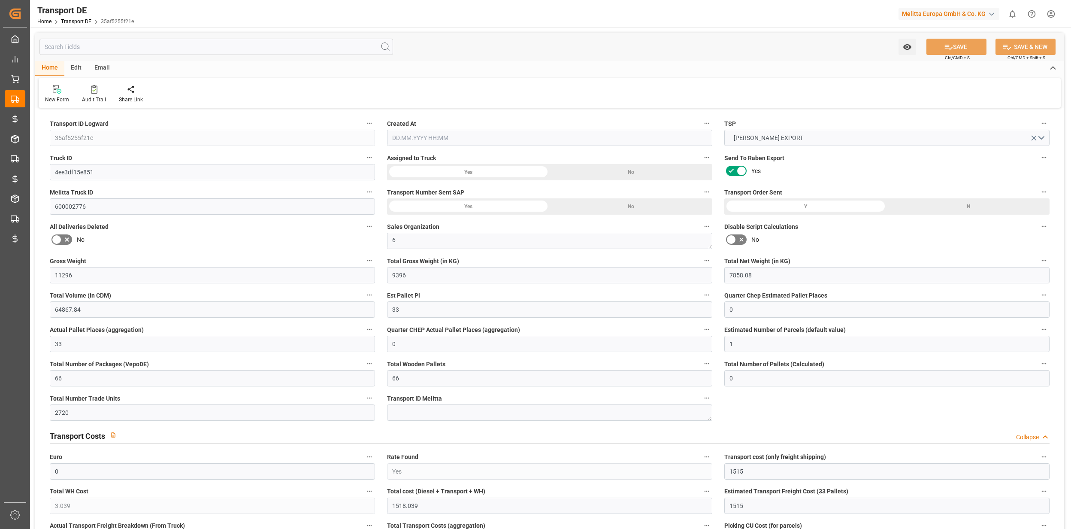
type input "3.039"
type input "1515"
type input "91"
type input "0"
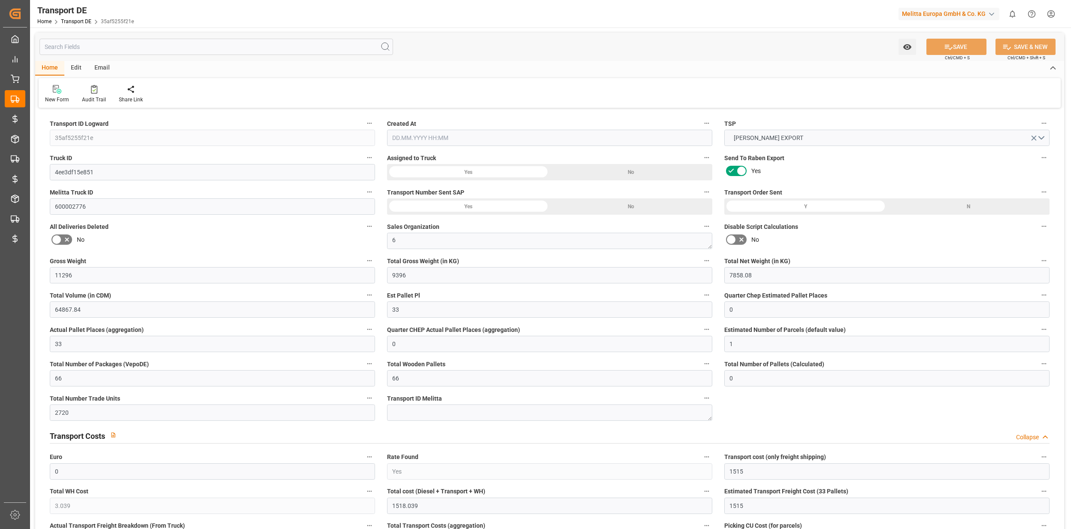
type input "0"
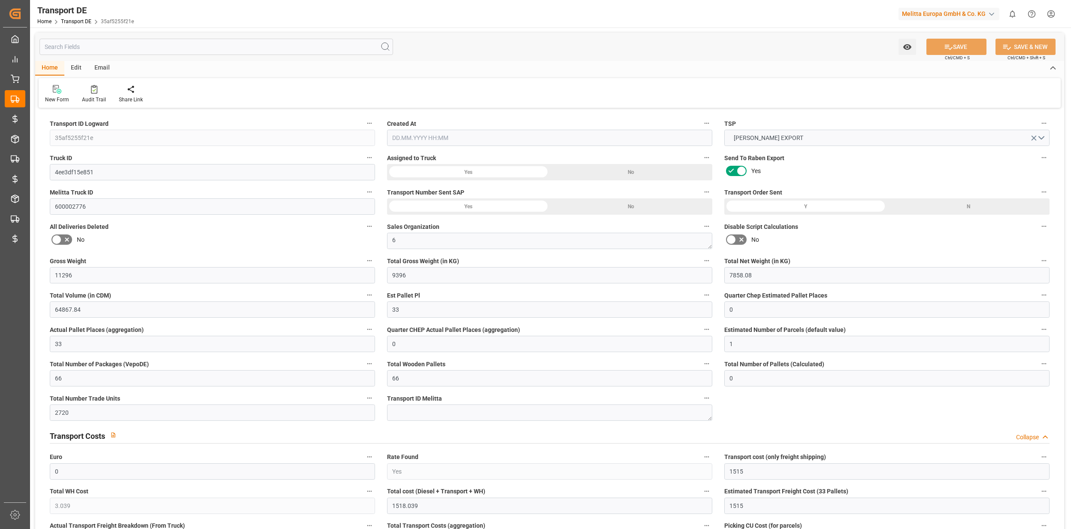
type input "0"
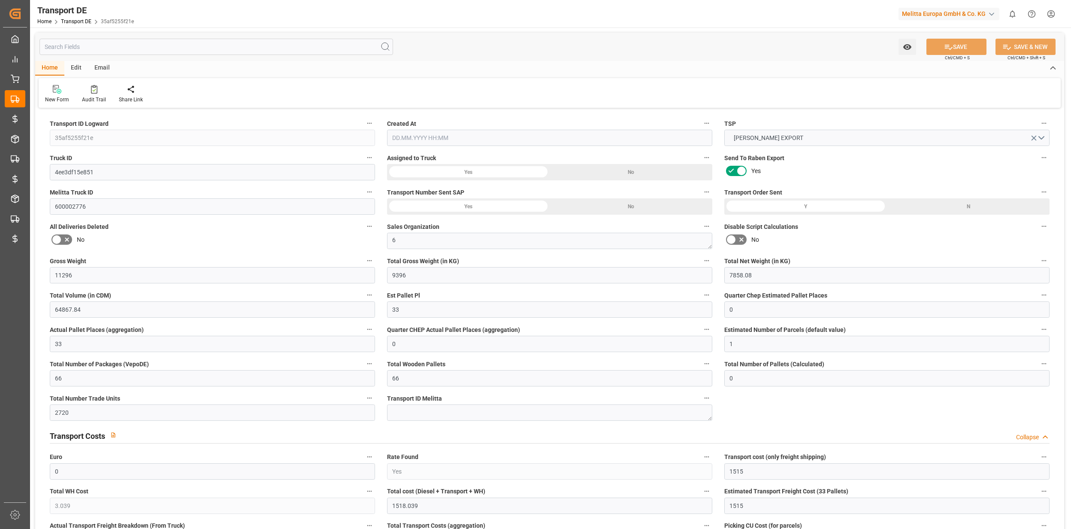
type input "0"
type input "9396"
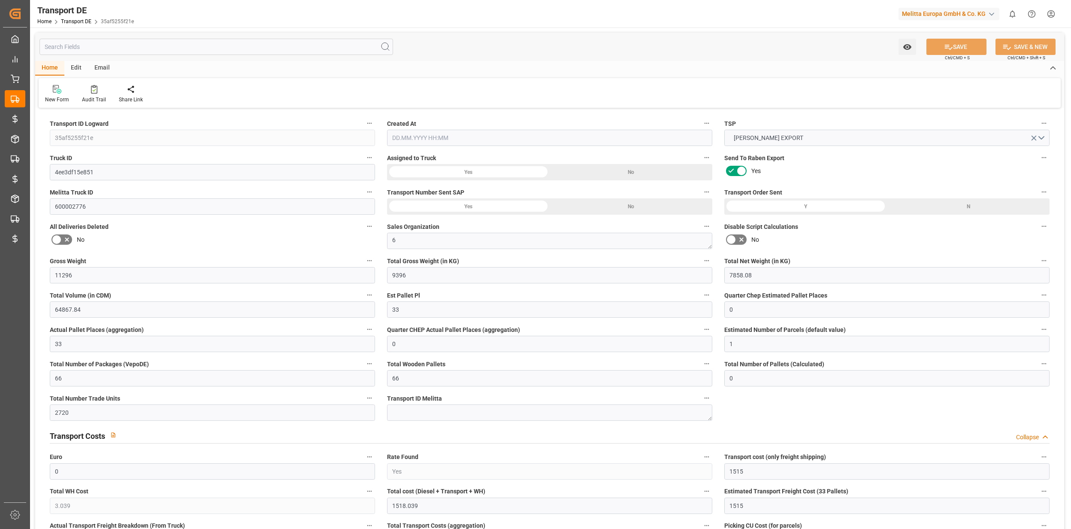
type input "9396"
type input "21"
type input "100"
type input "66"
type input "0"
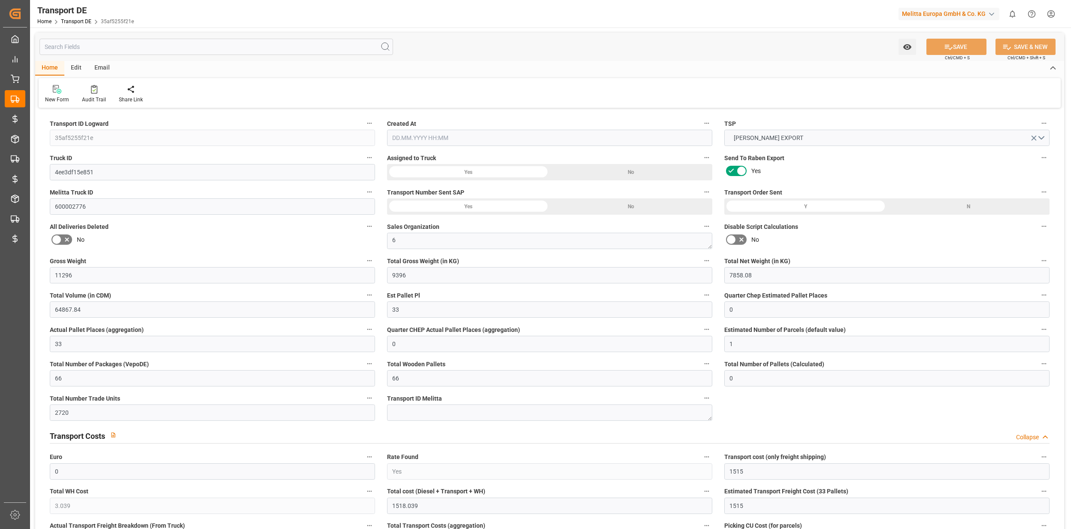
type input "0"
type input "1"
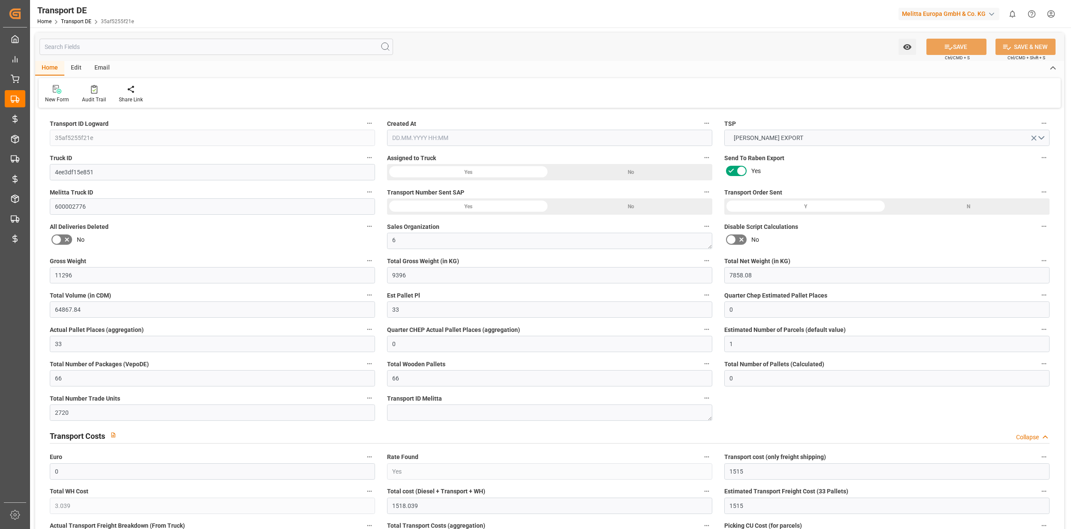
type input "0"
type input "2720"
type input "1518.039"
type input "1515"
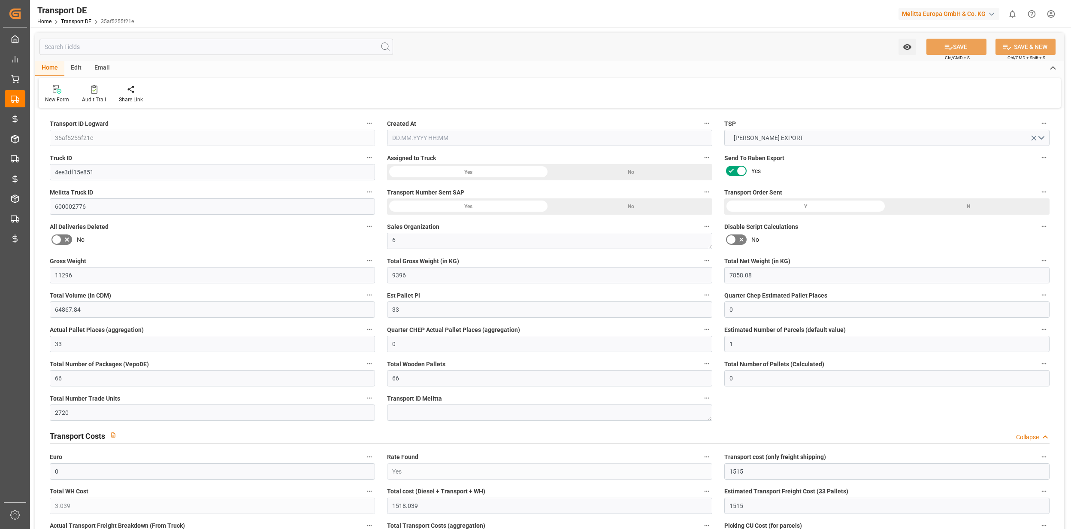
type input "[DATE] 13:06"
type input "[DATE]"
click at [104, 95] on div "Audit Trail" at bounding box center [94, 94] width 37 height 19
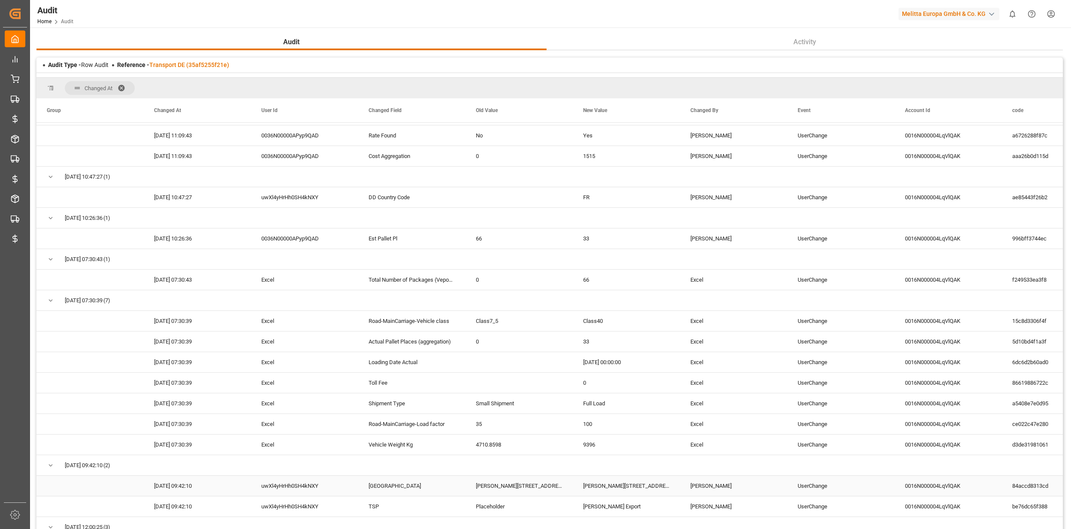
scroll to position [286, 0]
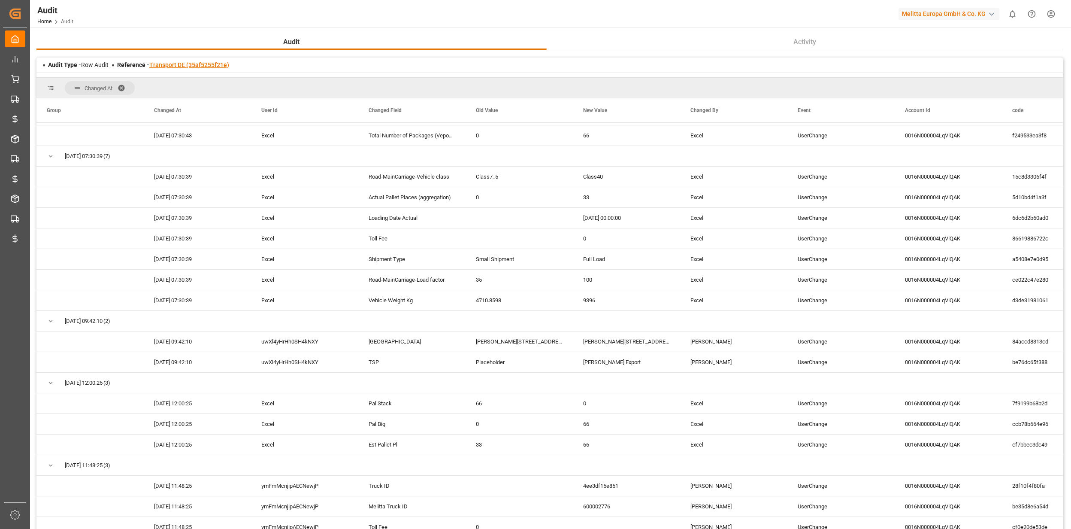
drag, startPoint x: 184, startPoint y: 57, endPoint x: 185, endPoint y: 62, distance: 5.4
click at [184, 58] on div "Audit Type - Row Audit Reference - Transport DE (35af5255f21e)" at bounding box center [549, 65] width 1027 height 15
click at [185, 62] on link "Transport DE (35af5255f21e)" at bounding box center [189, 64] width 80 height 7
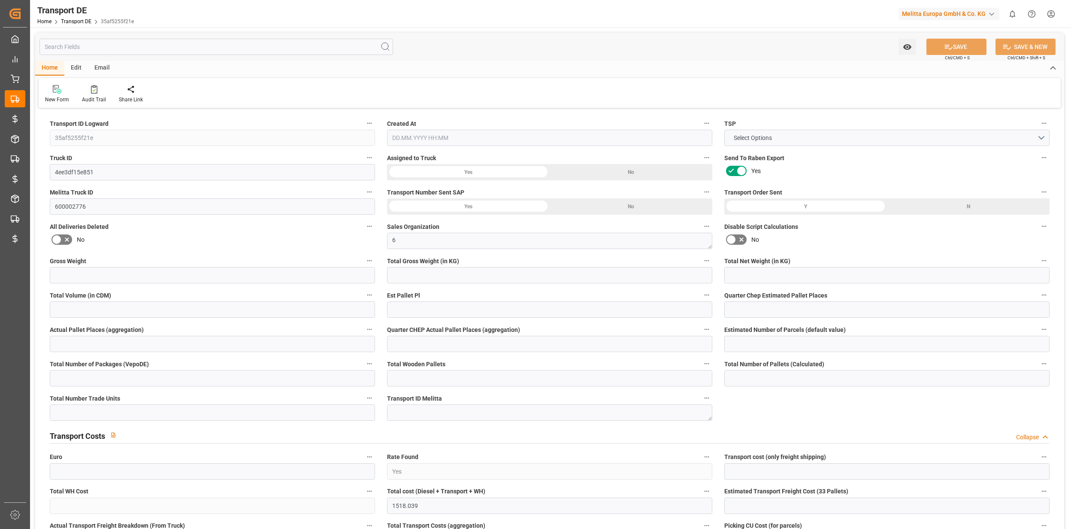
type input "35af5255f21e"
type input "4ee3df15e851"
type input "600002776"
type textarea "6"
type input "Yes"
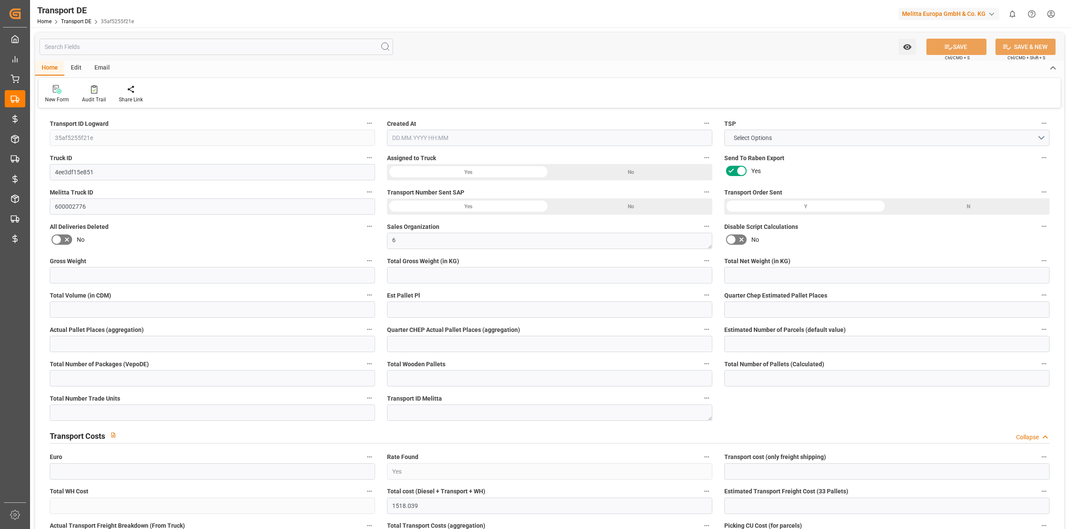
type input "1518.039"
type textarea "0000914430"
type textarea "ITM ALIMENTAIRE INT"
type input "[STREET_ADDRESS]"
type input "91730"
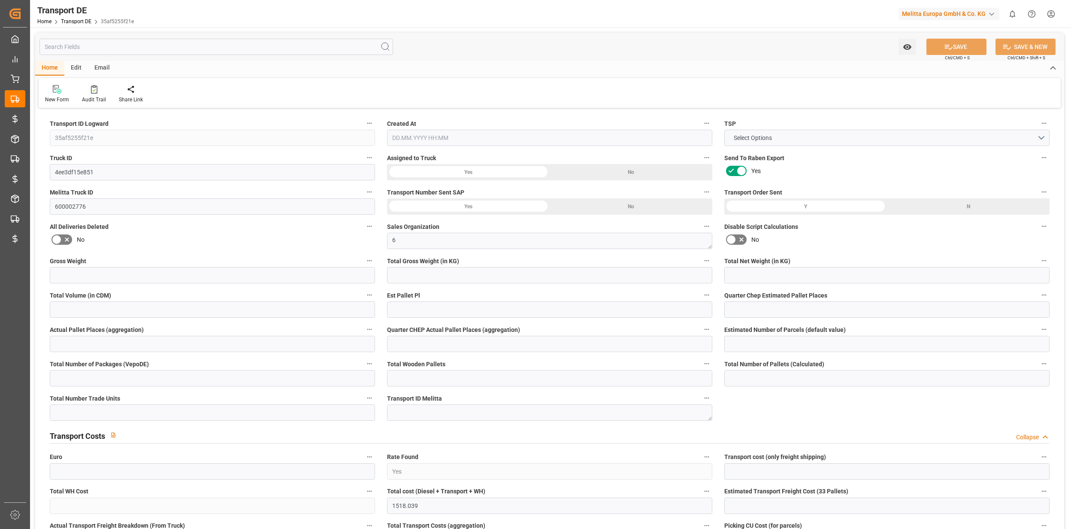
type textarea "MAUCHAMPS"
type input "FR"
type textarea "FR"
type input "DE-32423"
type input "Rhenus Retail Services GmbH"
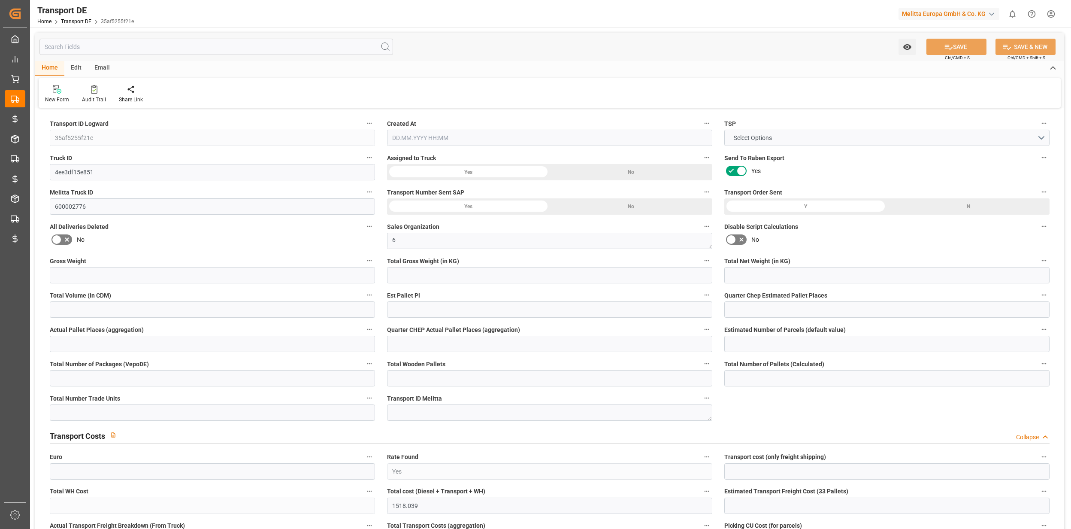
type input "[PERSON_NAME][STREET_ADDRESS]"
type input "32423"
type input "Minden"
type input "DE"
type input "Rhenus Retail Services GmbH"
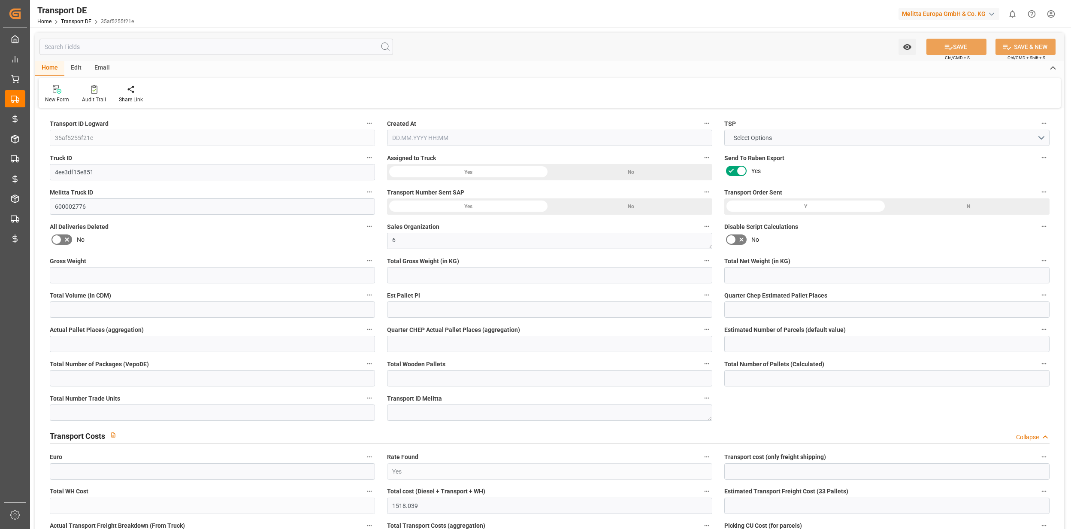
type input "[PERSON_NAME][STREET_ADDRESS]"
type input "32423"
type input "Minden"
type input "DE"
type textarea "4de1ef722829"
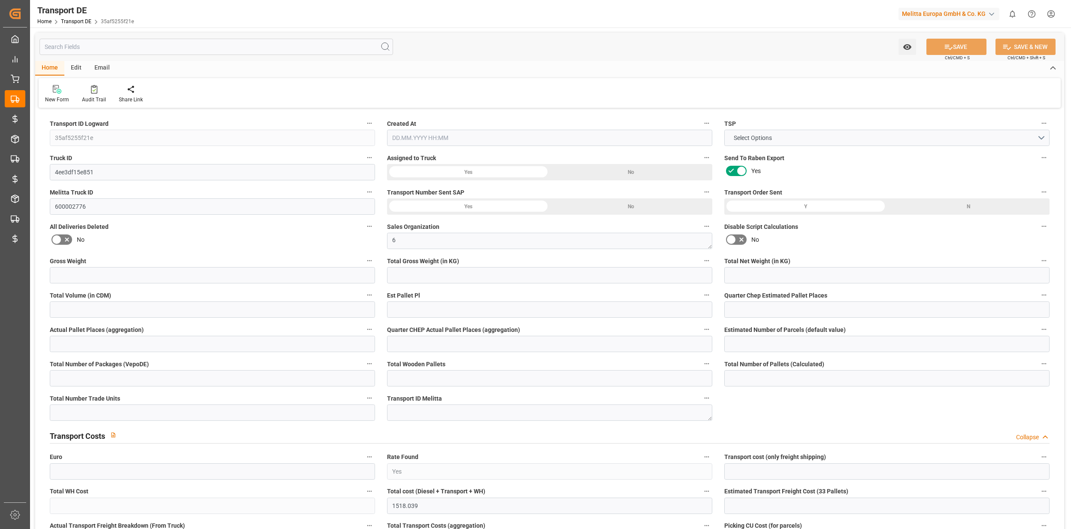
type input "Road"
type input "DE"
type input "32423"
type input "FR"
type input "91730"
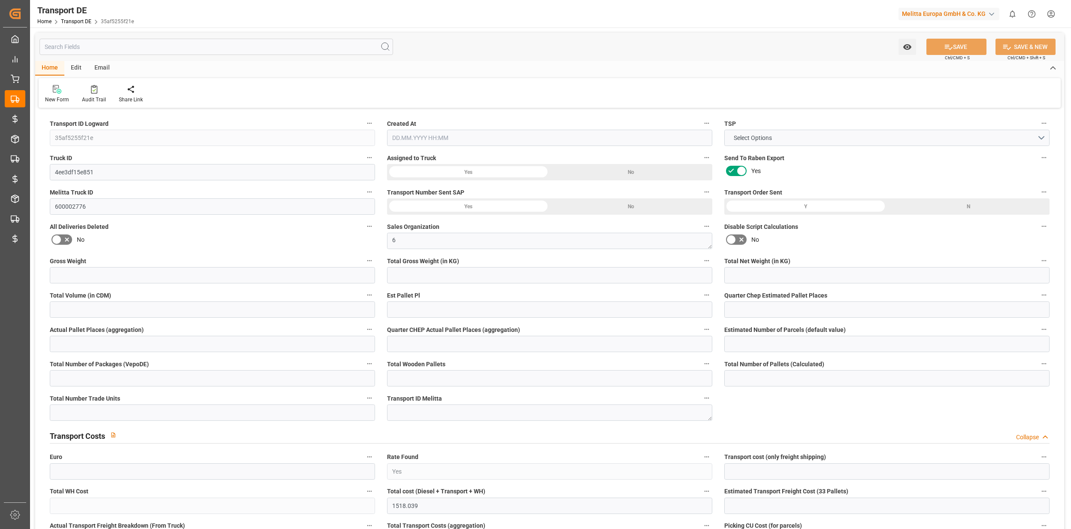
type input "Full Load"
type input "26-40 t"
type input "EURO 6"
type input "Diesel"
type input "FR10"
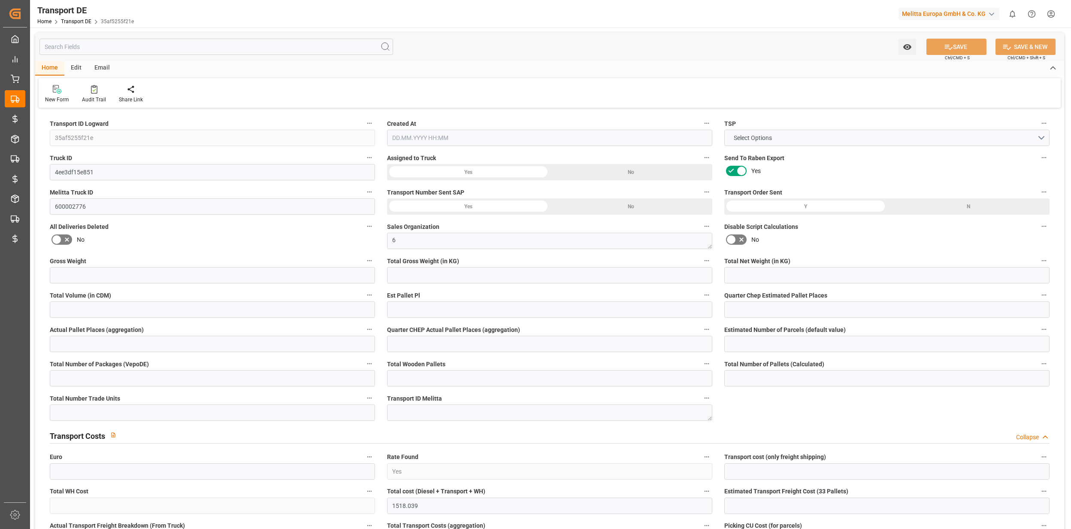
type input "DAP"
type input "11296"
type input "9396"
type input "7858.08"
type input "64867.84"
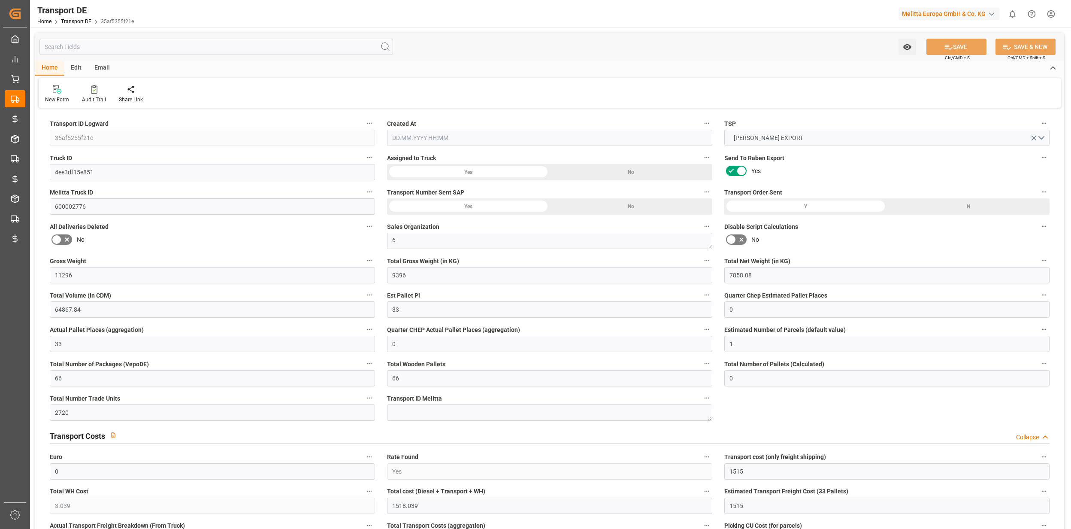
type input "33"
type input "0"
type input "33"
type input "0"
type input "1"
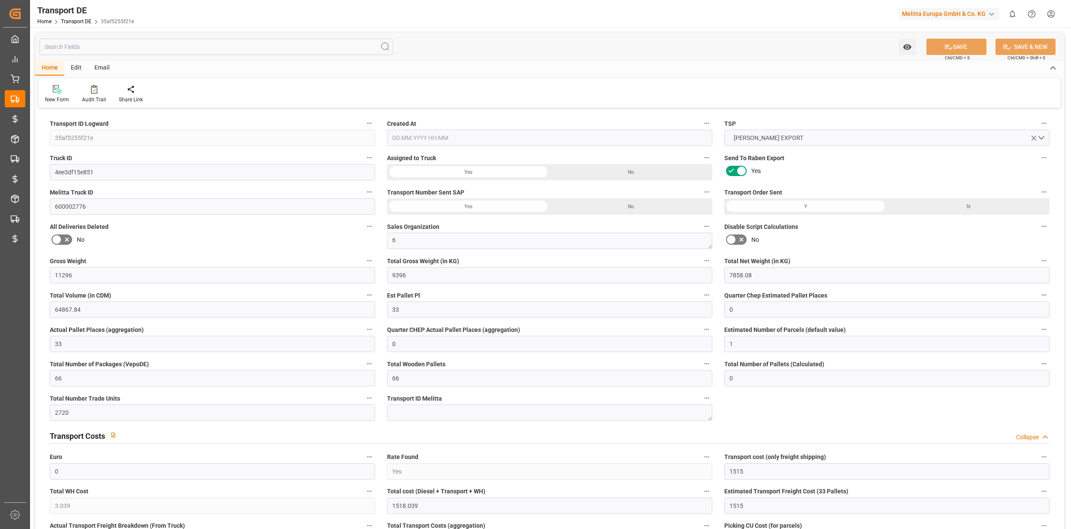
type input "66"
type input "0"
type input "2720"
type input "0"
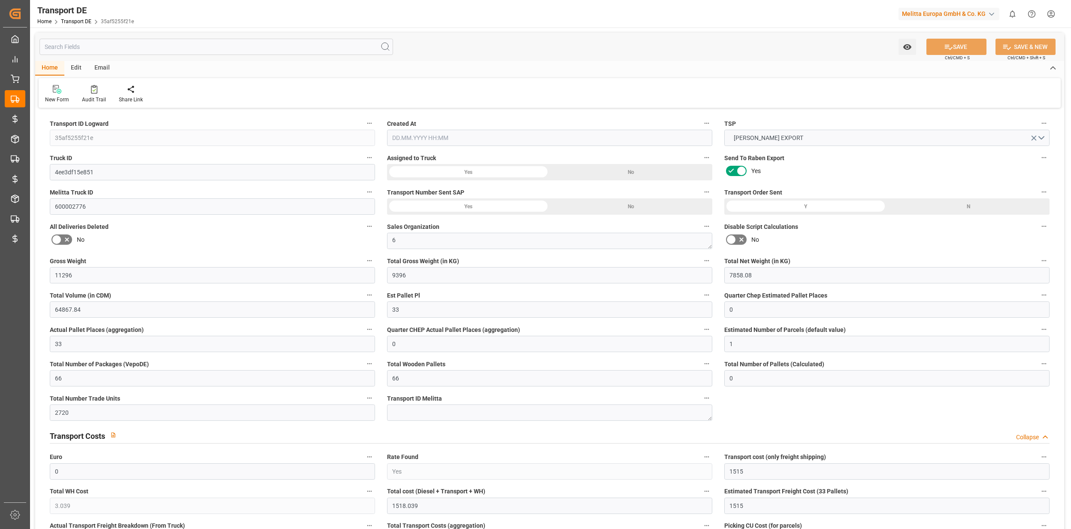
type input "1515"
type input "3.039"
type input "1515"
type input "91"
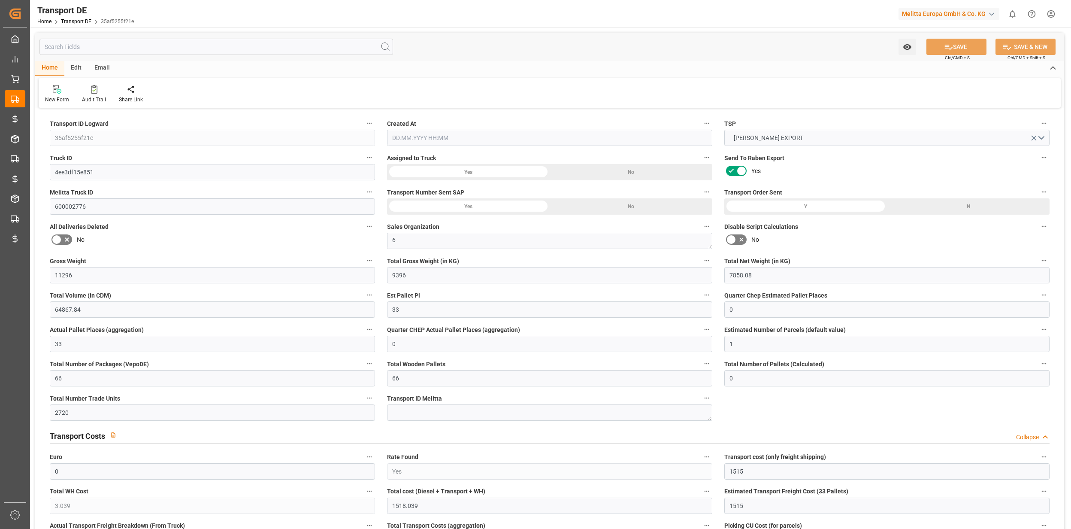
type input "0"
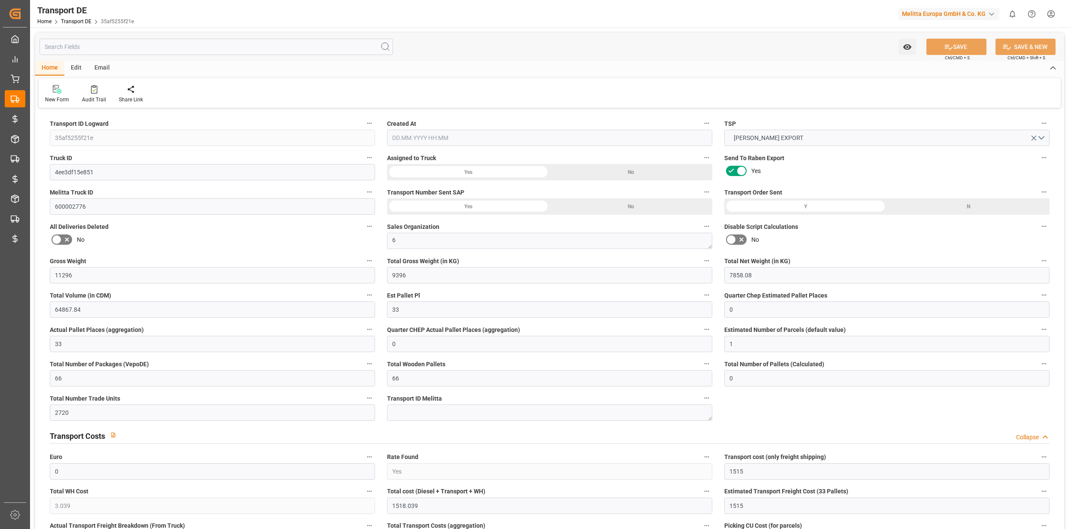
type input "0"
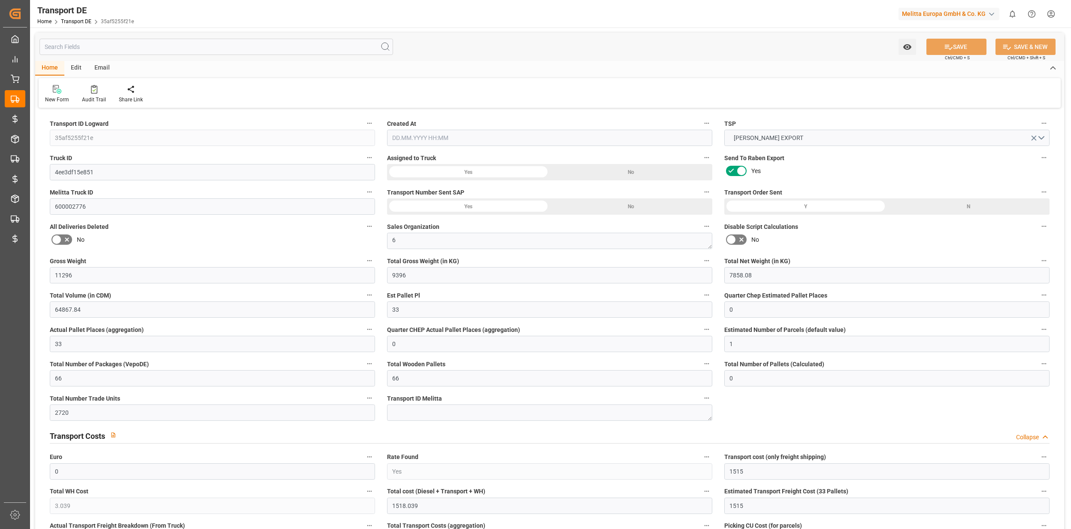
type input "0"
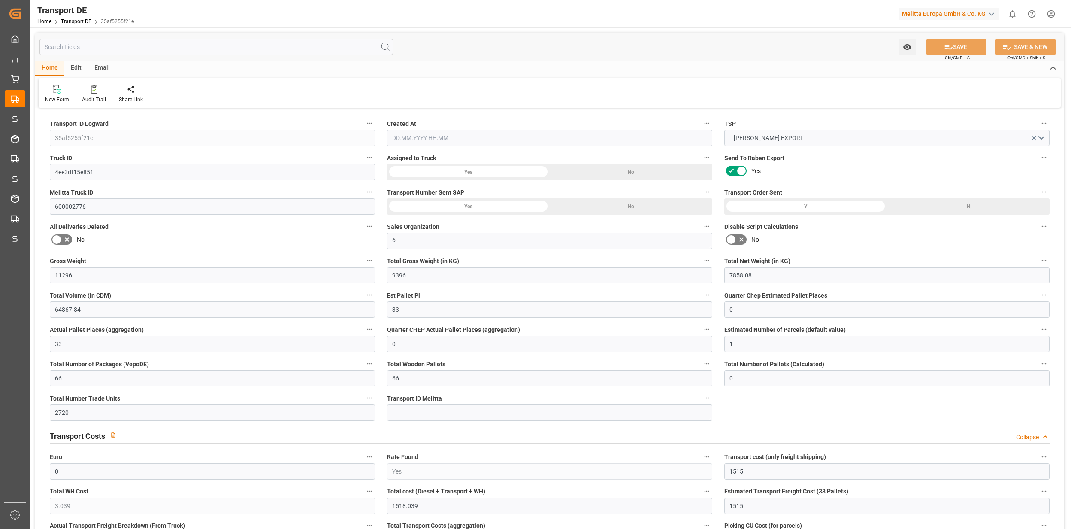
type input "9396"
type input "21"
type input "100"
type input "66"
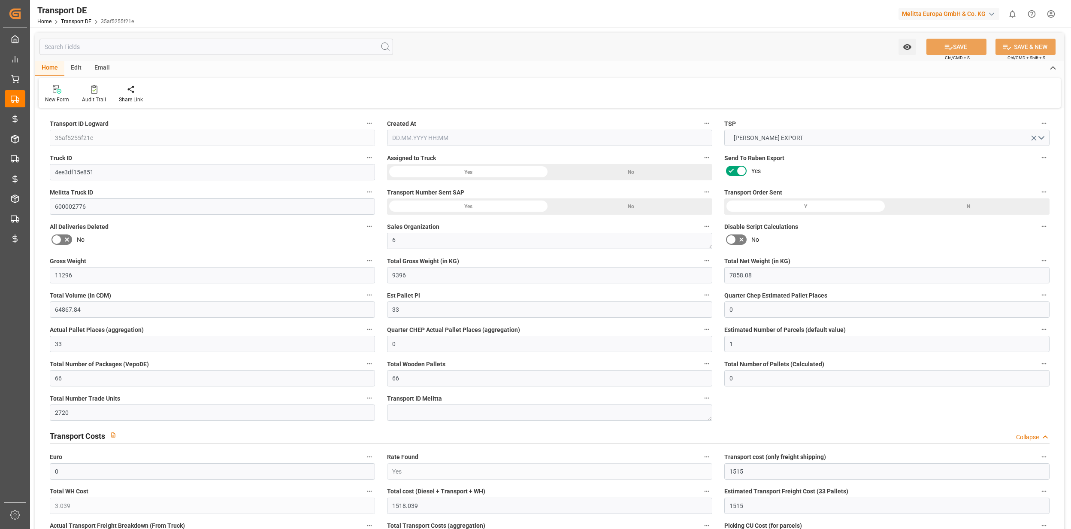
type input "0"
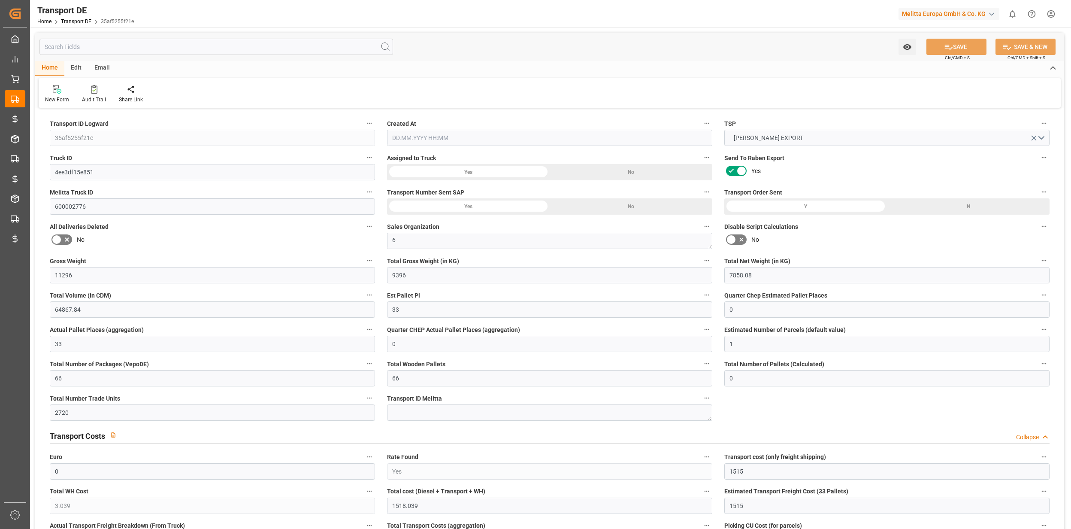
type input "1"
type input "0"
type input "2720"
type input "1518.039"
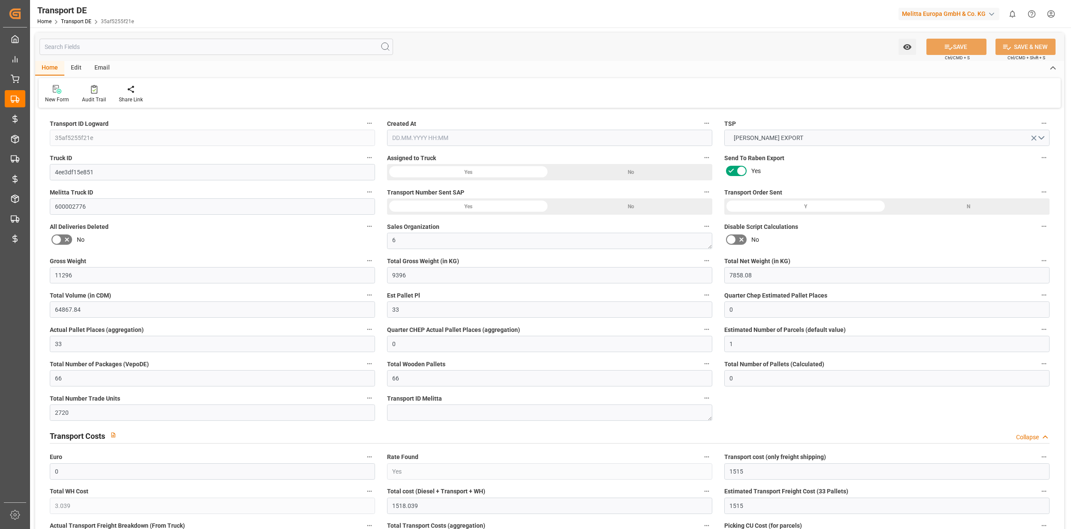
type input "1515"
type input "[DATE] 13:06"
type input "[DATE]"
